Goal: Task Accomplishment & Management: Manage account settings

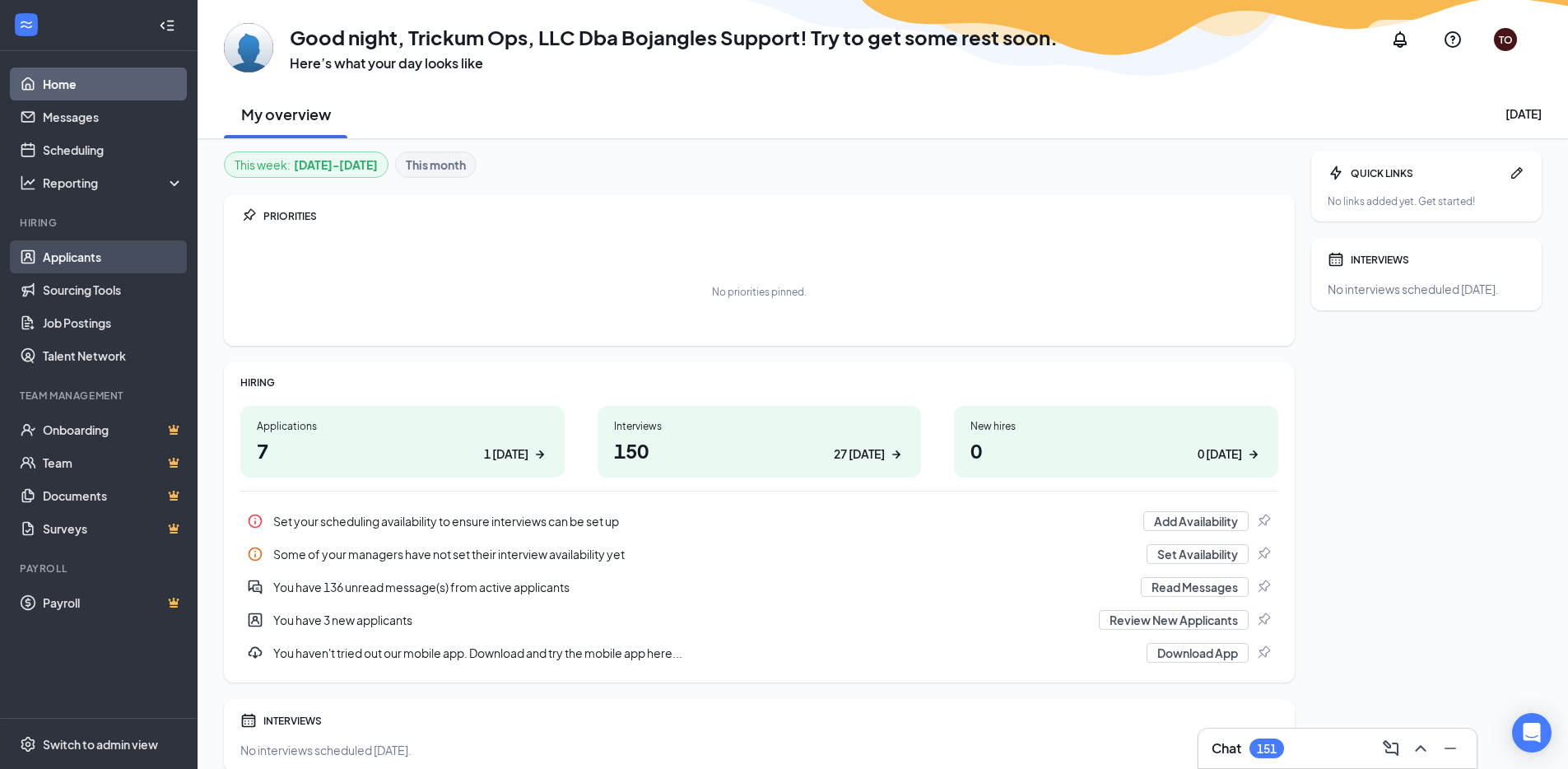
click at [151, 254] on link "Applicants" at bounding box center [113, 257] width 141 height 33
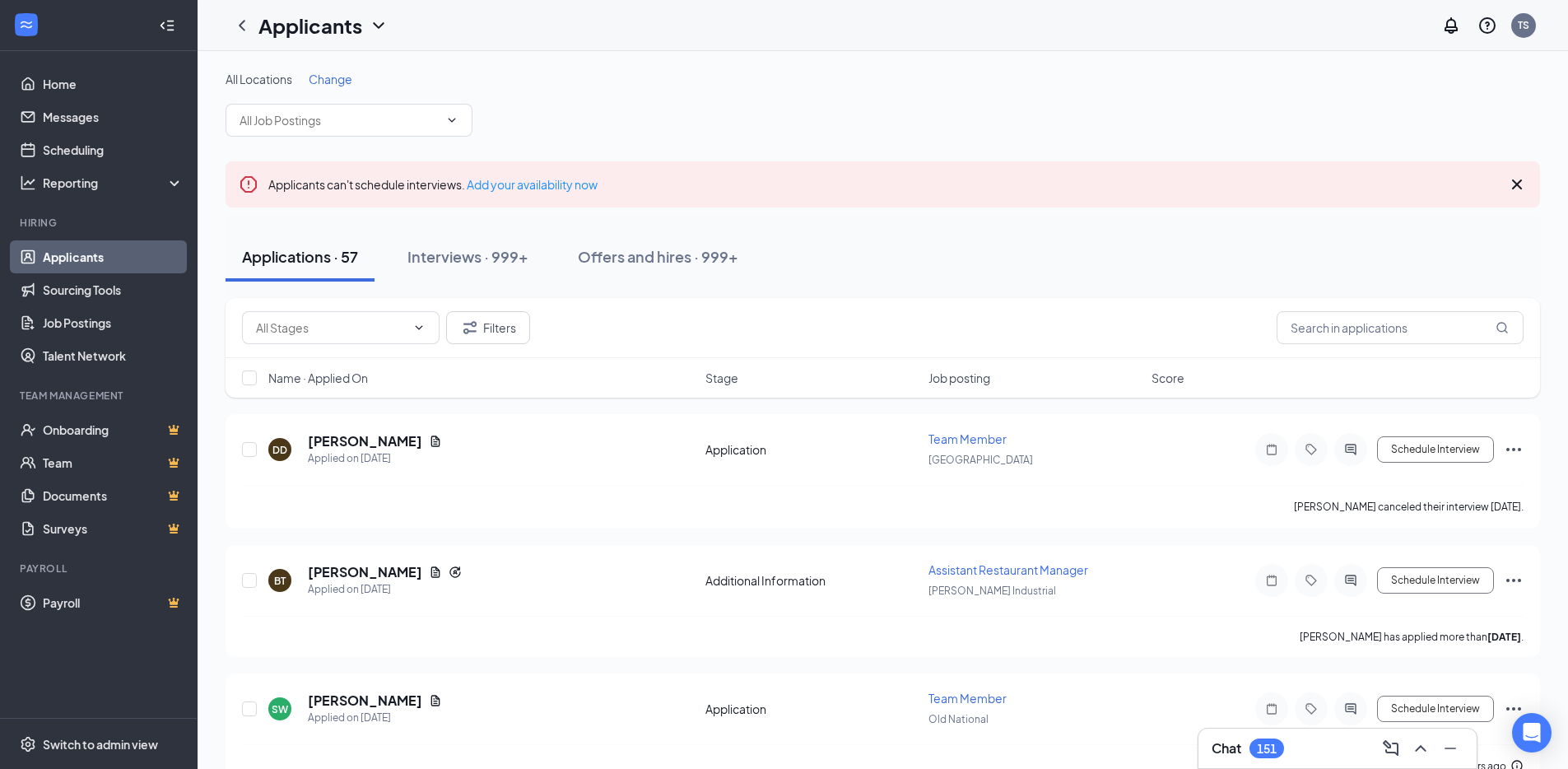
click at [1335, 364] on div "Name · Applied On Stage Job posting Score" at bounding box center [883, 377] width 1315 height 39
click at [1343, 355] on div "Filters" at bounding box center [883, 328] width 1315 height 60
click at [1344, 346] on div "Filters" at bounding box center [883, 328] width 1315 height 60
click at [1345, 335] on input "text" at bounding box center [1400, 328] width 247 height 33
paste input "Laketa Hollowell"
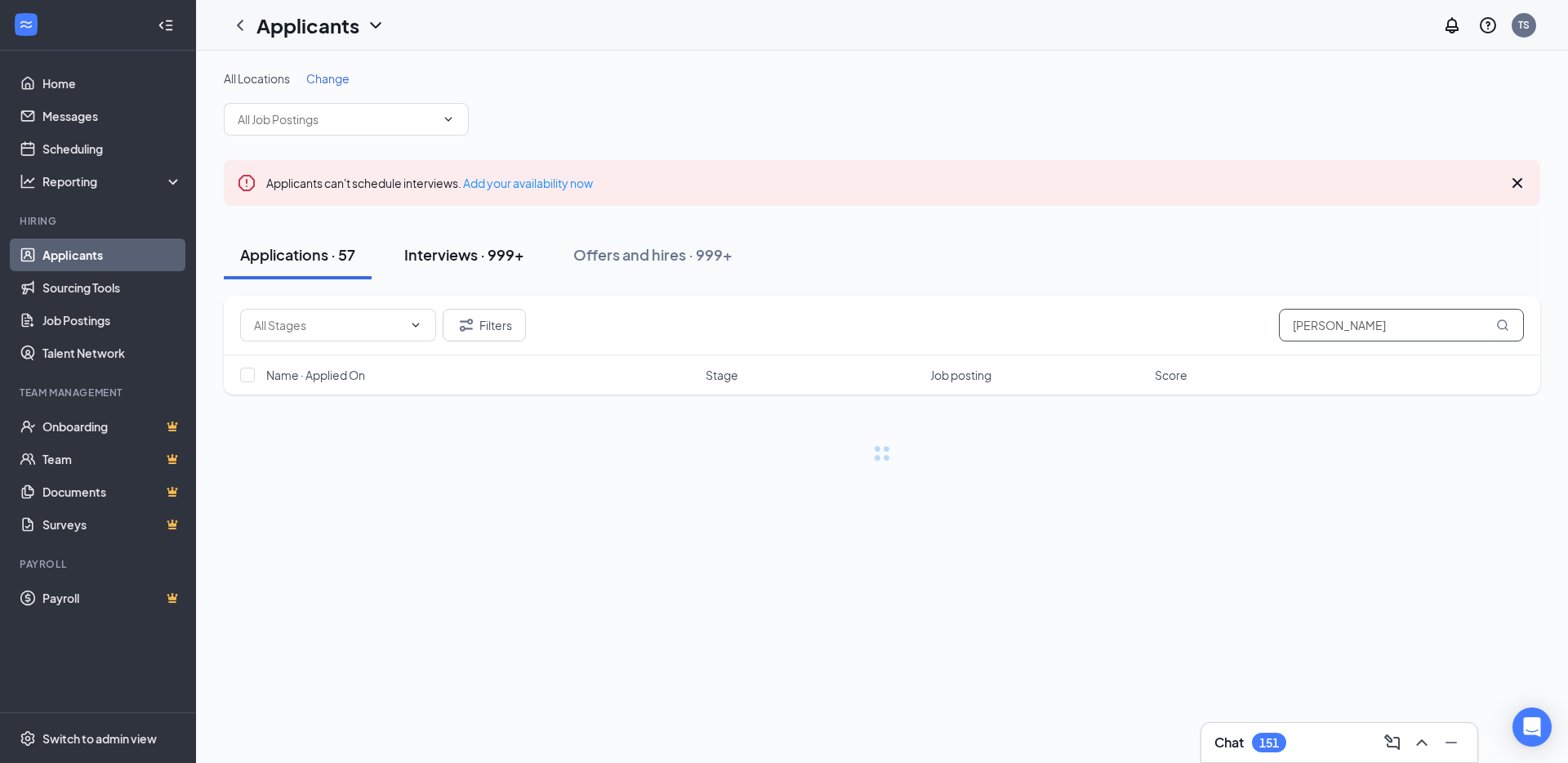
type input "Laketa Hollowell"
click at [505, 265] on button "Interviews · 999+" at bounding box center [464, 255] width 153 height 49
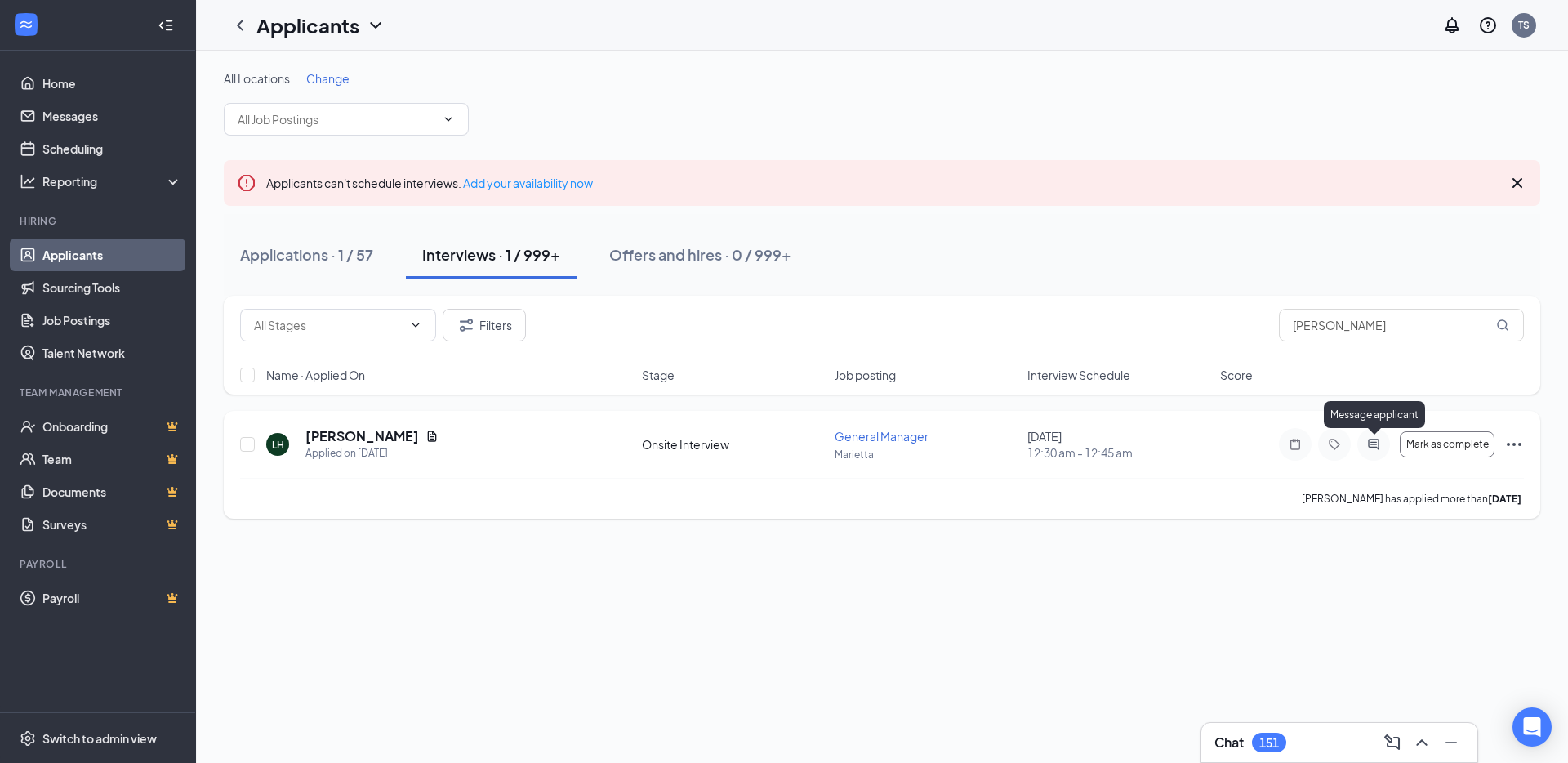
click at [1370, 444] on icon "ActiveChat" at bounding box center [1374, 444] width 20 height 13
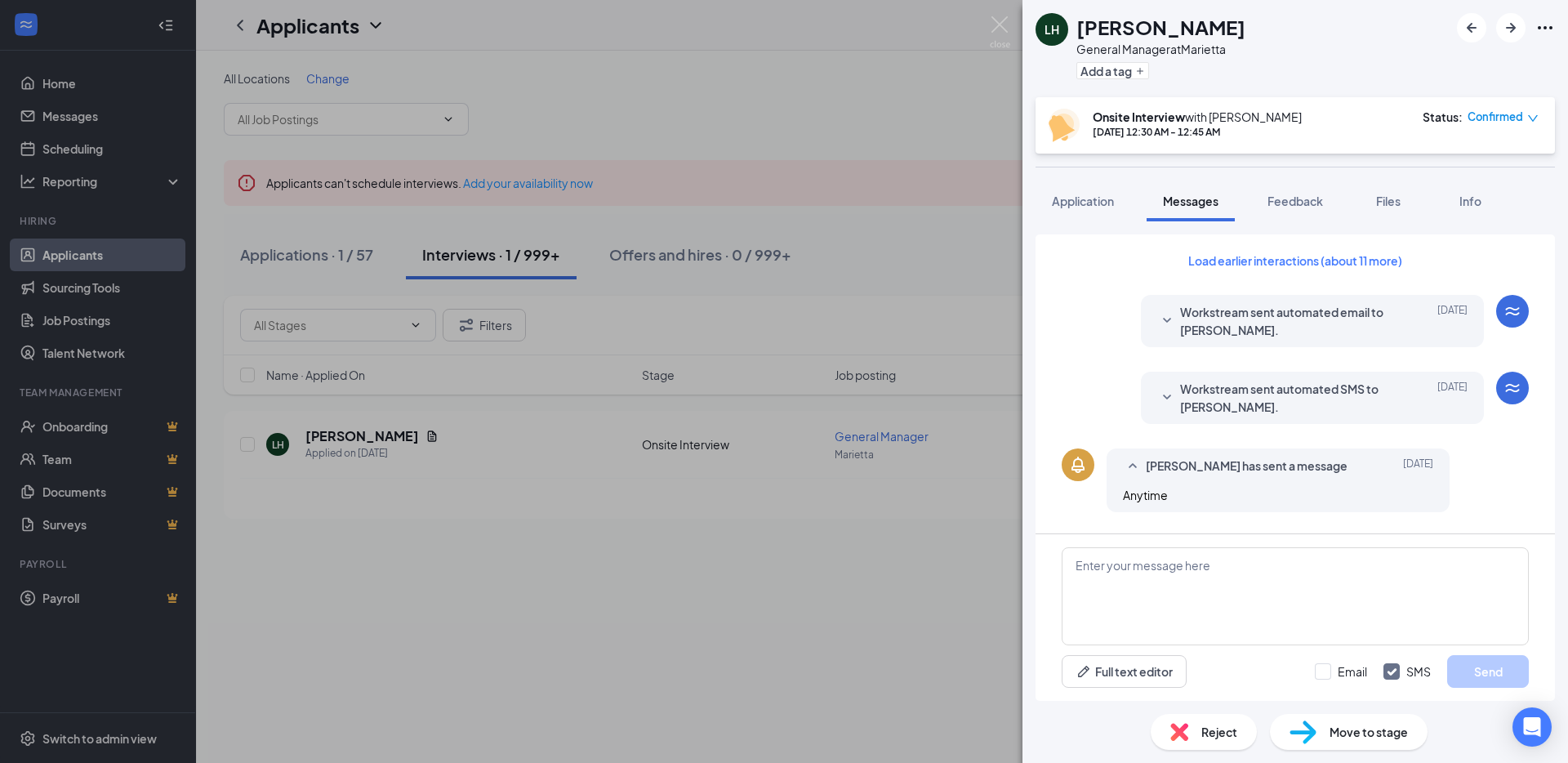
click at [939, 352] on div "LH Laketa Hollowell General Manager at Marietta Add a tag Onsite Interview with…" at bounding box center [784, 381] width 1568 height 763
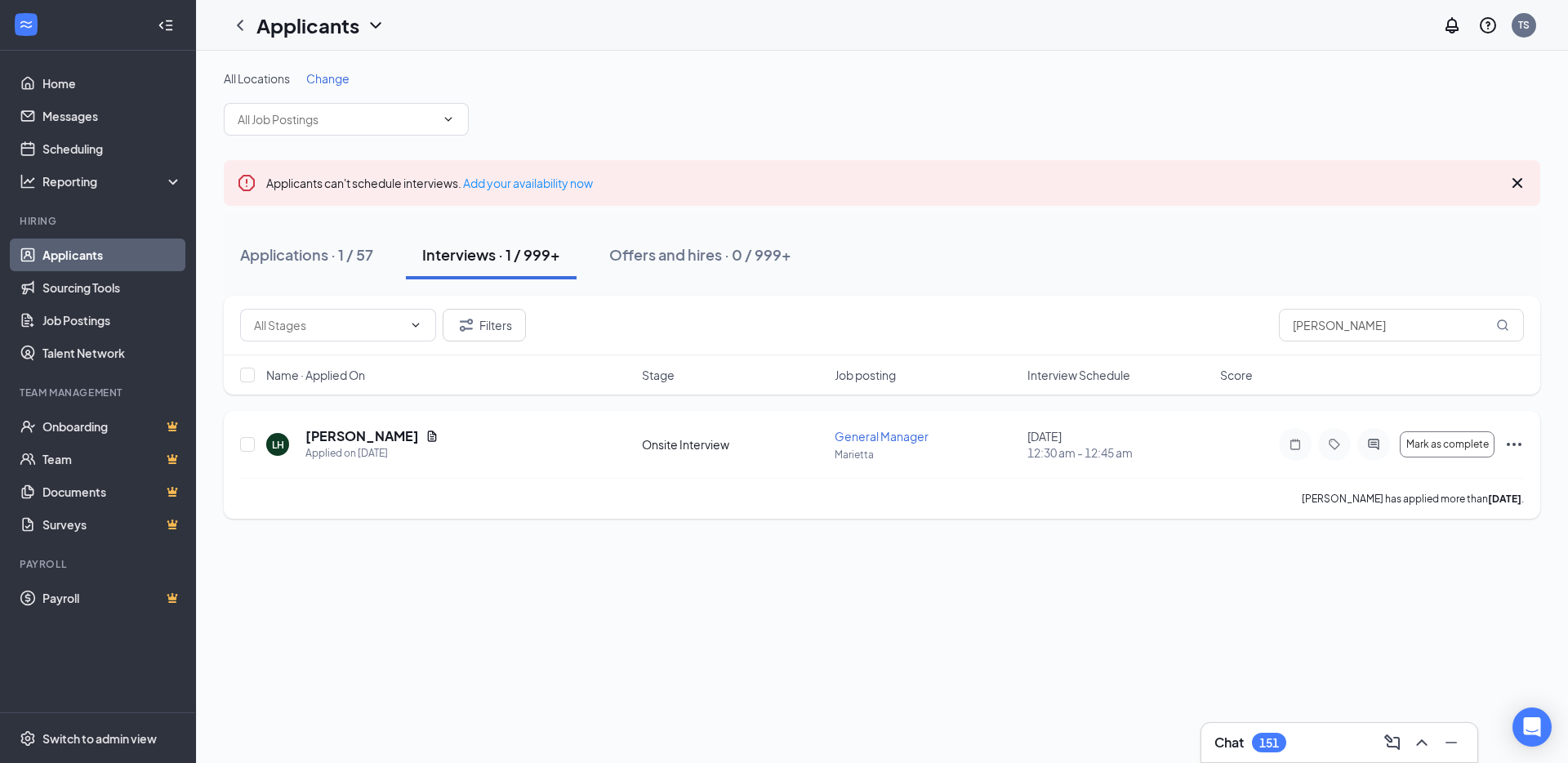
drag, startPoint x: 299, startPoint y: 437, endPoint x: 412, endPoint y: 433, distance: 113.1
click at [412, 433] on div "LH Laketa Hollowell Applied on Aug 11" at bounding box center [449, 444] width 366 height 34
copy h5 "Laketa Hollowell"
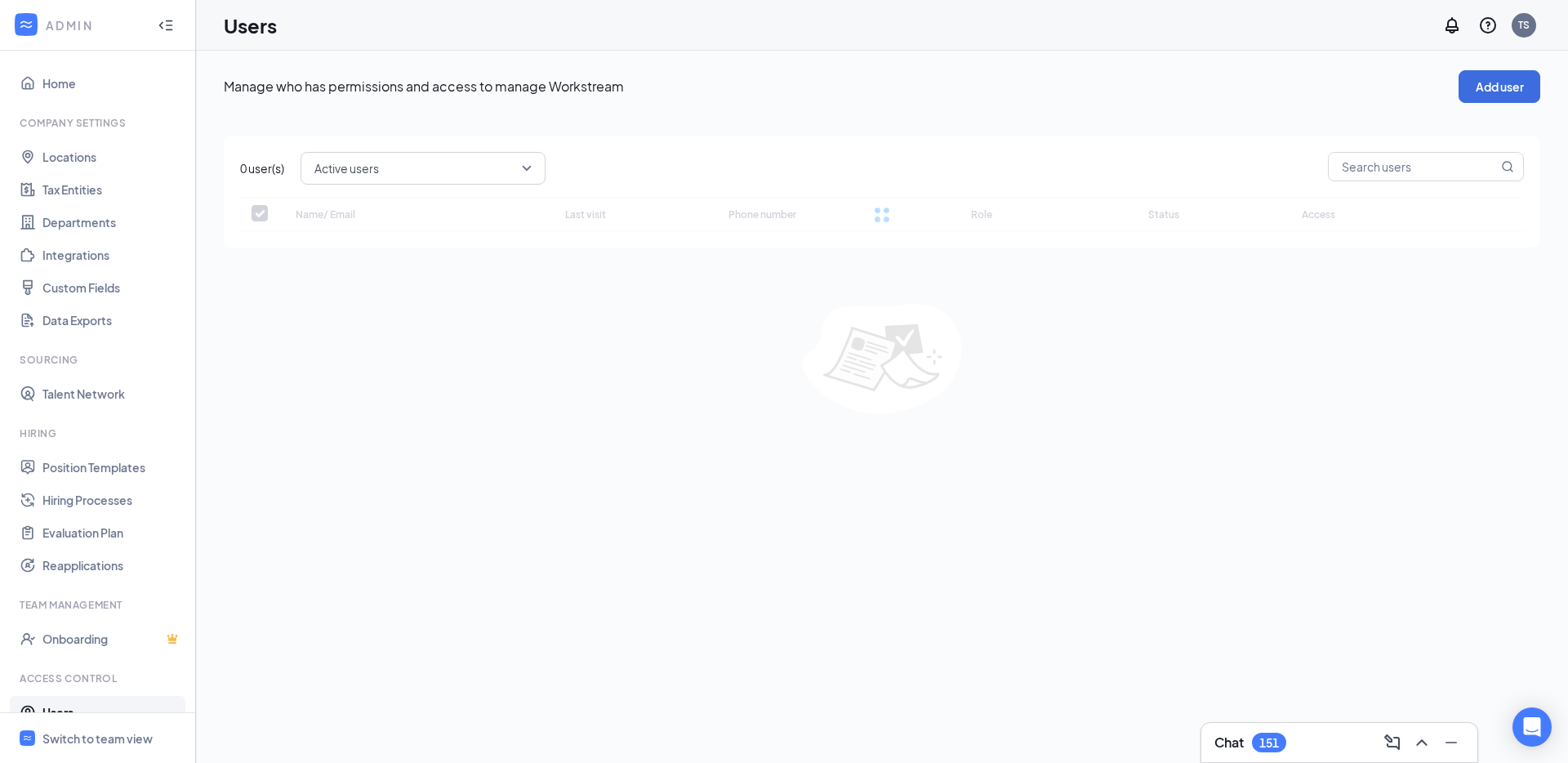
checkbox input "false"
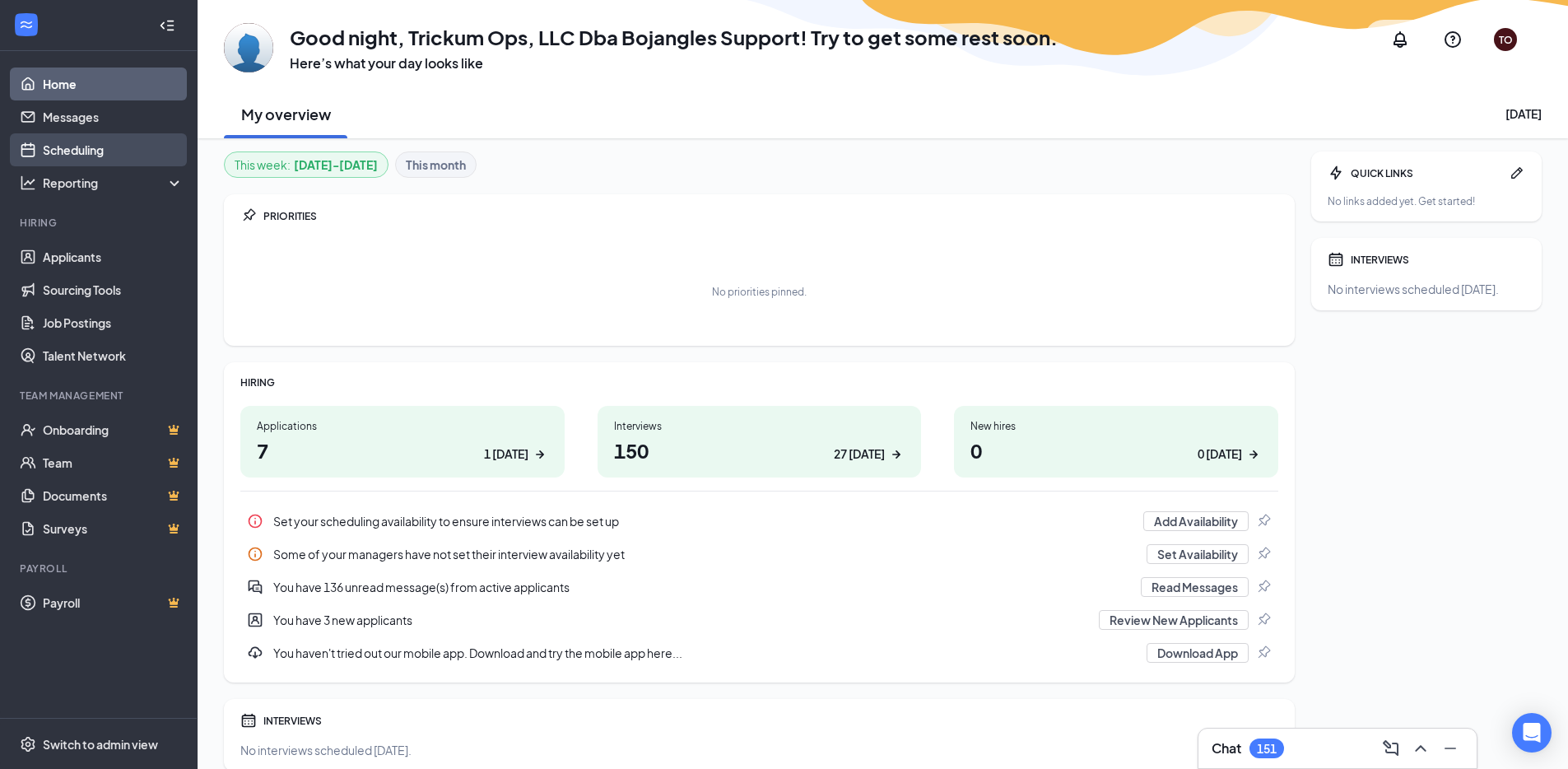
click at [144, 159] on link "Scheduling" at bounding box center [113, 150] width 141 height 33
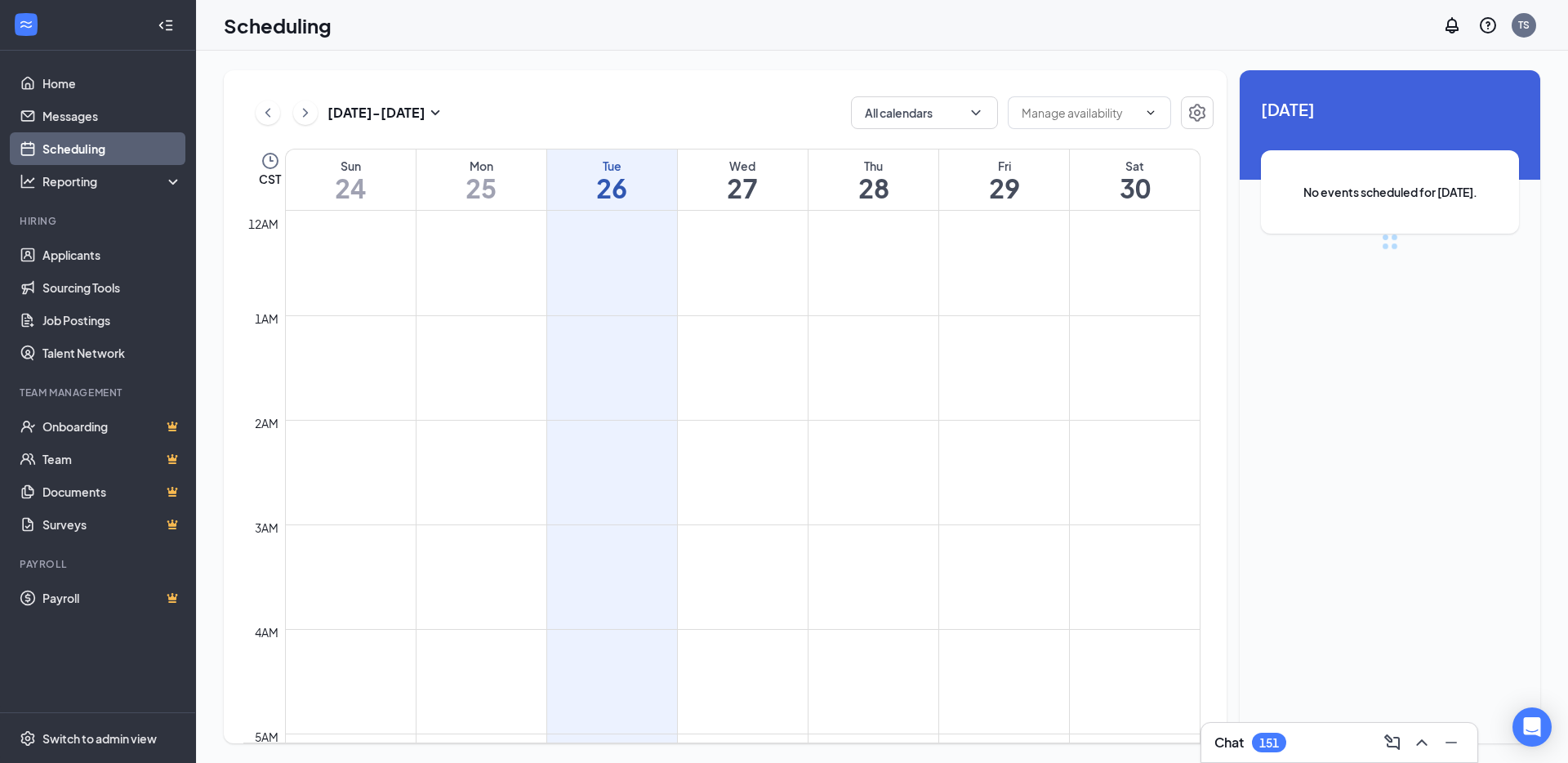
scroll to position [803, 0]
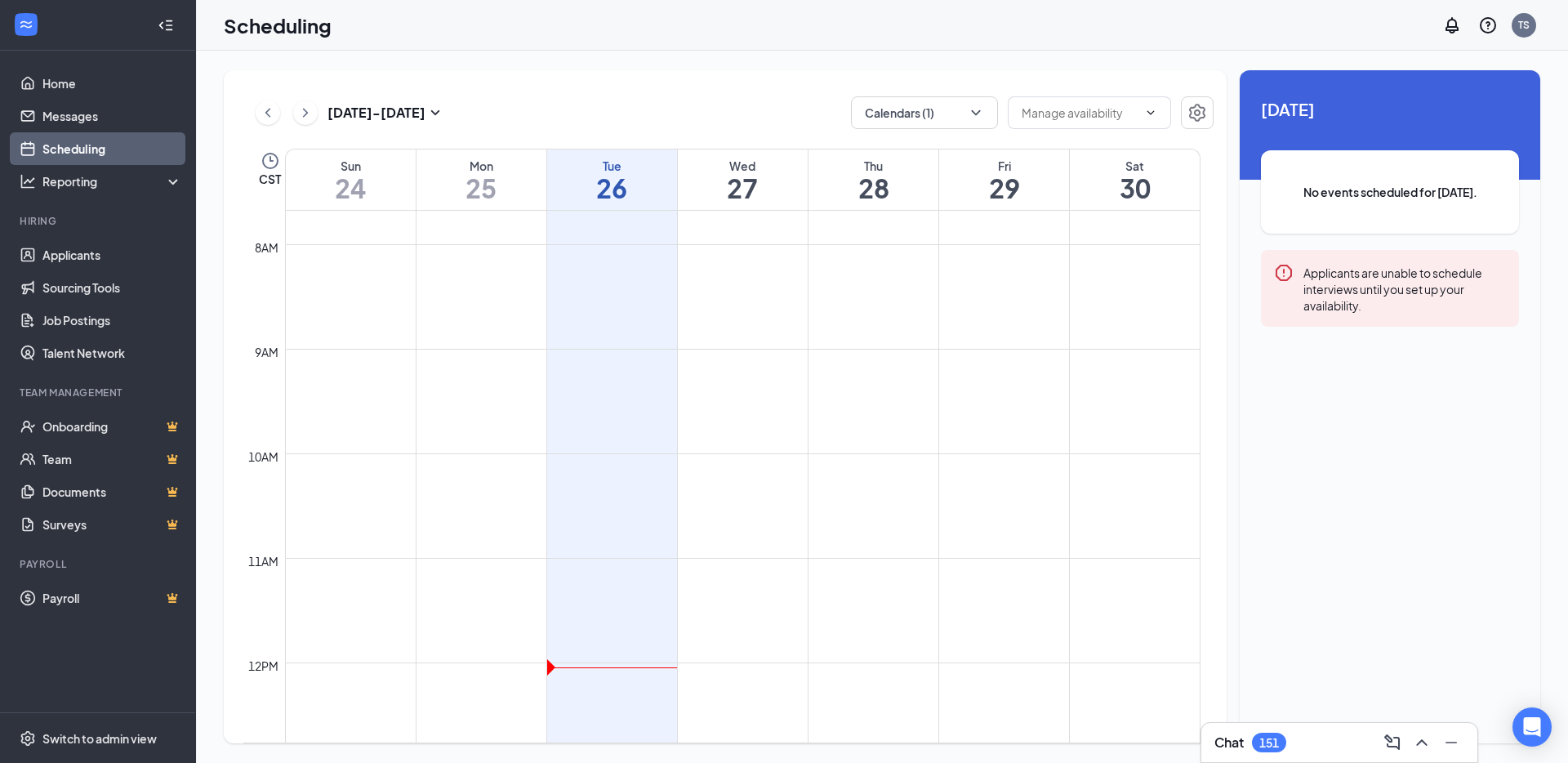
click at [940, 129] on div "Aug 24 - Aug 30 Calendars (1) CST Sun 24 Mon 25 Tue 26 Wed 27 Thu 28 Fri 29 Sat…" at bounding box center [725, 406] width 1003 height 673
click at [944, 111] on button "Calendars (1)" at bounding box center [924, 113] width 147 height 33
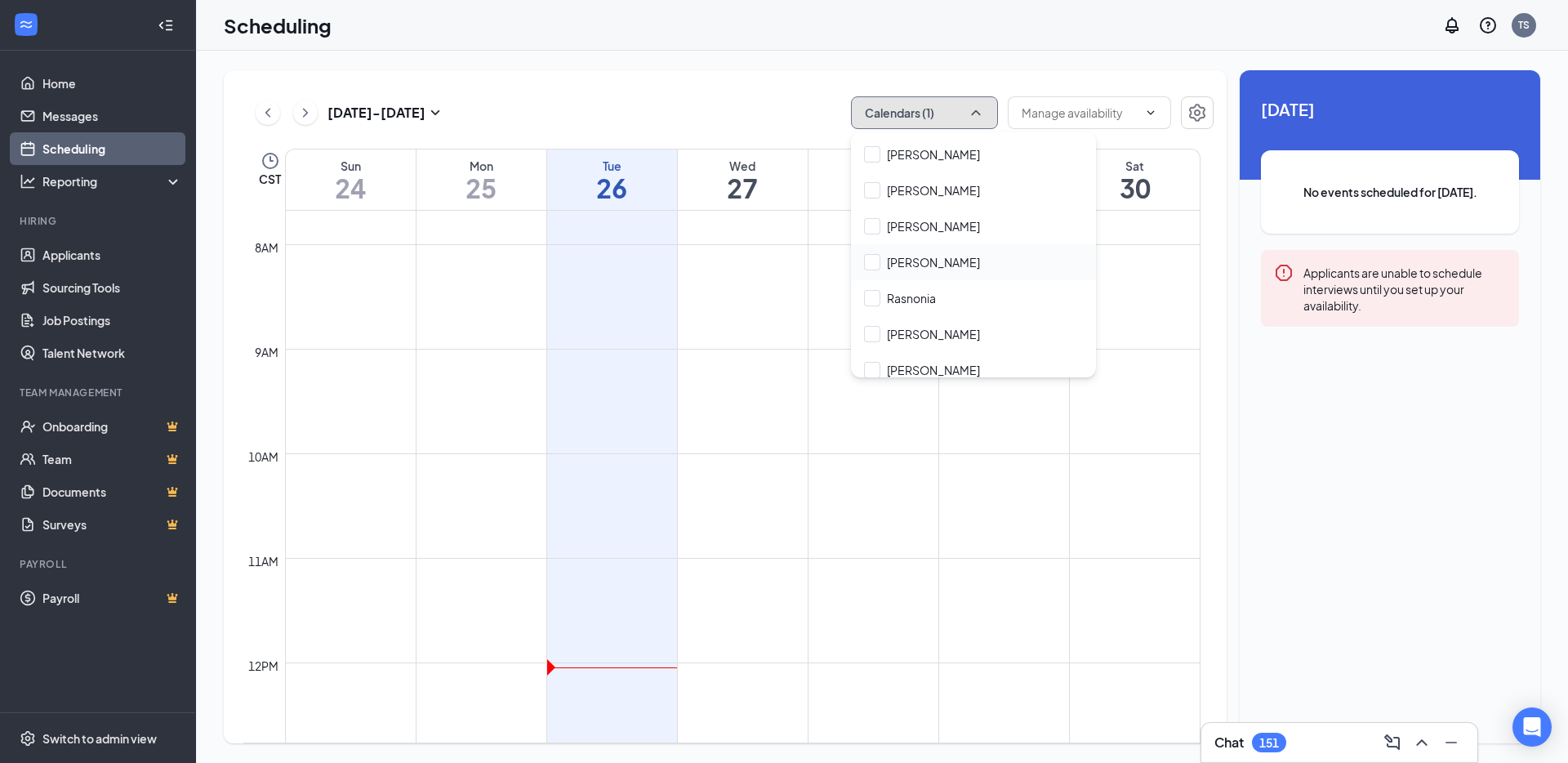
scroll to position [203, 0]
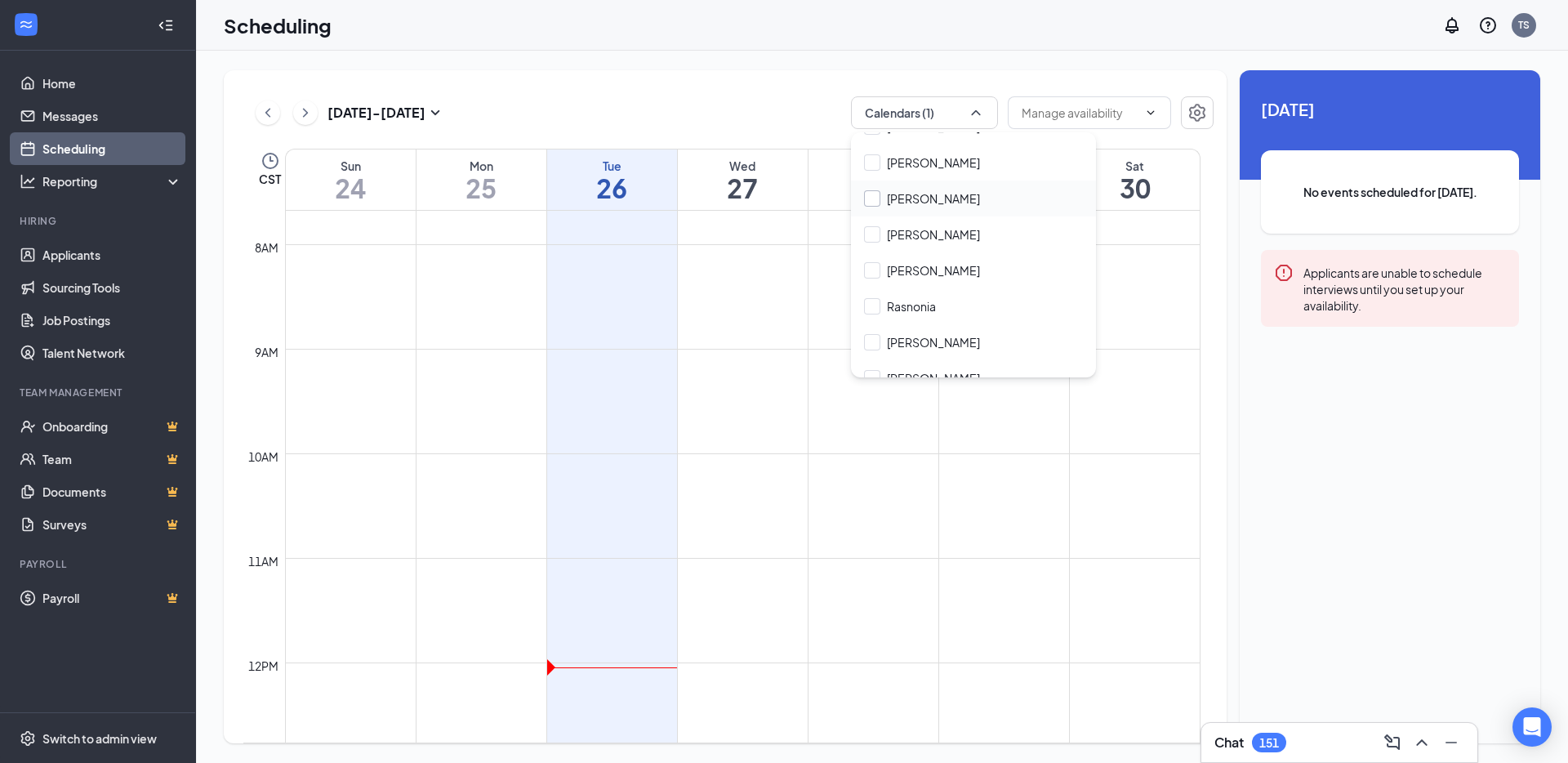
click at [868, 197] on input "Devona Smikle" at bounding box center [922, 199] width 116 height 16
click at [792, 106] on div "Aug 24 - Aug 30 Calendars (2)" at bounding box center [728, 113] width 970 height 33
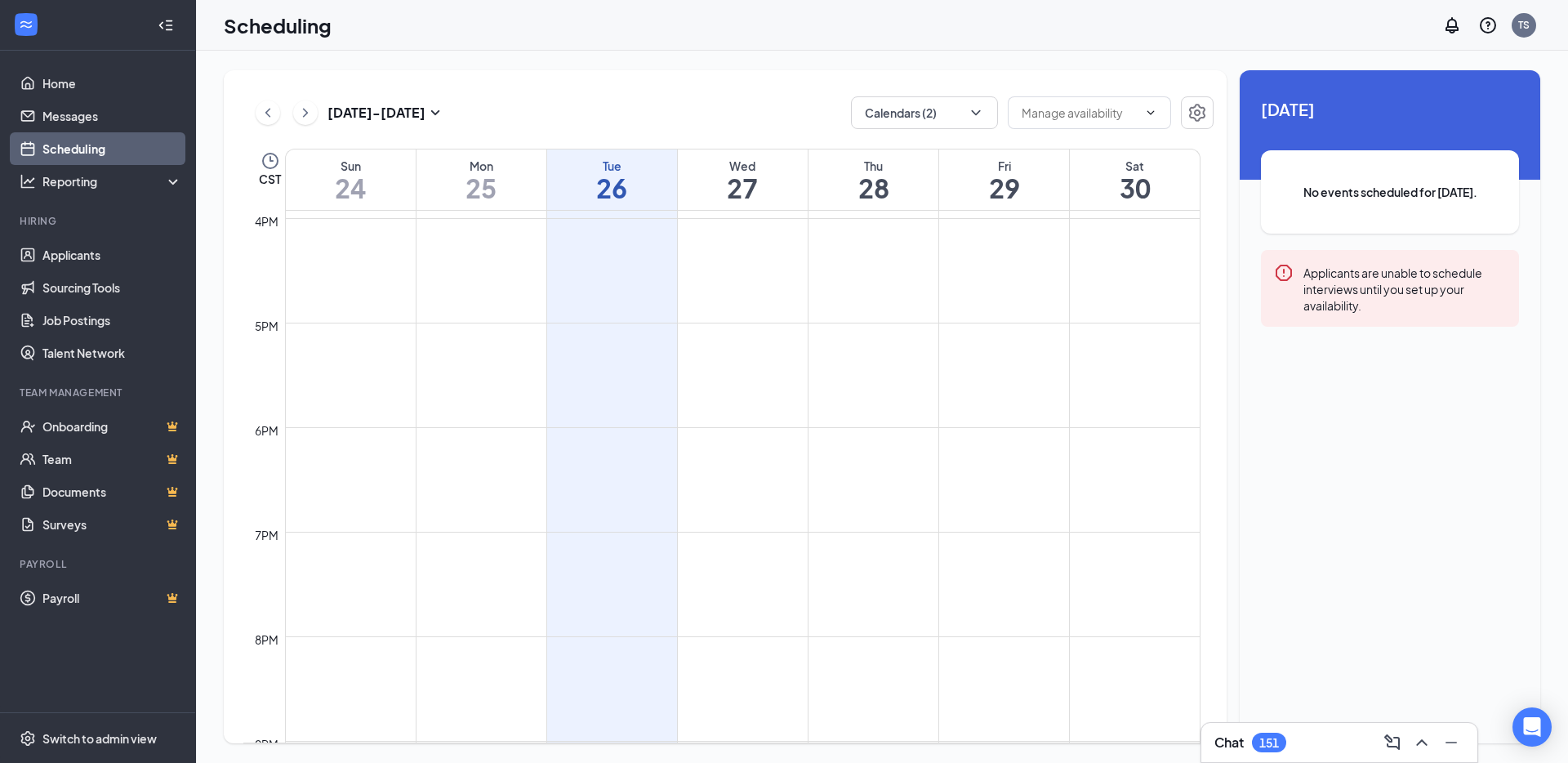
scroll to position [1669, 0]
click at [953, 107] on button "Calendars (2)" at bounding box center [924, 113] width 147 height 33
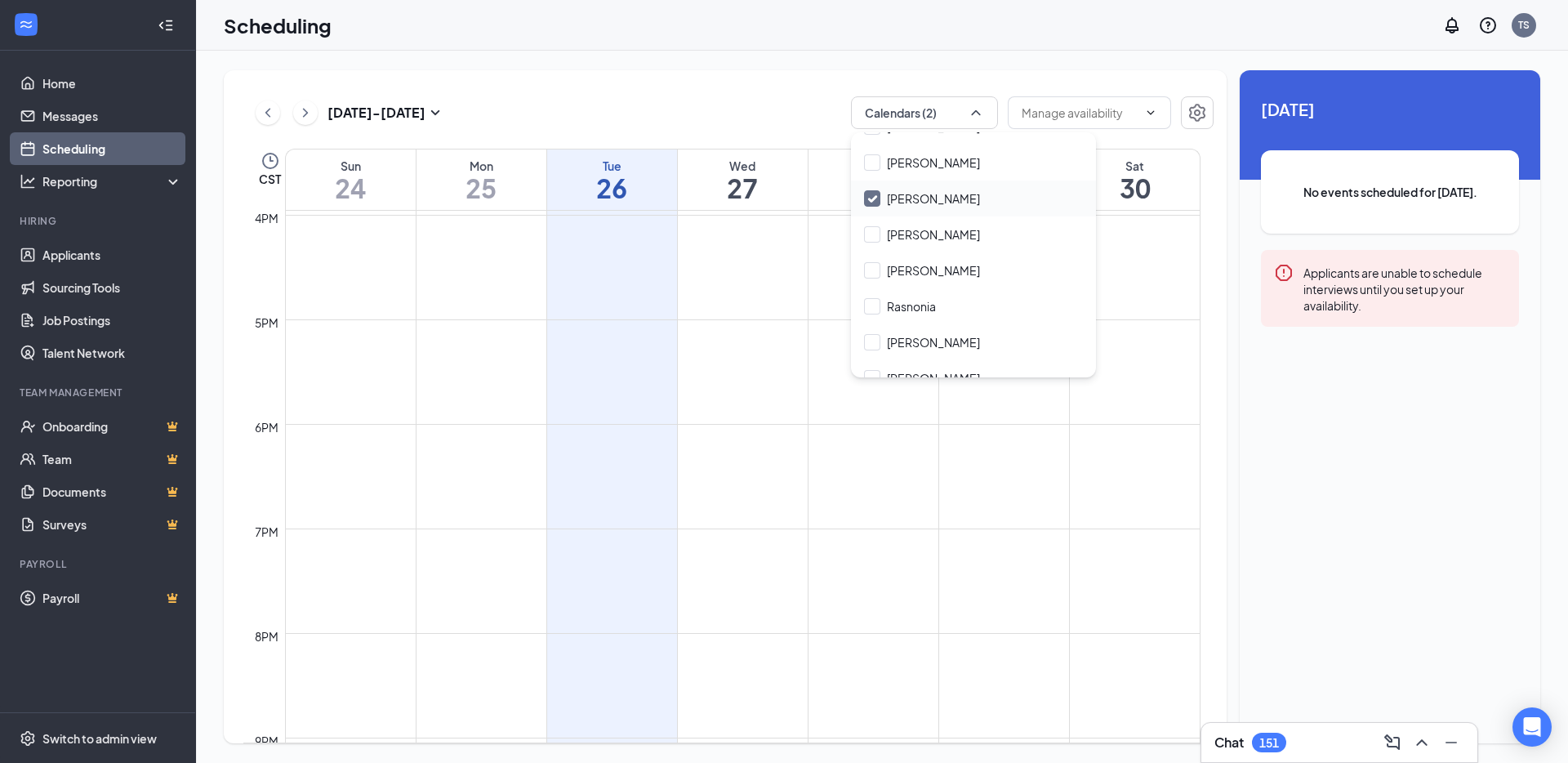
click at [875, 194] on input "Devona Smikle" at bounding box center [922, 199] width 116 height 16
checkbox input "false"
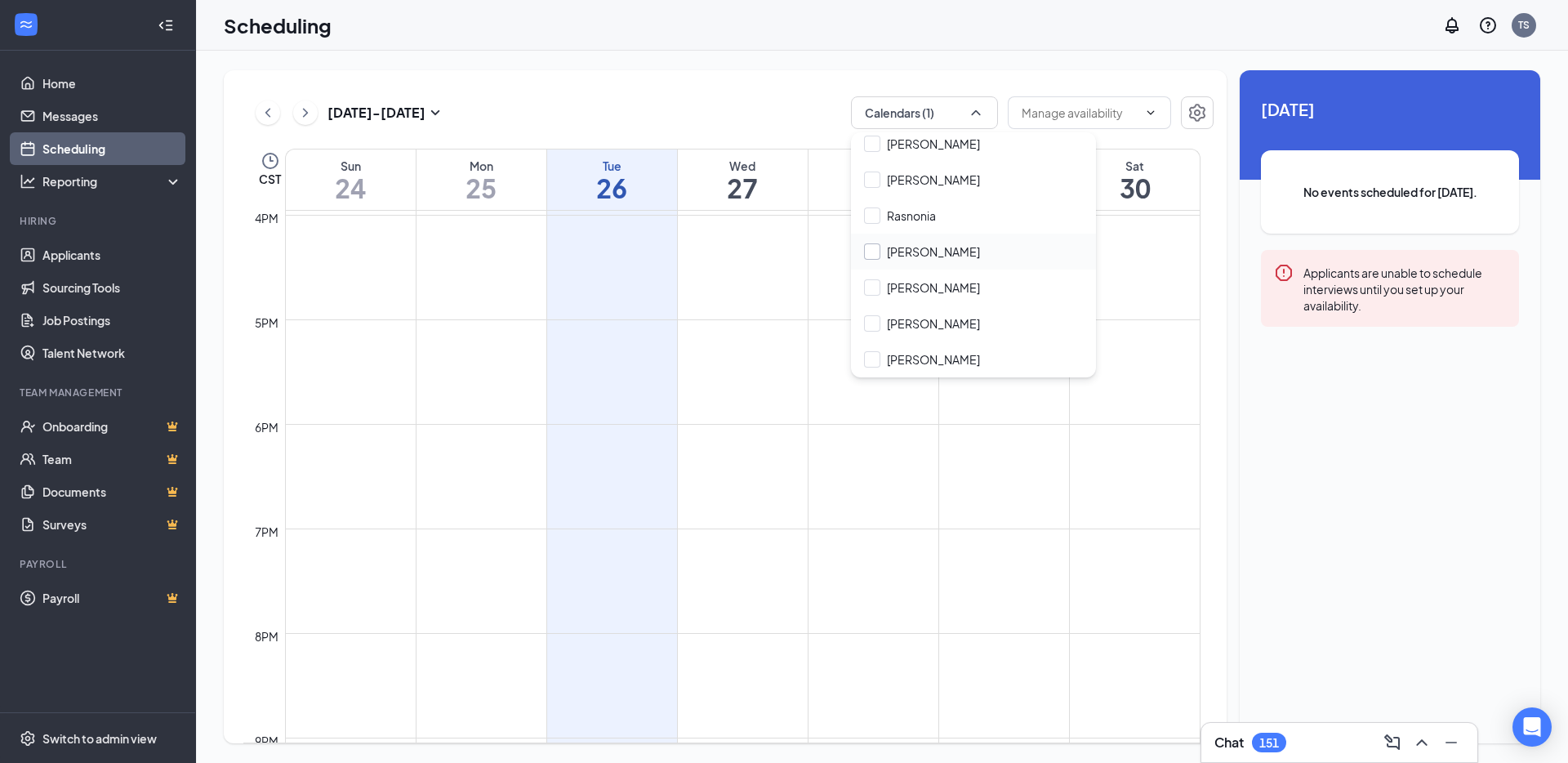
click at [921, 252] on input "Ron Ellis" at bounding box center [922, 252] width 116 height 16
checkbox input "true"
click at [772, 86] on div "Aug 24 - Aug 30 Calendars (2) CST Sun 24 Mon 25 Tue 26 Wed 27 Thu 28 Fri 29 Sat…" at bounding box center [725, 406] width 1003 height 673
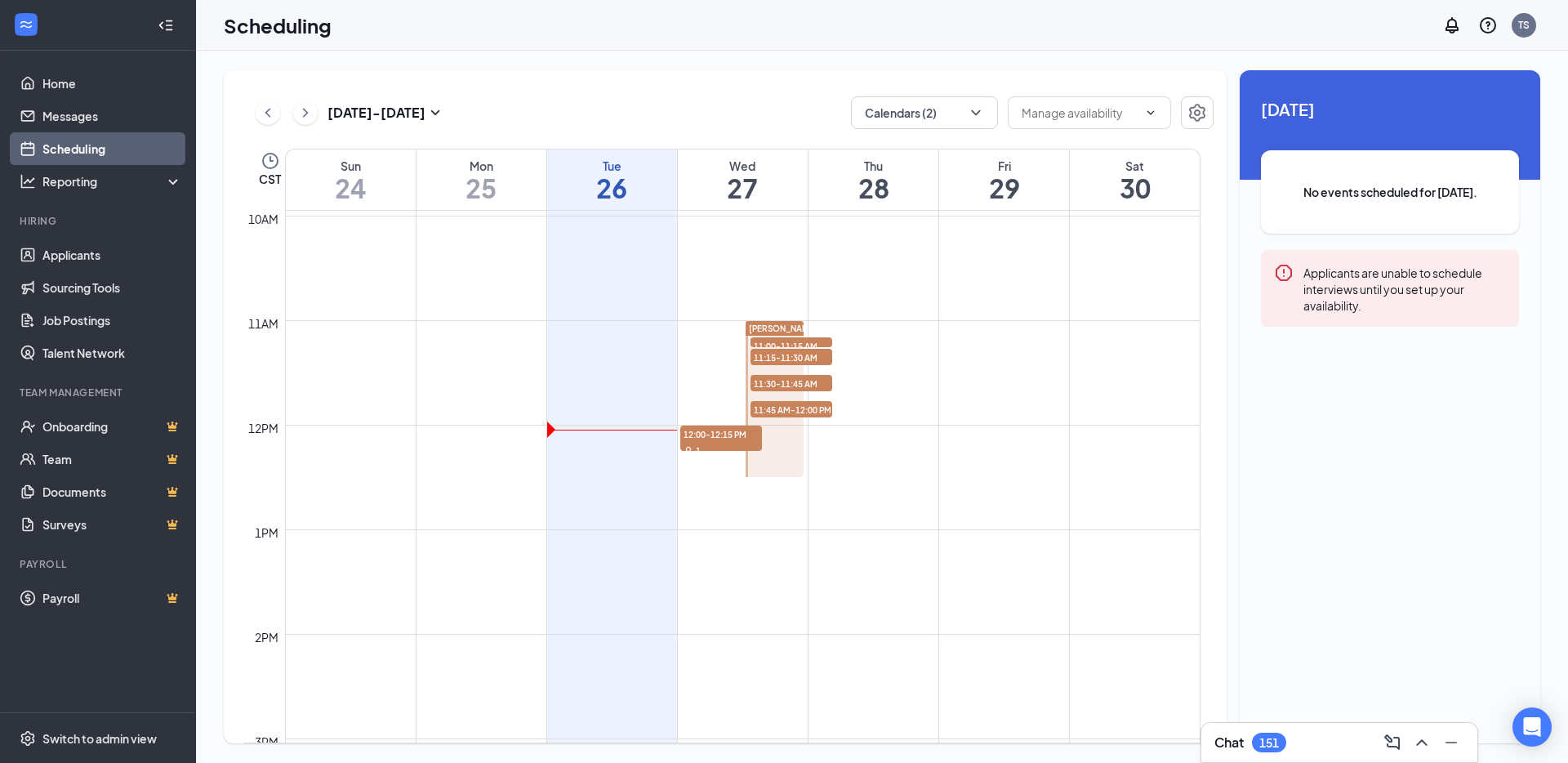
scroll to position [988, 0]
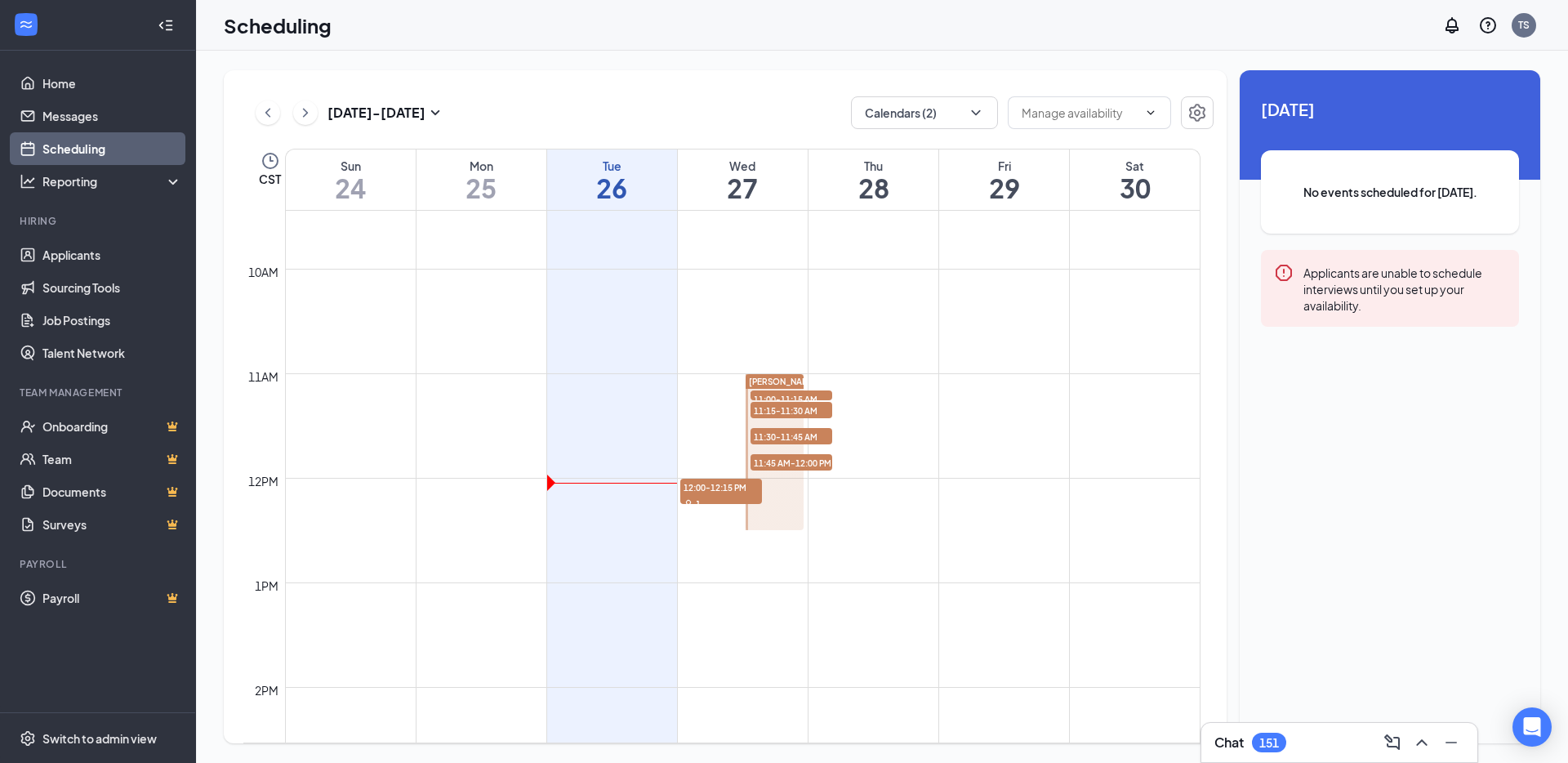
click at [776, 500] on div at bounding box center [775, 451] width 59 height 156
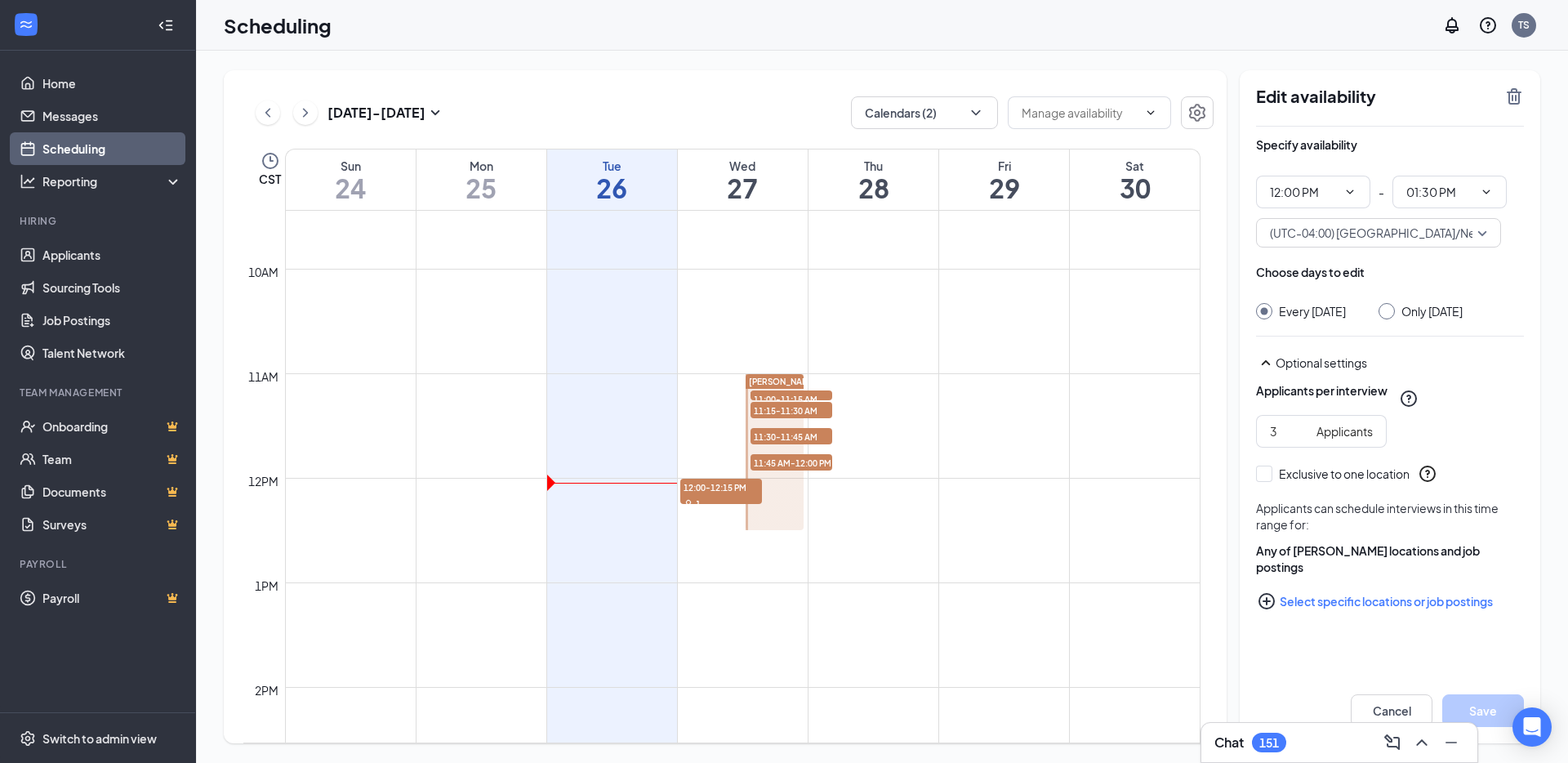
click at [751, 492] on div at bounding box center [775, 451] width 59 height 156
click at [727, 489] on span "12:00-12:15 PM" at bounding box center [721, 487] width 81 height 16
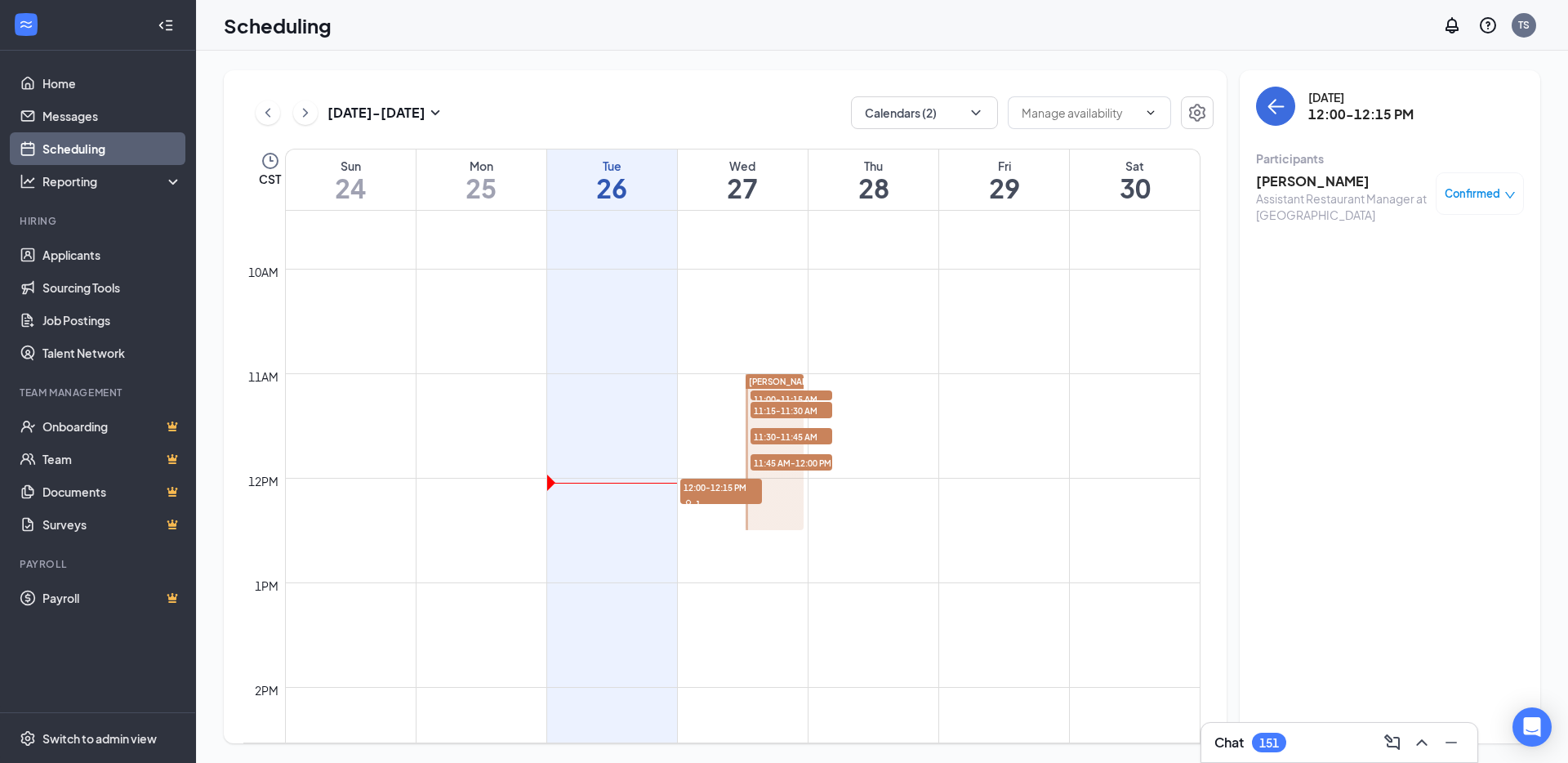
click at [776, 516] on div at bounding box center [775, 451] width 59 height 156
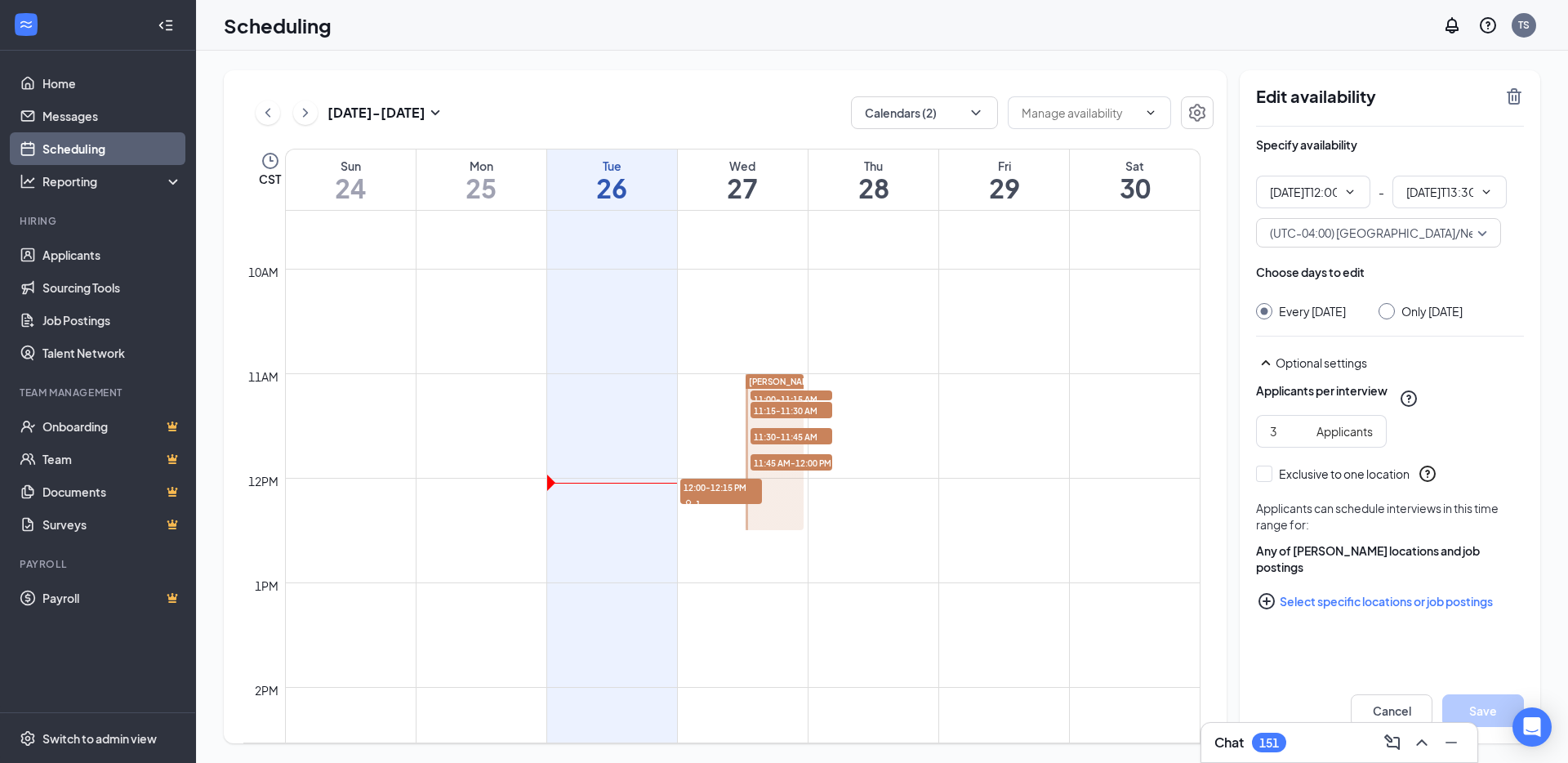
type input "12:00 PM"
type input "01:30 PM"
click at [786, 461] on span "11:45 AM-12:00 PM" at bounding box center [791, 462] width 81 height 16
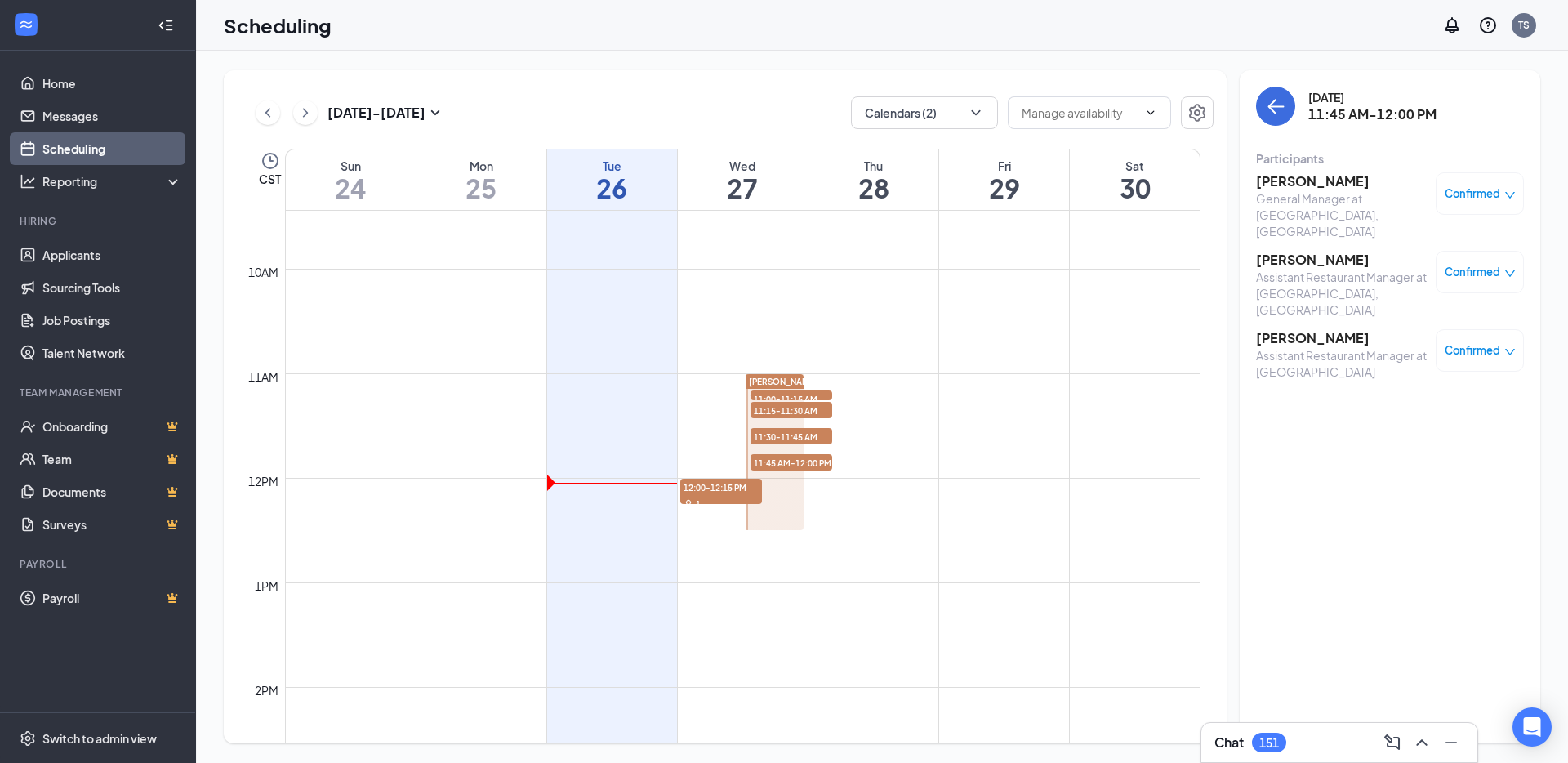
click at [794, 438] on span "11:30-11:45 AM" at bounding box center [791, 436] width 81 height 16
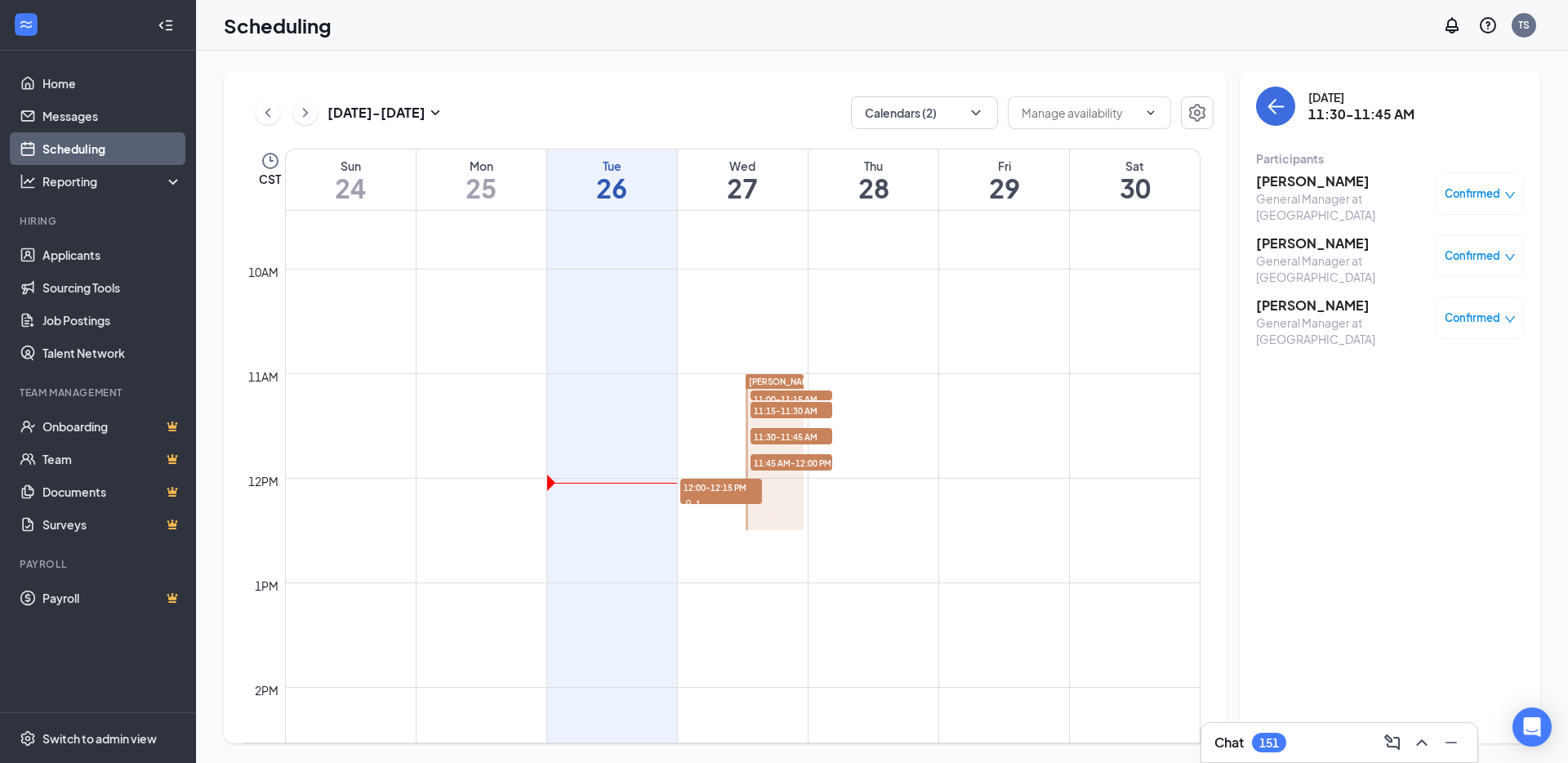
click at [803, 406] on span "11:15-11:30 AM" at bounding box center [791, 410] width 81 height 16
click at [803, 436] on span "11:30-11:45 AM" at bounding box center [791, 436] width 81 height 16
click at [303, 113] on icon "ChevronRight" at bounding box center [305, 113] width 16 height 20
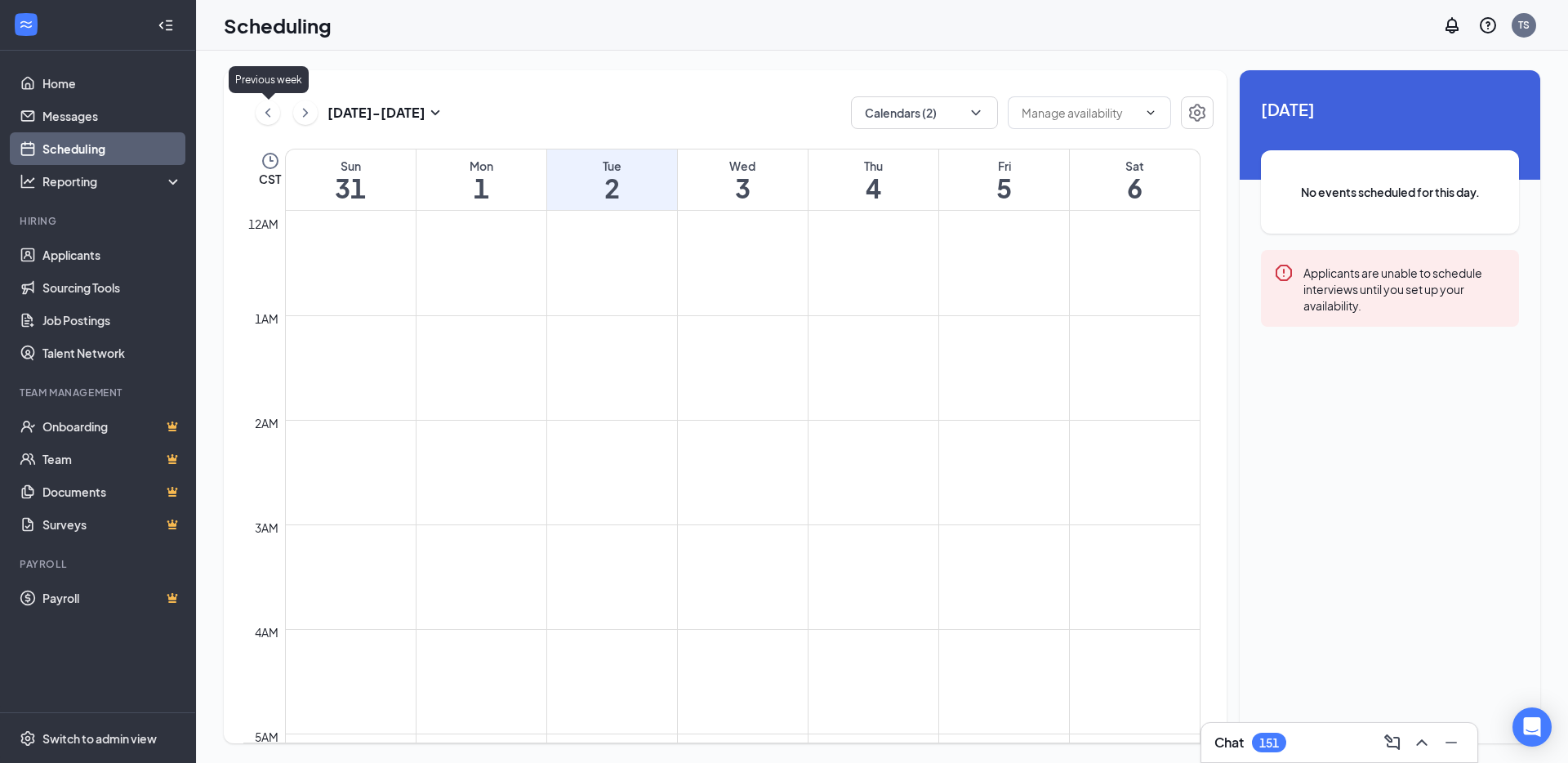
click at [266, 117] on icon "ChevronLeft" at bounding box center [268, 113] width 16 height 20
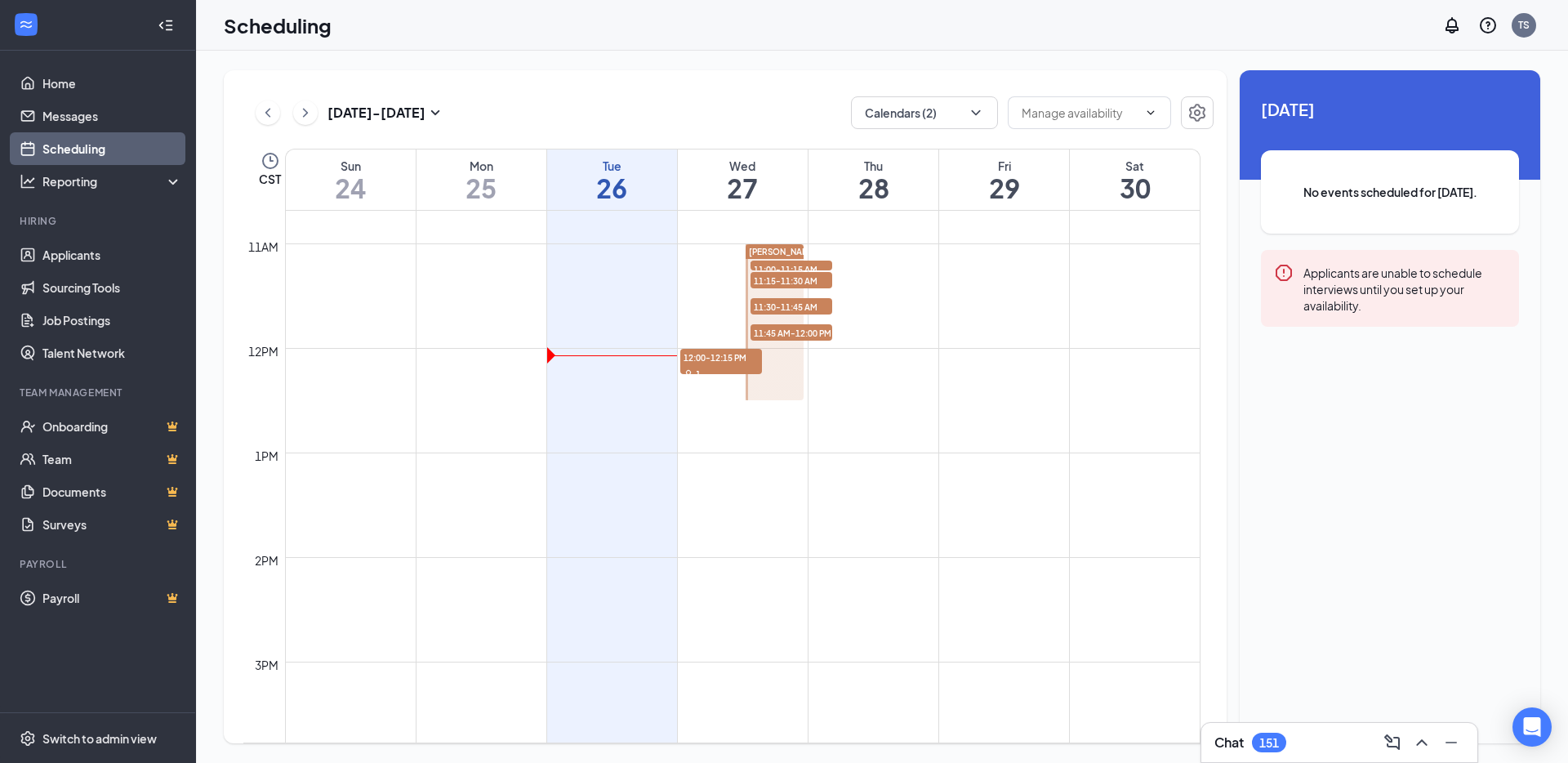
scroll to position [1117, 0]
click at [719, 362] on span "12:00-12:15 PM" at bounding box center [721, 358] width 81 height 16
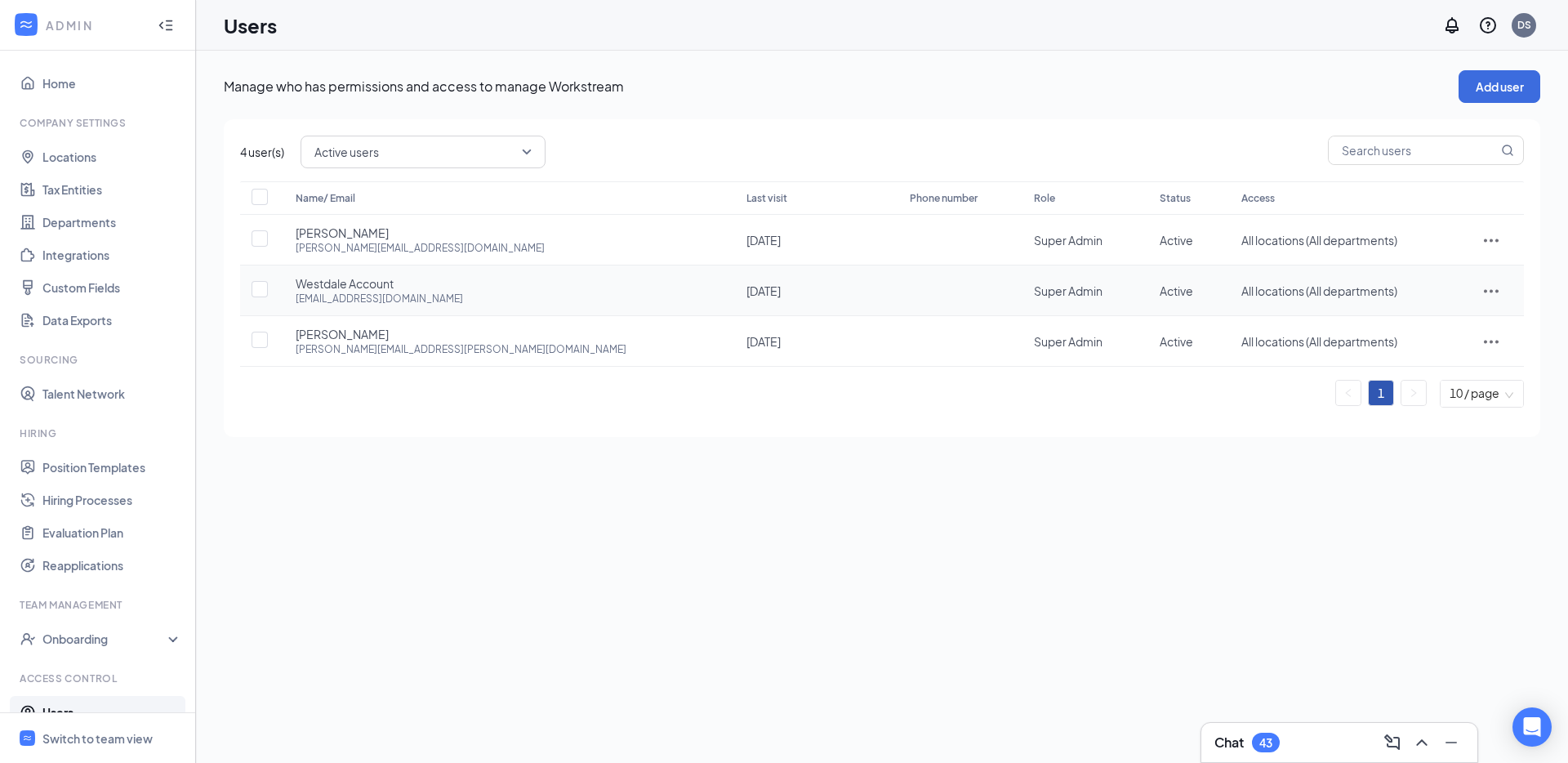
click at [1491, 289] on icon "ActionsIcon" at bounding box center [1491, 291] width 20 height 20
click at [1424, 321] on span "Edit user" at bounding box center [1415, 325] width 47 height 14
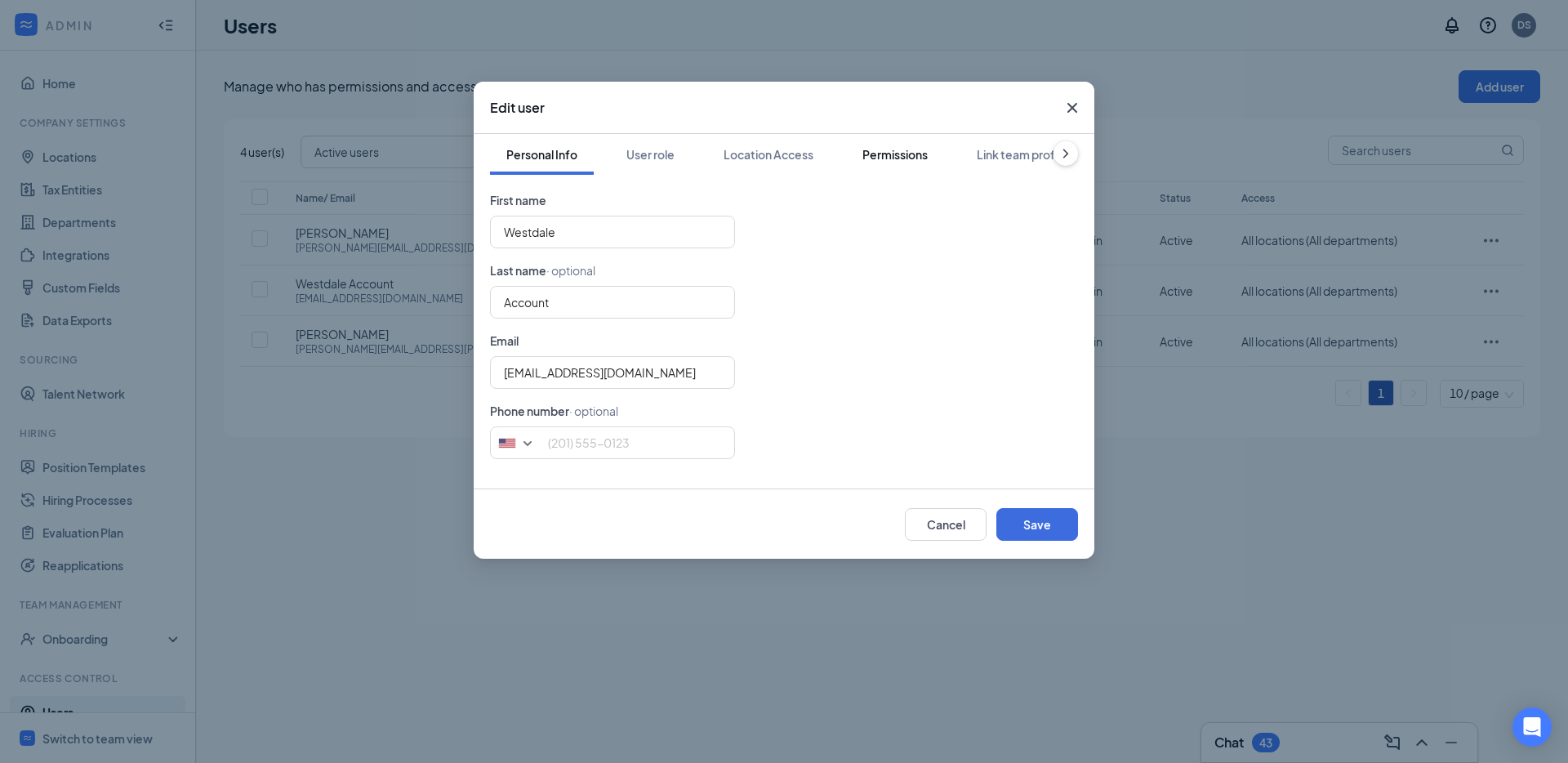
click at [894, 156] on div "Permissions" at bounding box center [895, 154] width 65 height 16
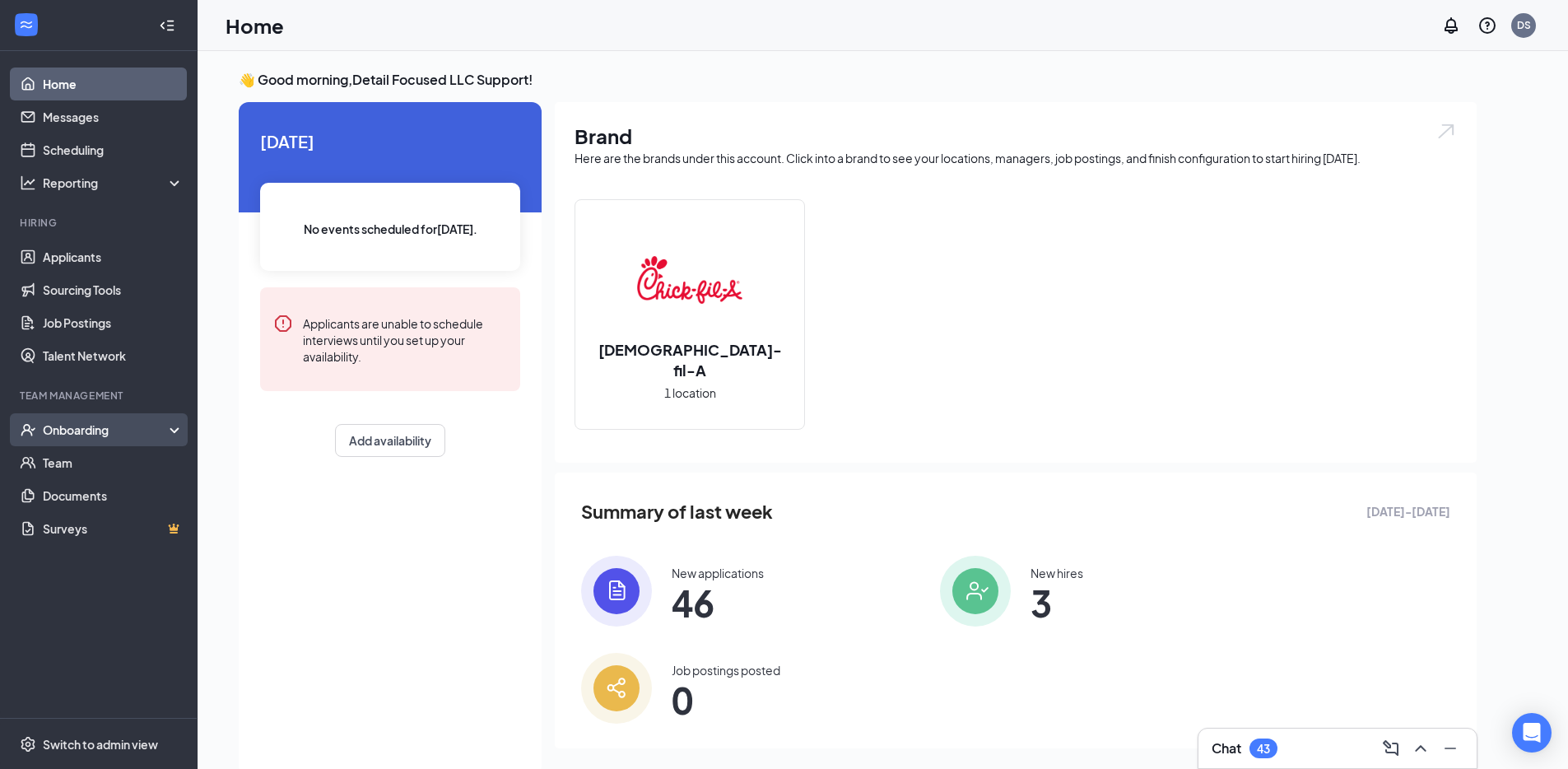
click at [159, 436] on div "Onboarding" at bounding box center [106, 430] width 126 height 16
click at [147, 456] on link "Overview" at bounding box center [113, 462] width 141 height 33
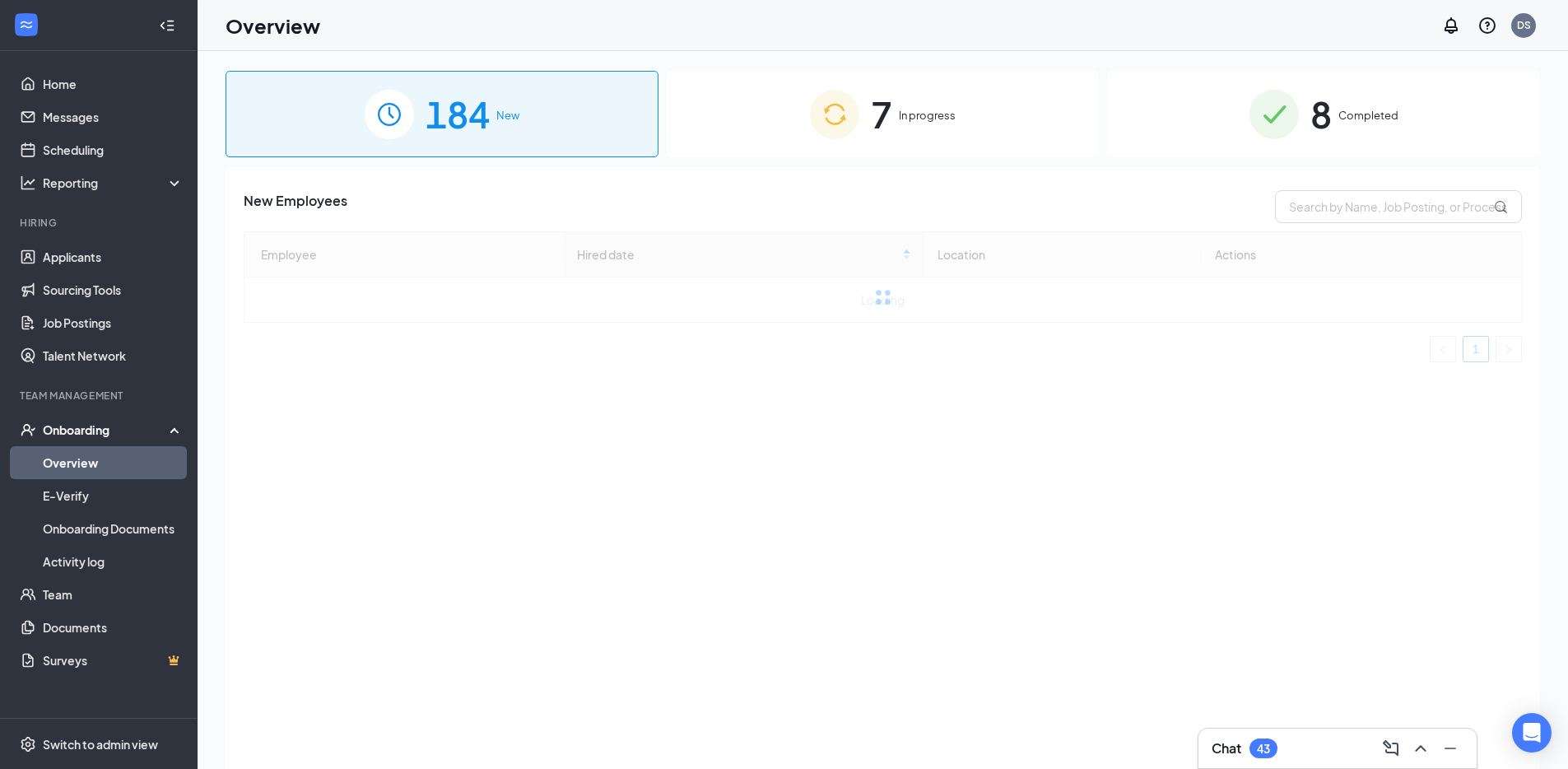
click at [907, 138] on div "7 In progress" at bounding box center [884, 114] width 433 height 86
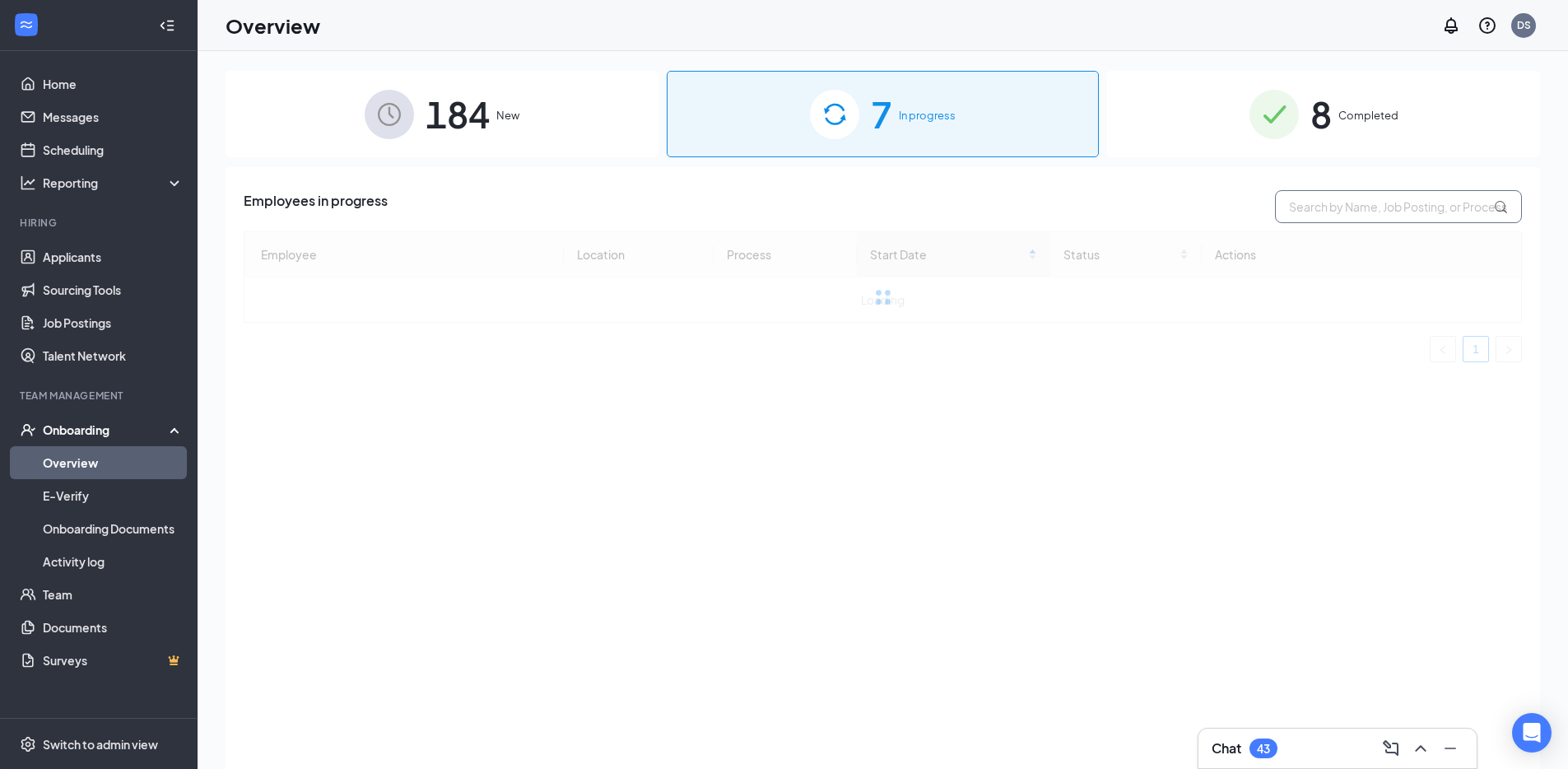
click at [1293, 197] on input "text" at bounding box center [1398, 207] width 247 height 33
paste input "Jeweleigh"
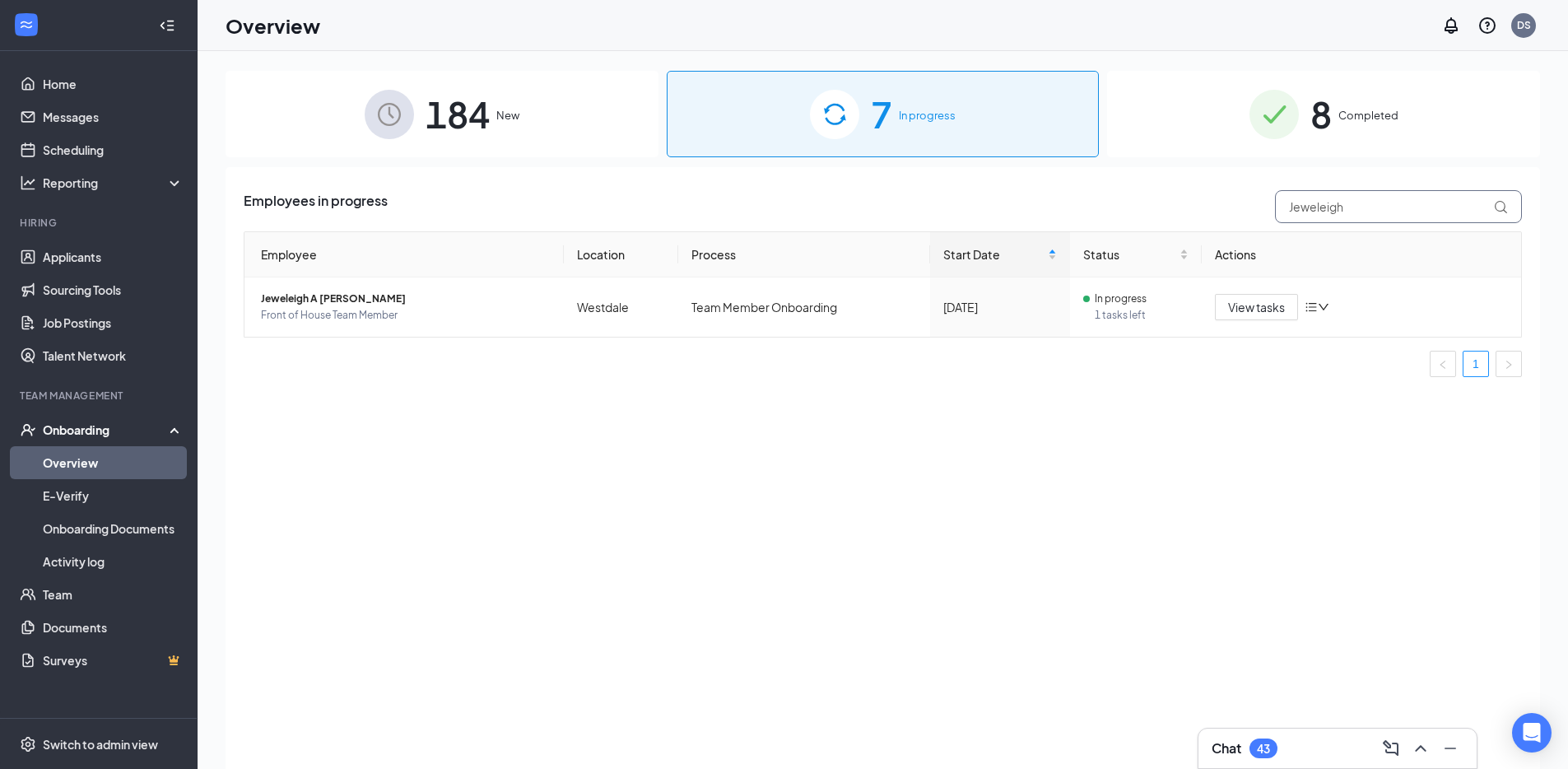
type input "Jeweleigh"
click at [1231, 309] on span "View tasks" at bounding box center [1257, 307] width 56 height 18
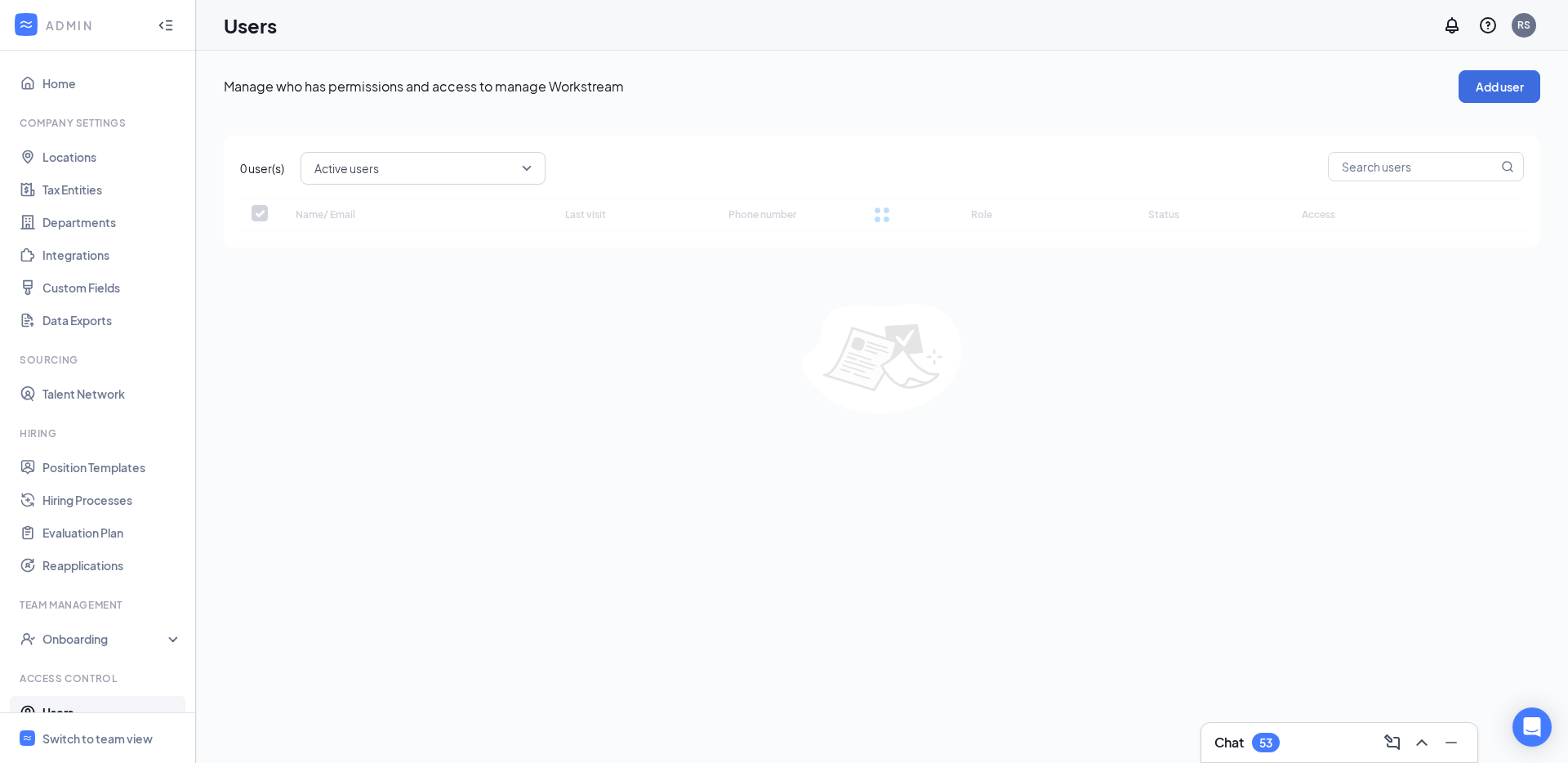
checkbox input "false"
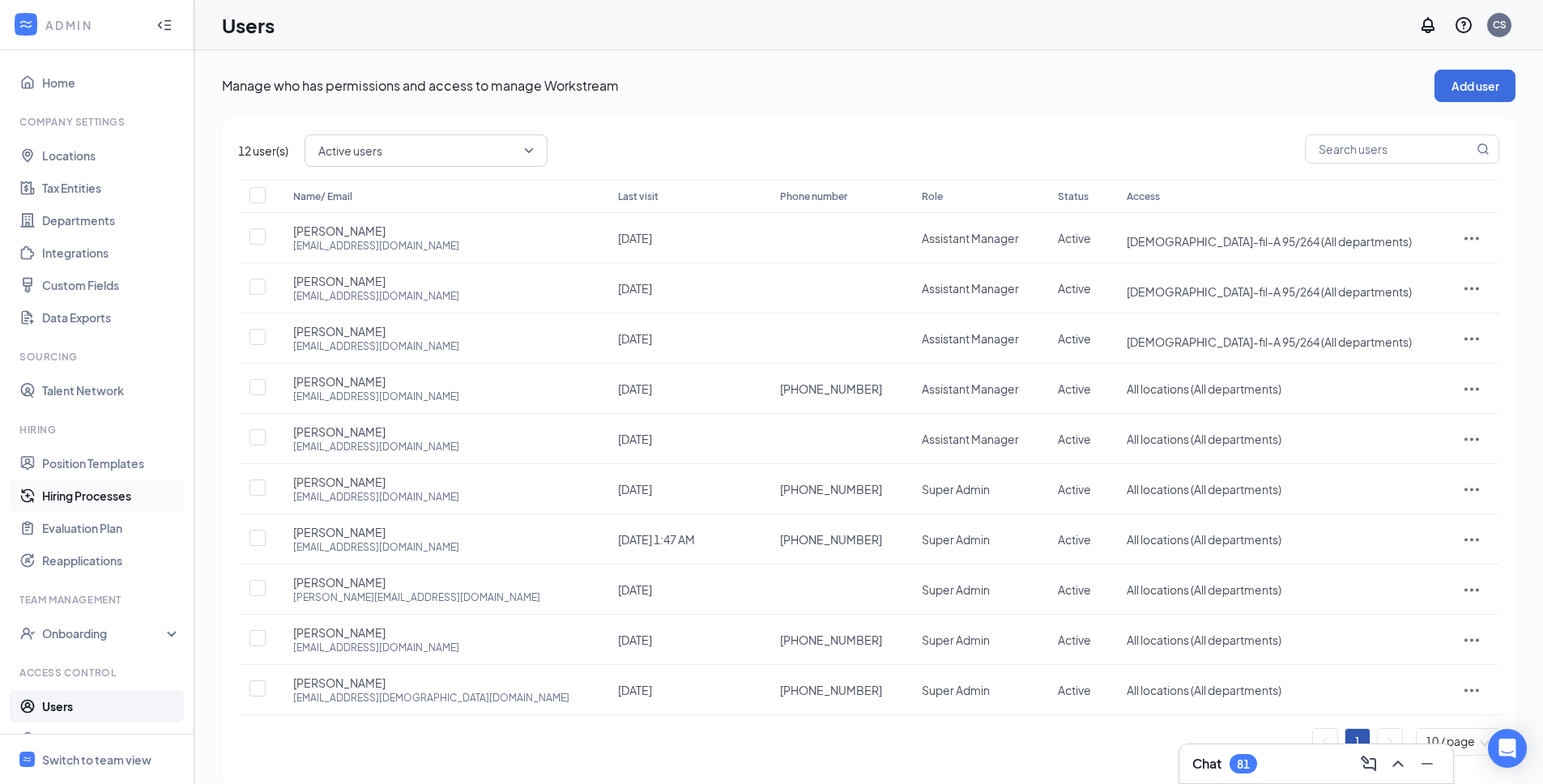
click at [129, 503] on link "Hiring Processes" at bounding box center [111, 496] width 139 height 32
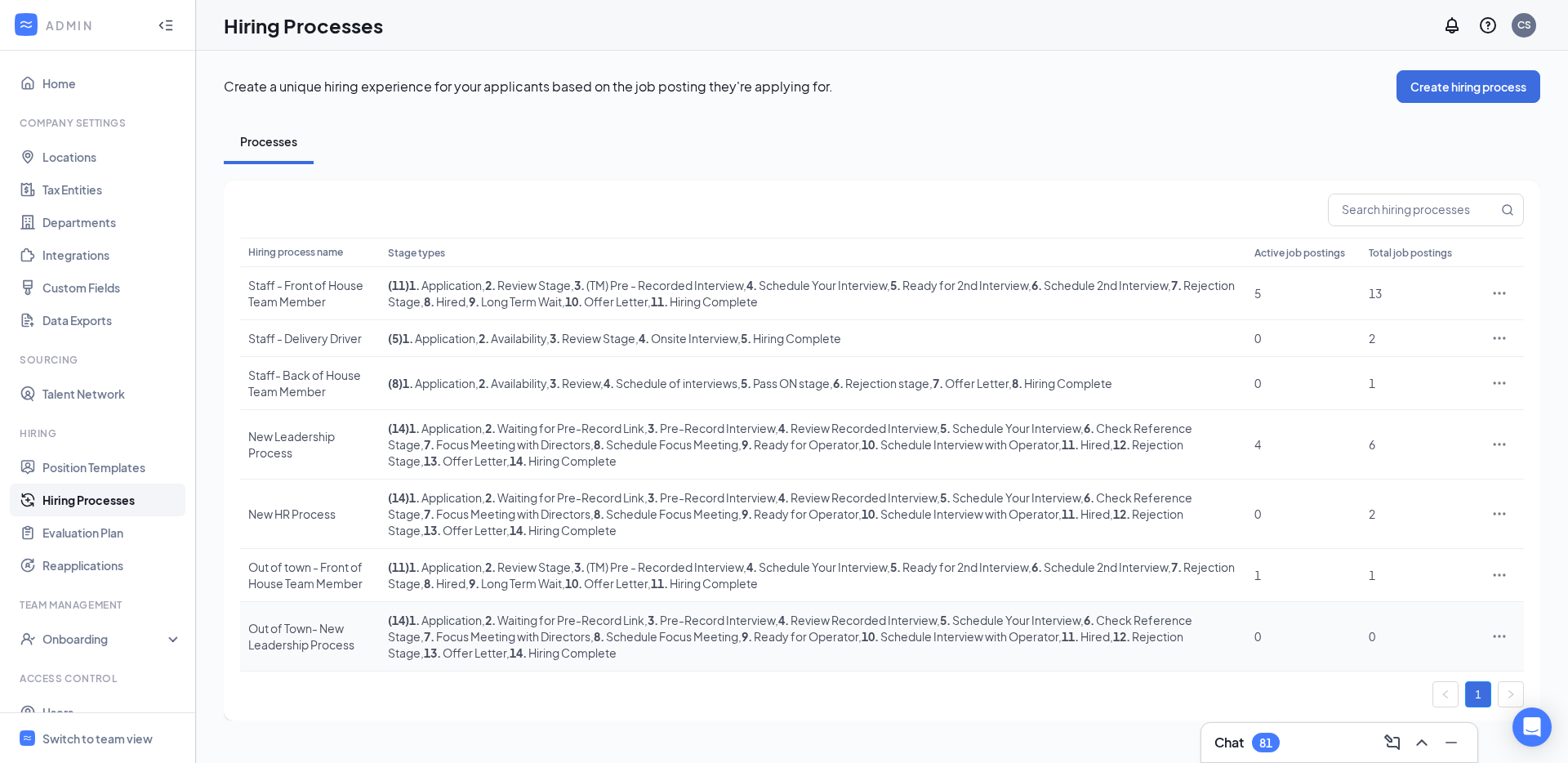
click at [330, 647] on div "Out of Town- New Leadership Process" at bounding box center [310, 637] width 124 height 33
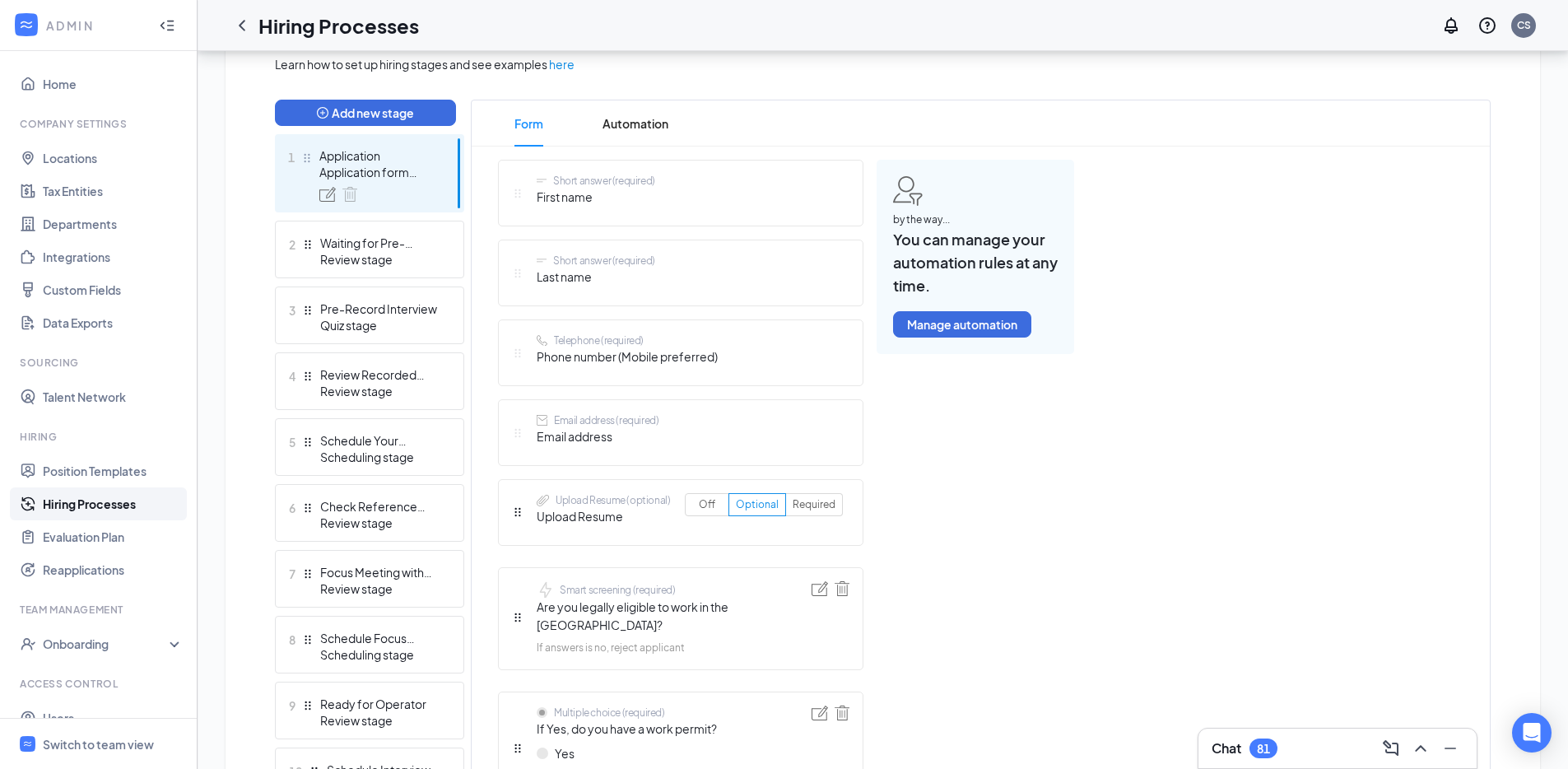
scroll to position [461, 0]
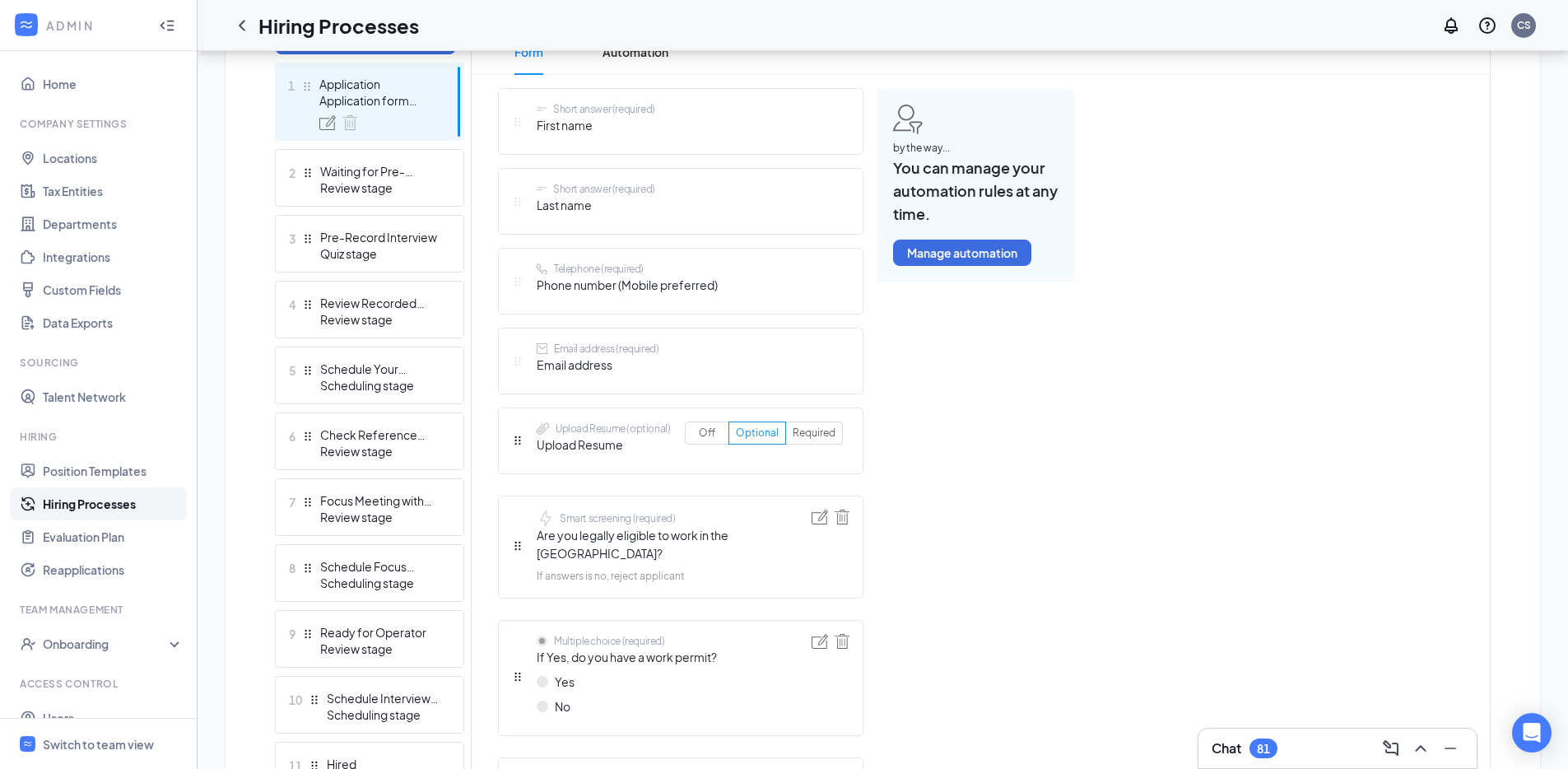
click at [380, 365] on div "Schedule Your Interview" at bounding box center [380, 369] width 120 height 16
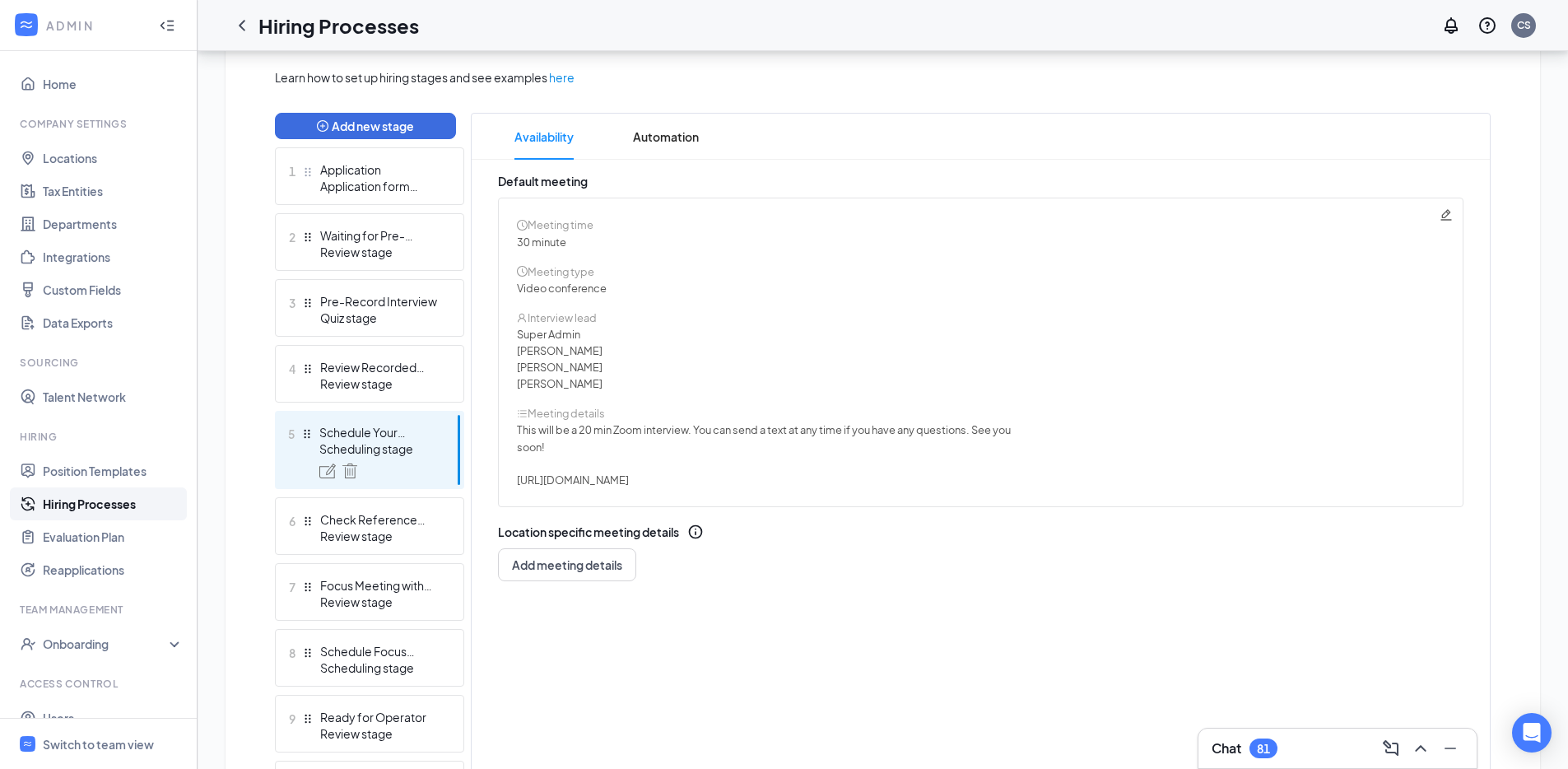
scroll to position [275, 0]
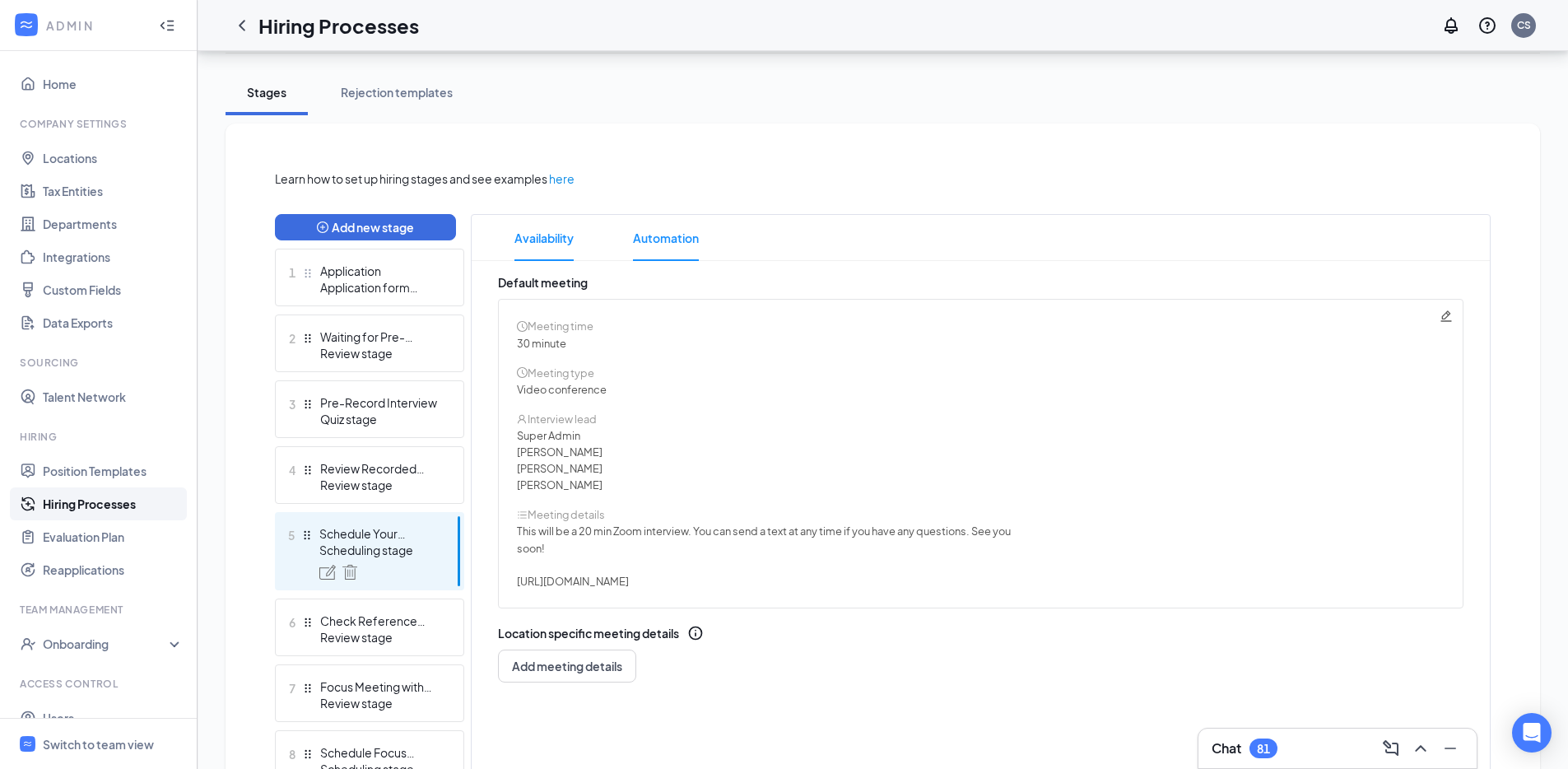
click at [662, 257] on span "Automation" at bounding box center [666, 238] width 66 height 46
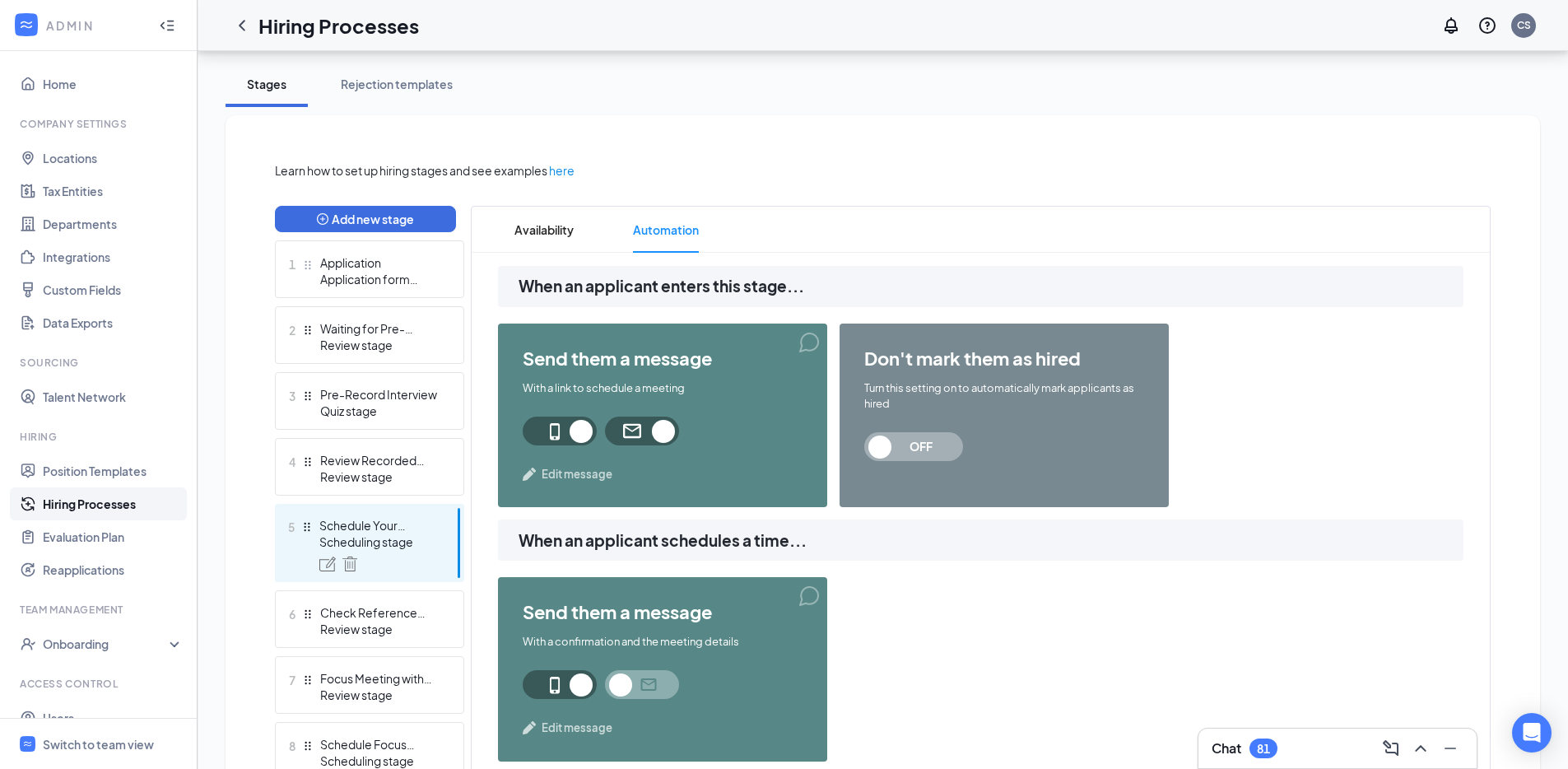
scroll to position [476, 0]
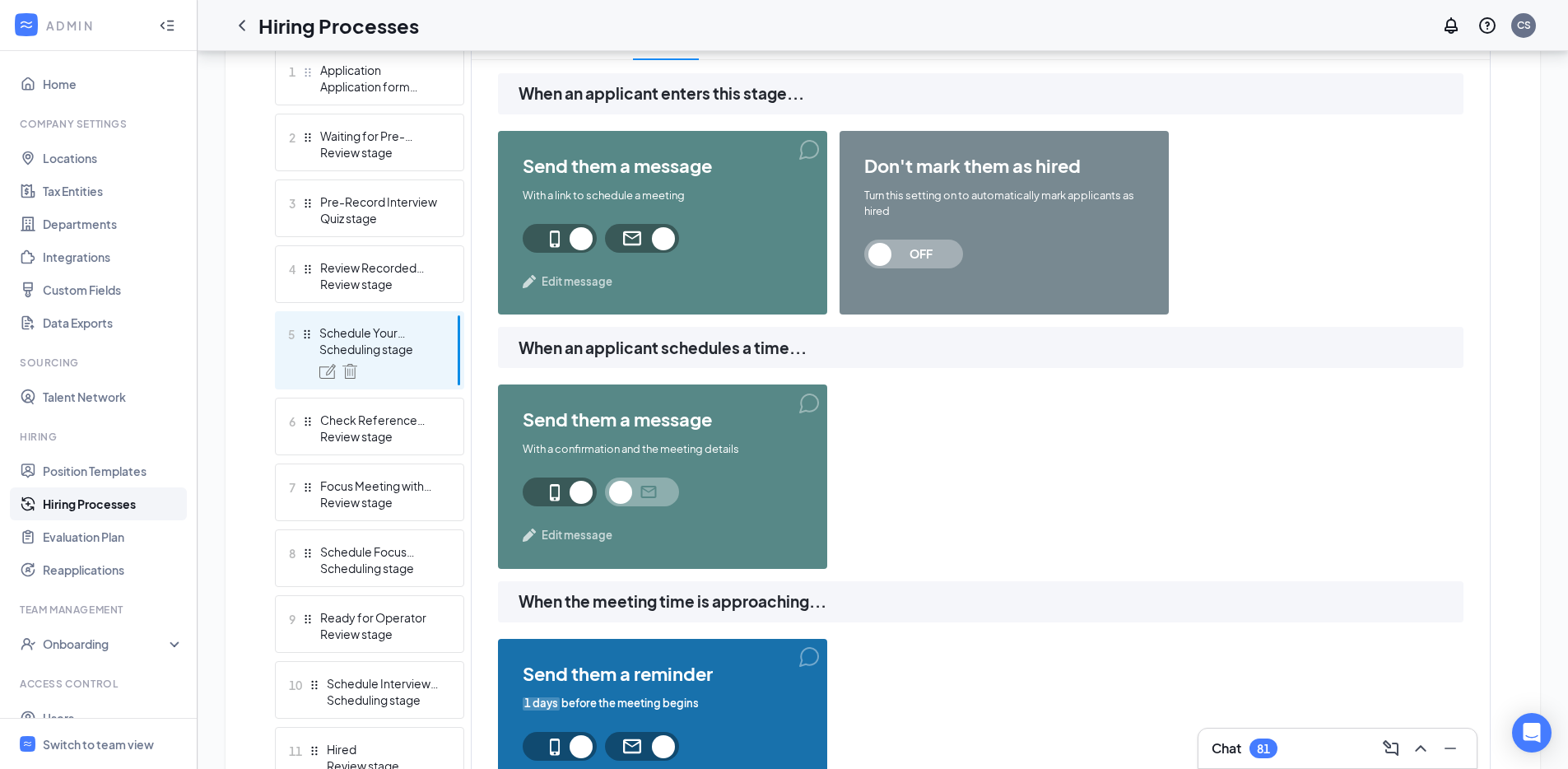
click at [592, 539] on span "Edit message" at bounding box center [577, 535] width 71 height 16
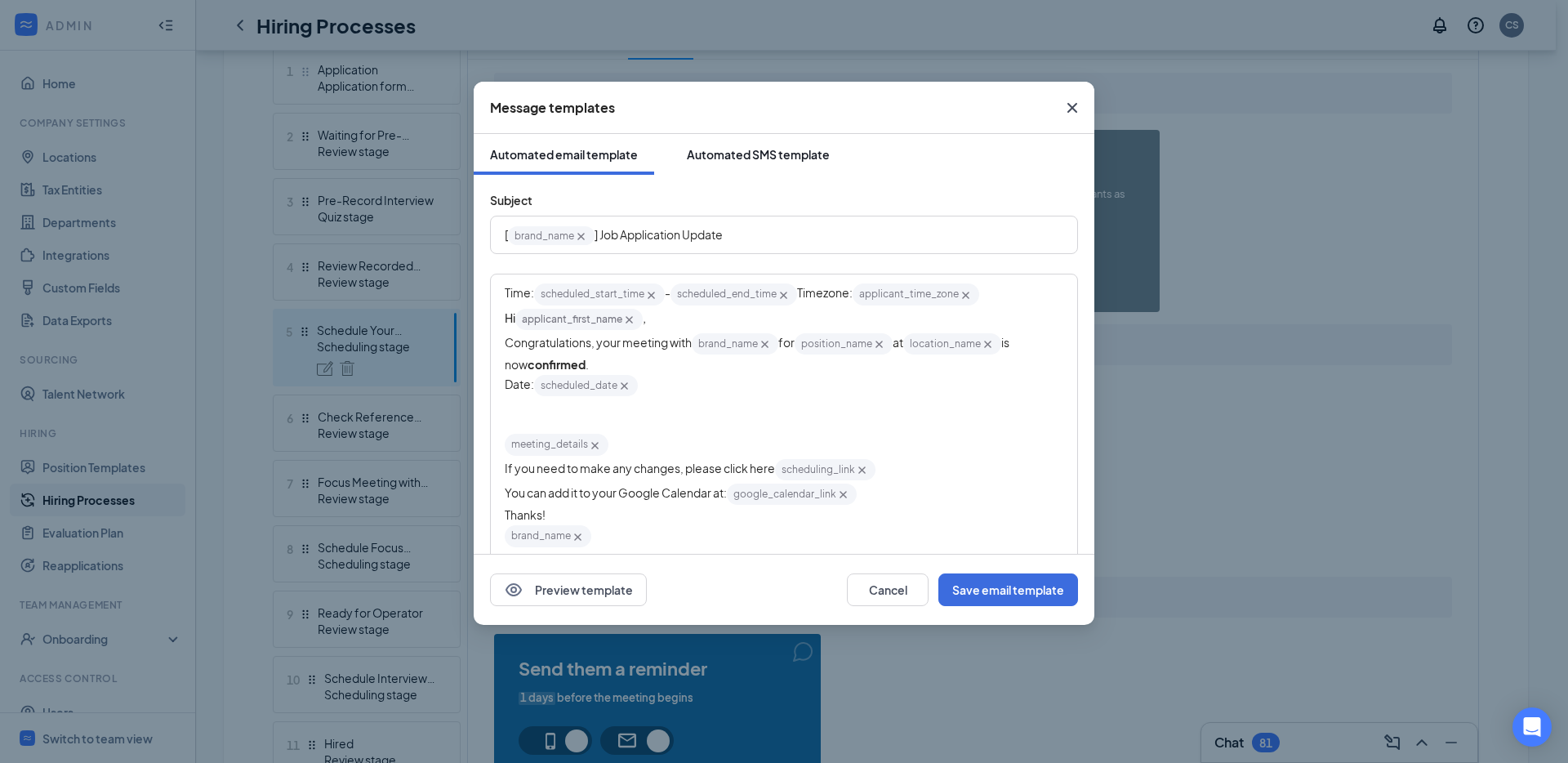
click at [751, 173] on button "Automated SMS template" at bounding box center [758, 154] width 175 height 41
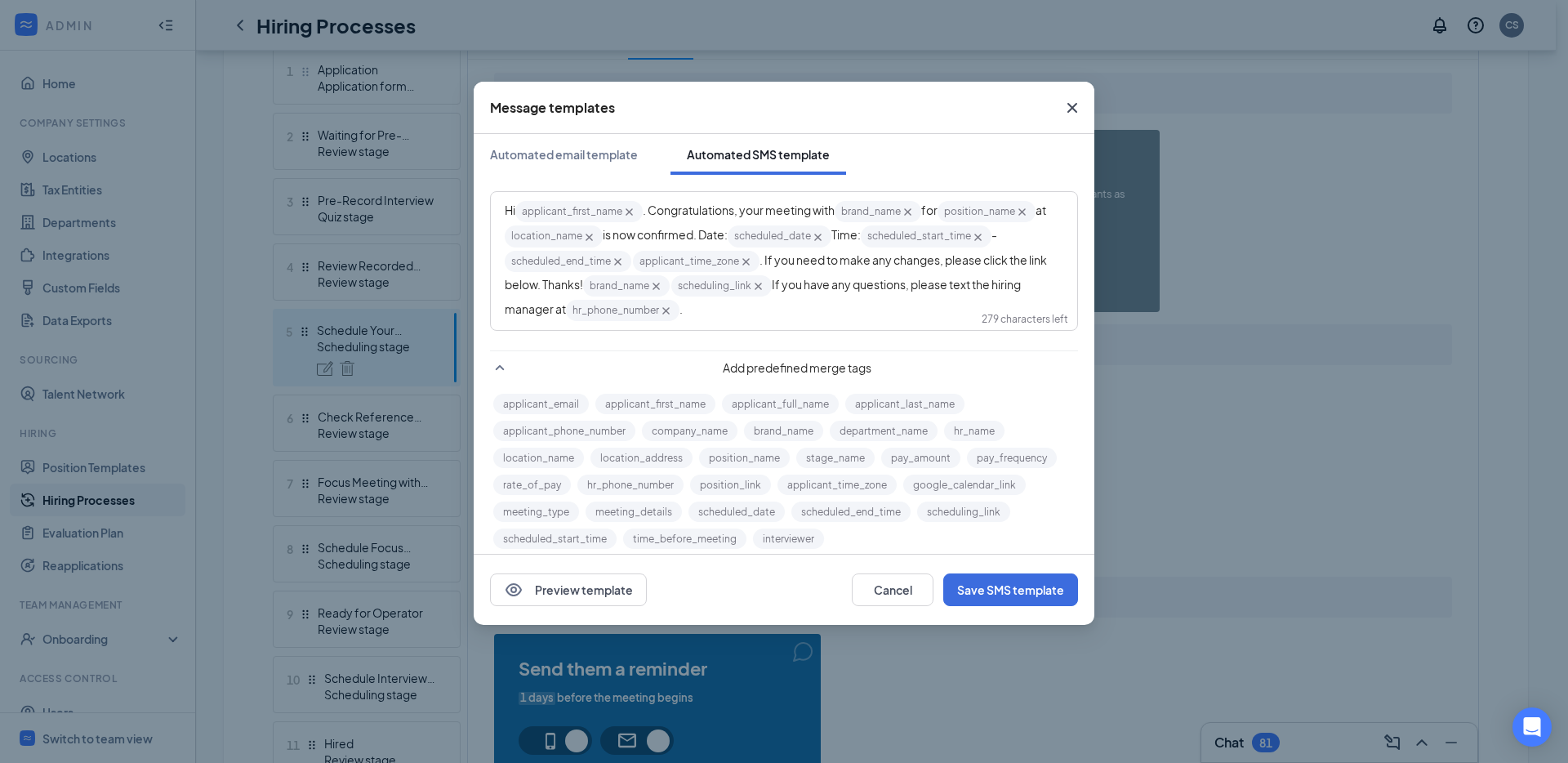
click at [785, 314] on div "Hi applicant_first_name‌‌‌‌ {{applicant_first_name}} . Congratulations, your me…" at bounding box center [784, 261] width 559 height 124
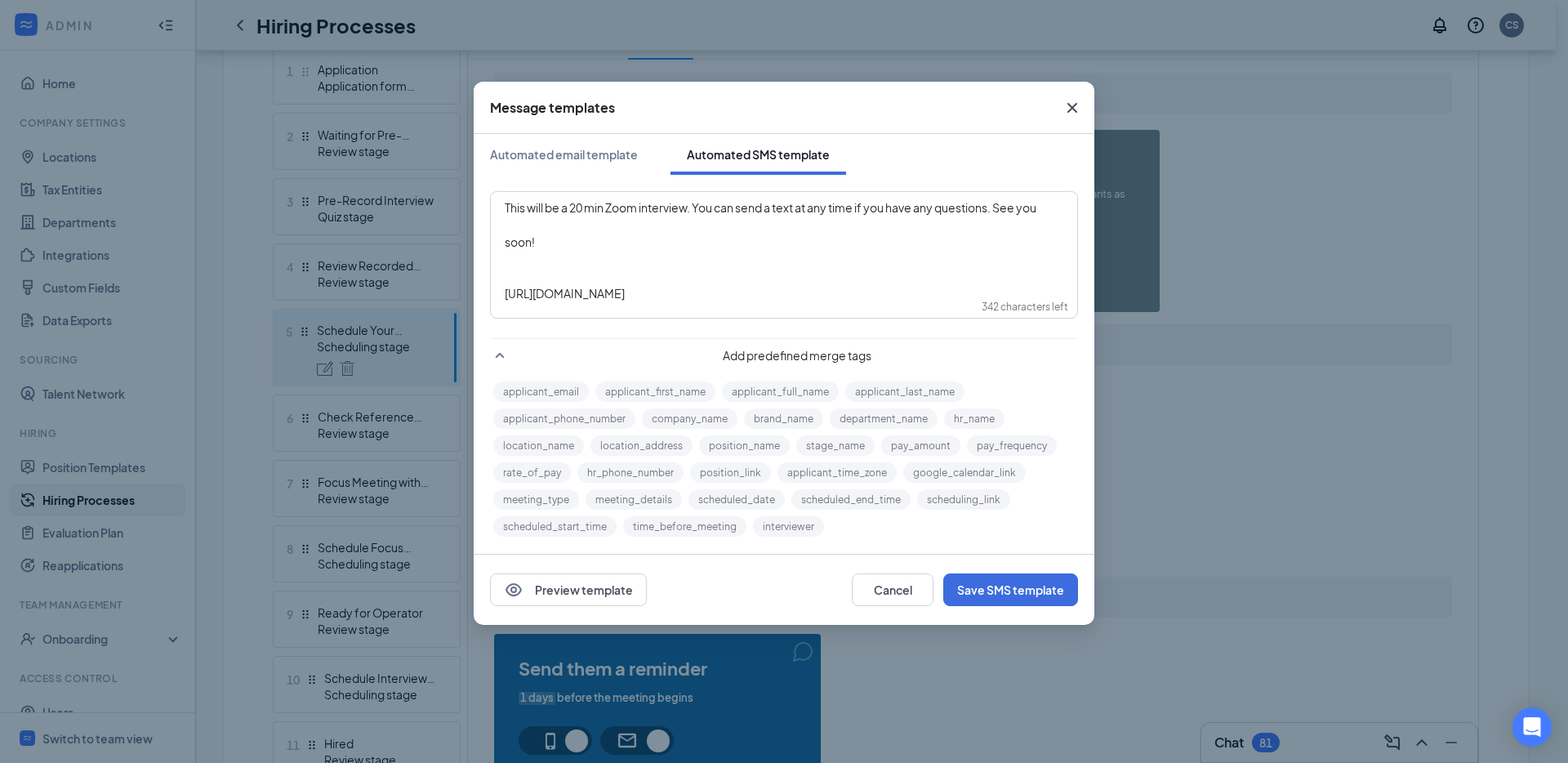
click at [507, 242] on span "soon!" at bounding box center [519, 242] width 30 height 14
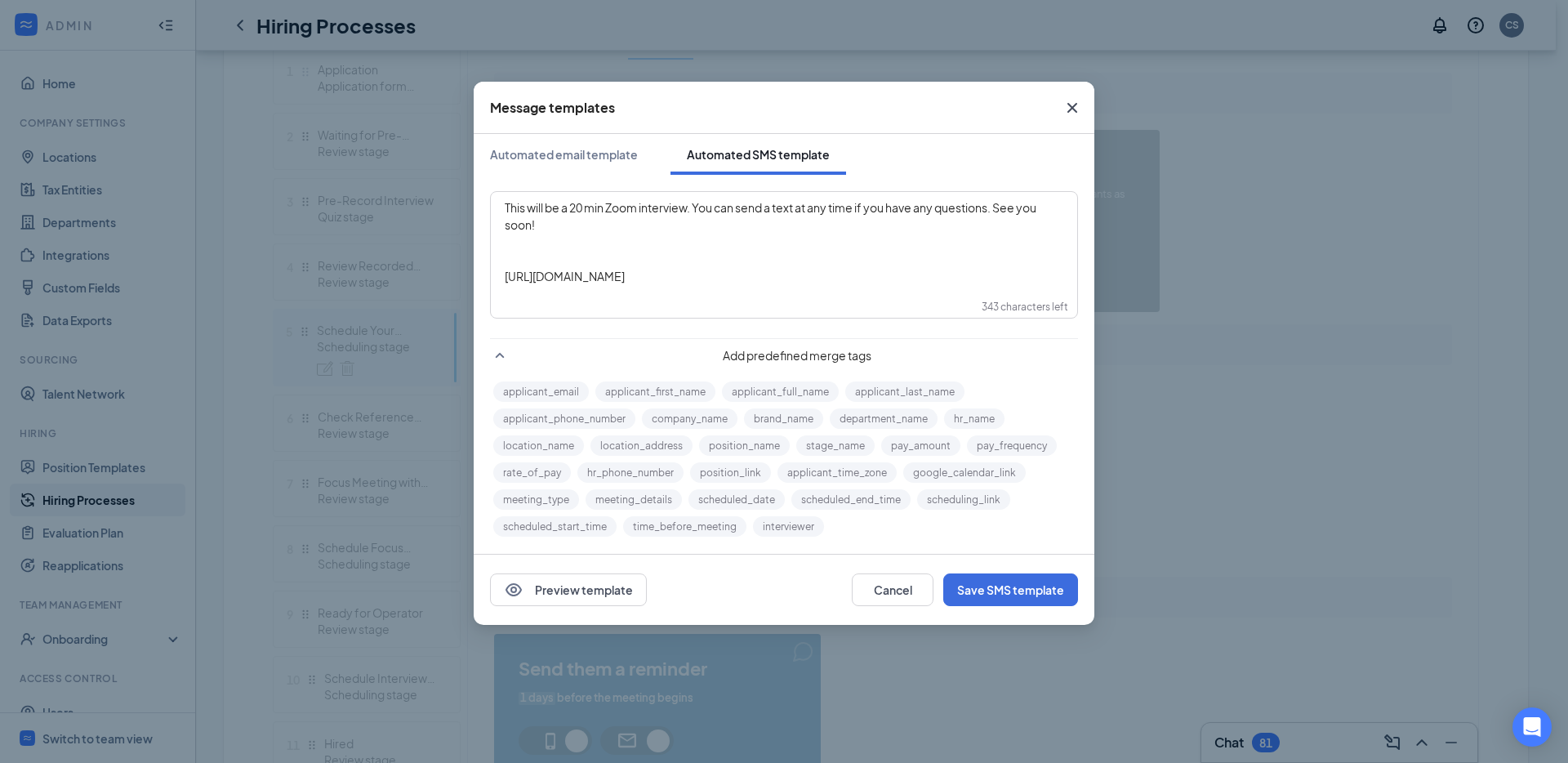
click at [615, 261] on div "write SMS here" at bounding box center [784, 259] width 559 height 17
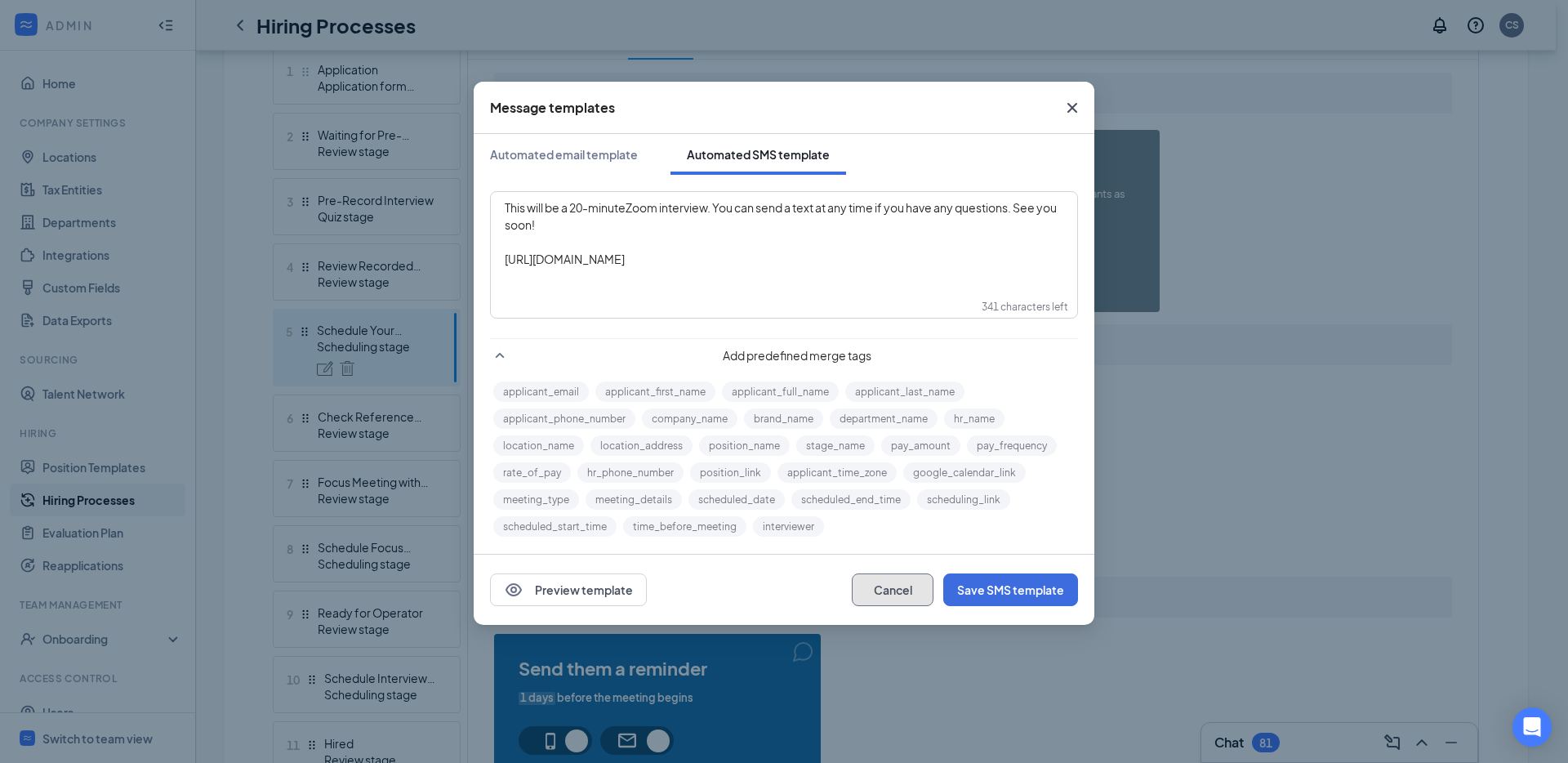
click at [887, 587] on button "Cancel" at bounding box center [892, 590] width 81 height 33
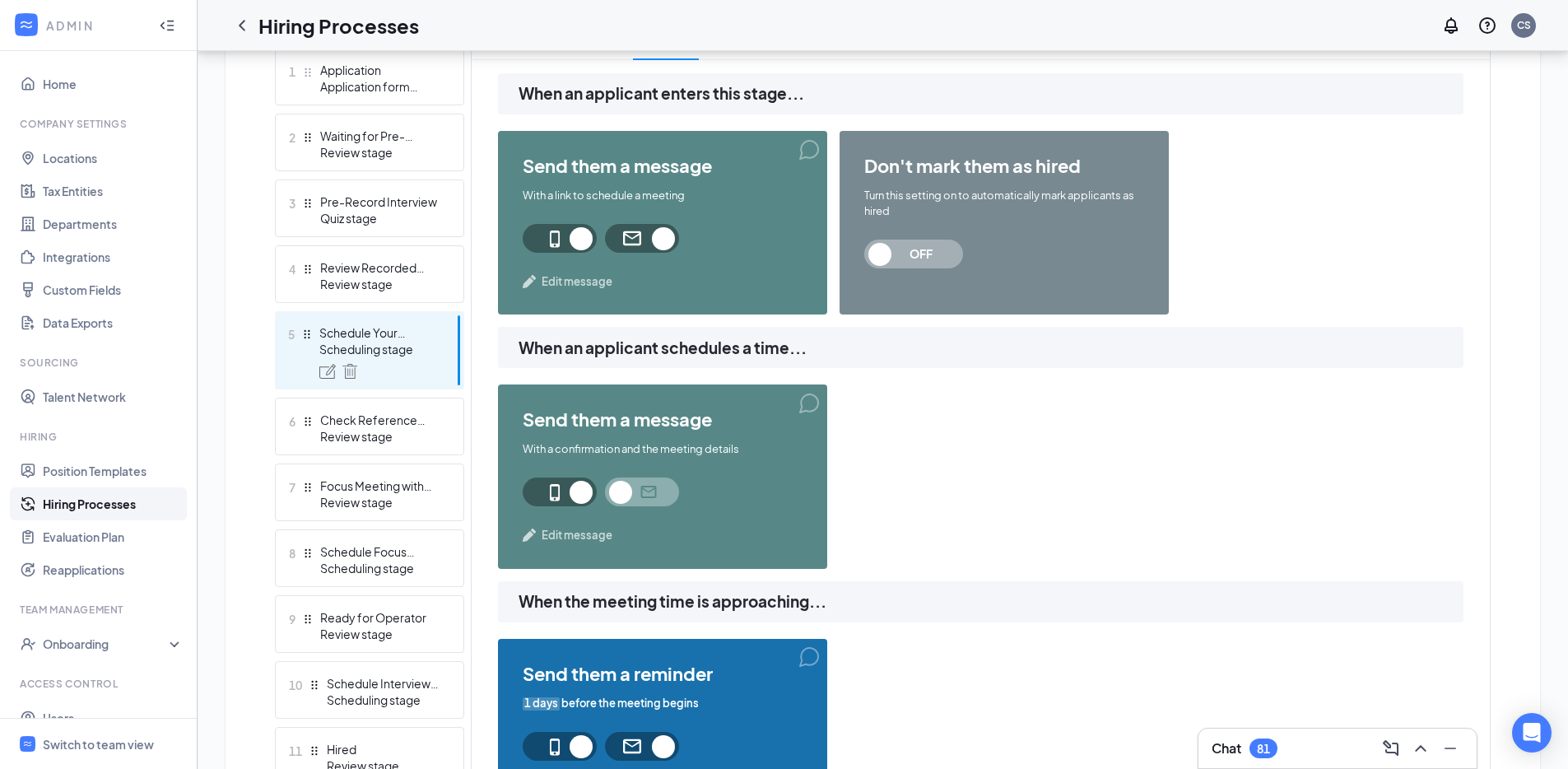
click at [581, 531] on span "Edit message" at bounding box center [577, 535] width 71 height 16
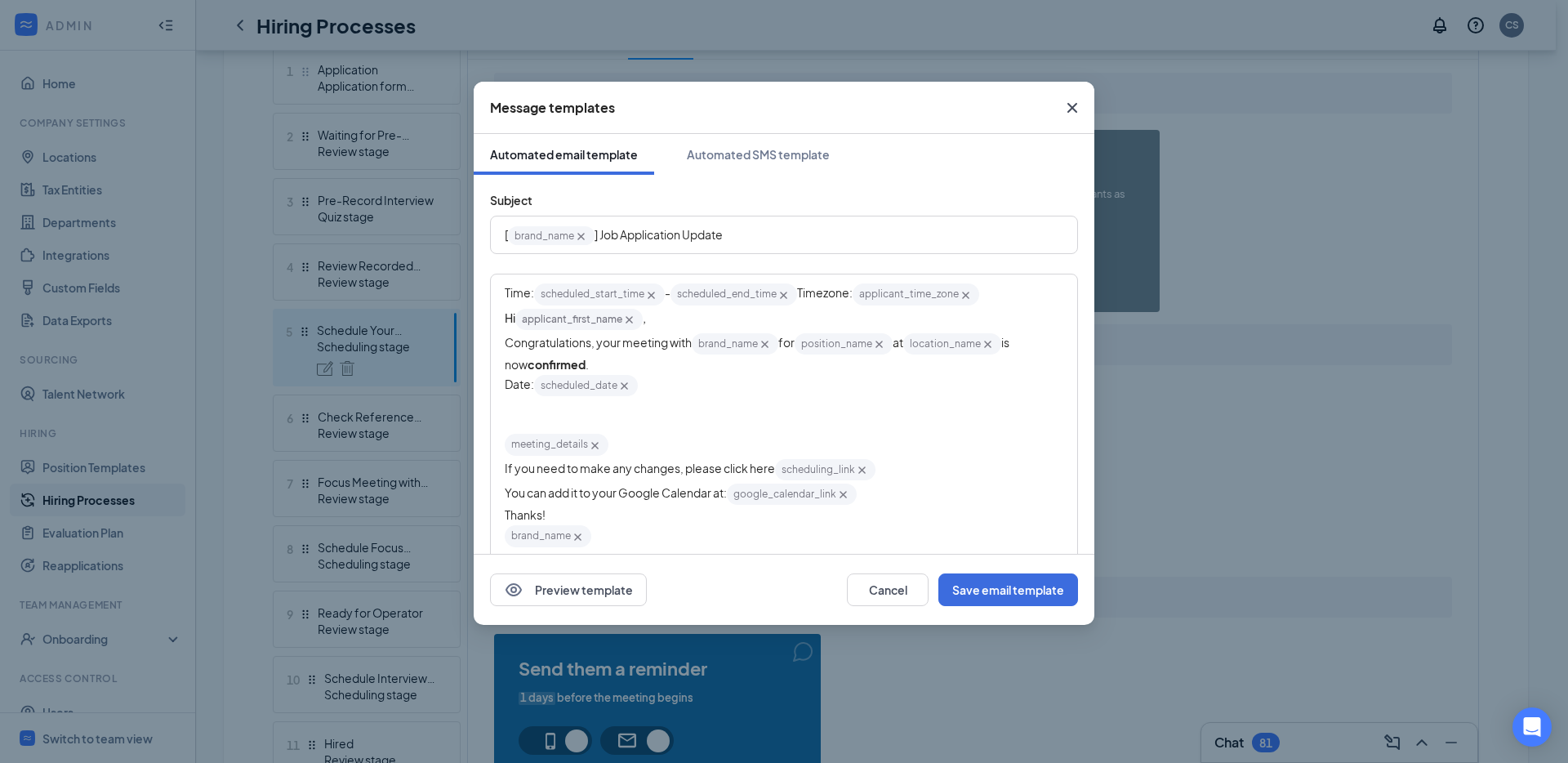
click at [740, 177] on div "Subject [ brand_name‌‌‌‌ {{brand_name}} ] Job Application Update Time: schedule…" at bounding box center [784, 496] width 620 height 641
click at [740, 160] on div "Automated SMS template" at bounding box center [758, 154] width 143 height 16
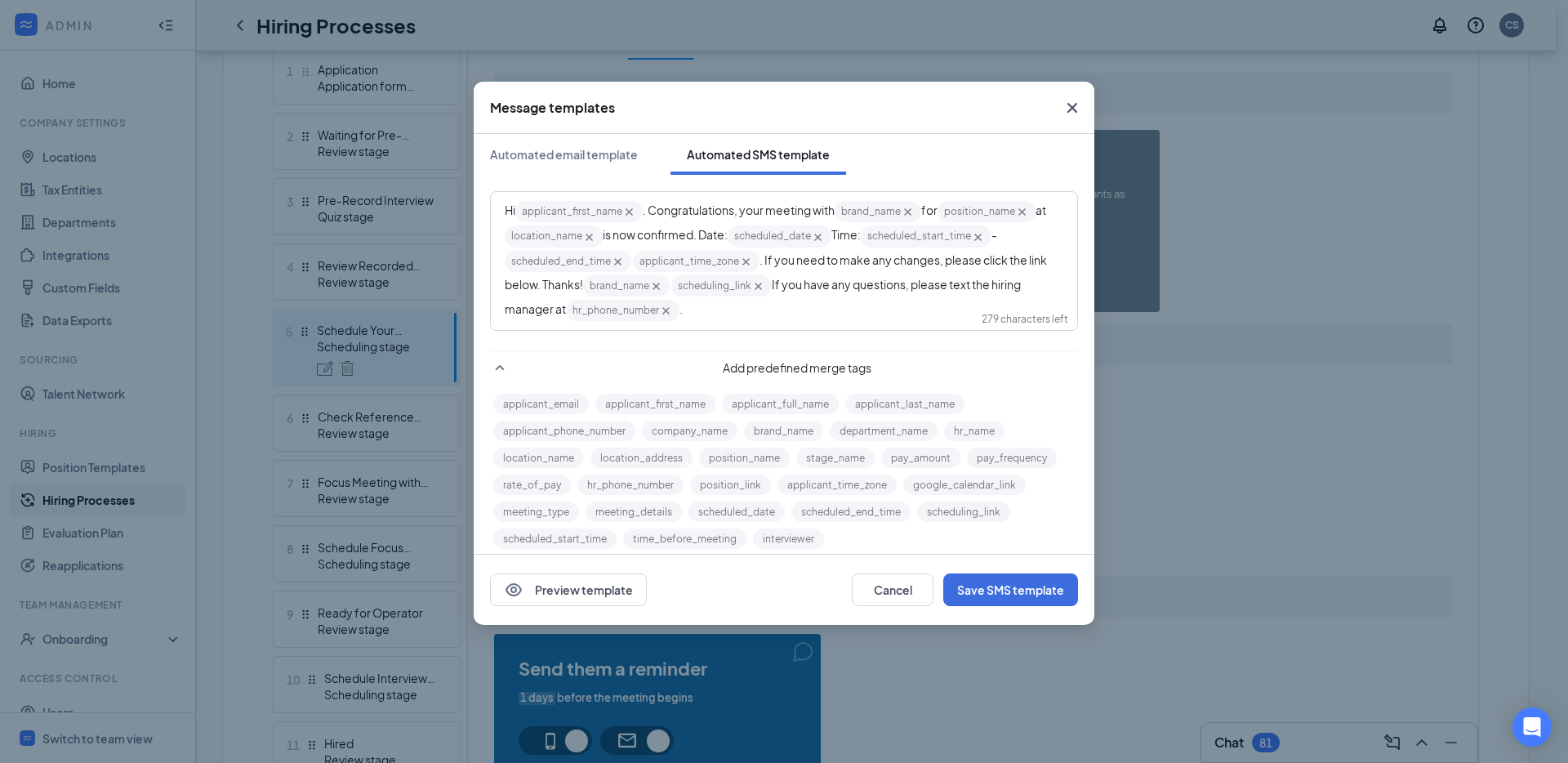
click at [886, 569] on div "Preview template Cancel Save SMS template" at bounding box center [784, 590] width 620 height 70
click at [886, 581] on button "Cancel" at bounding box center [892, 590] width 81 height 33
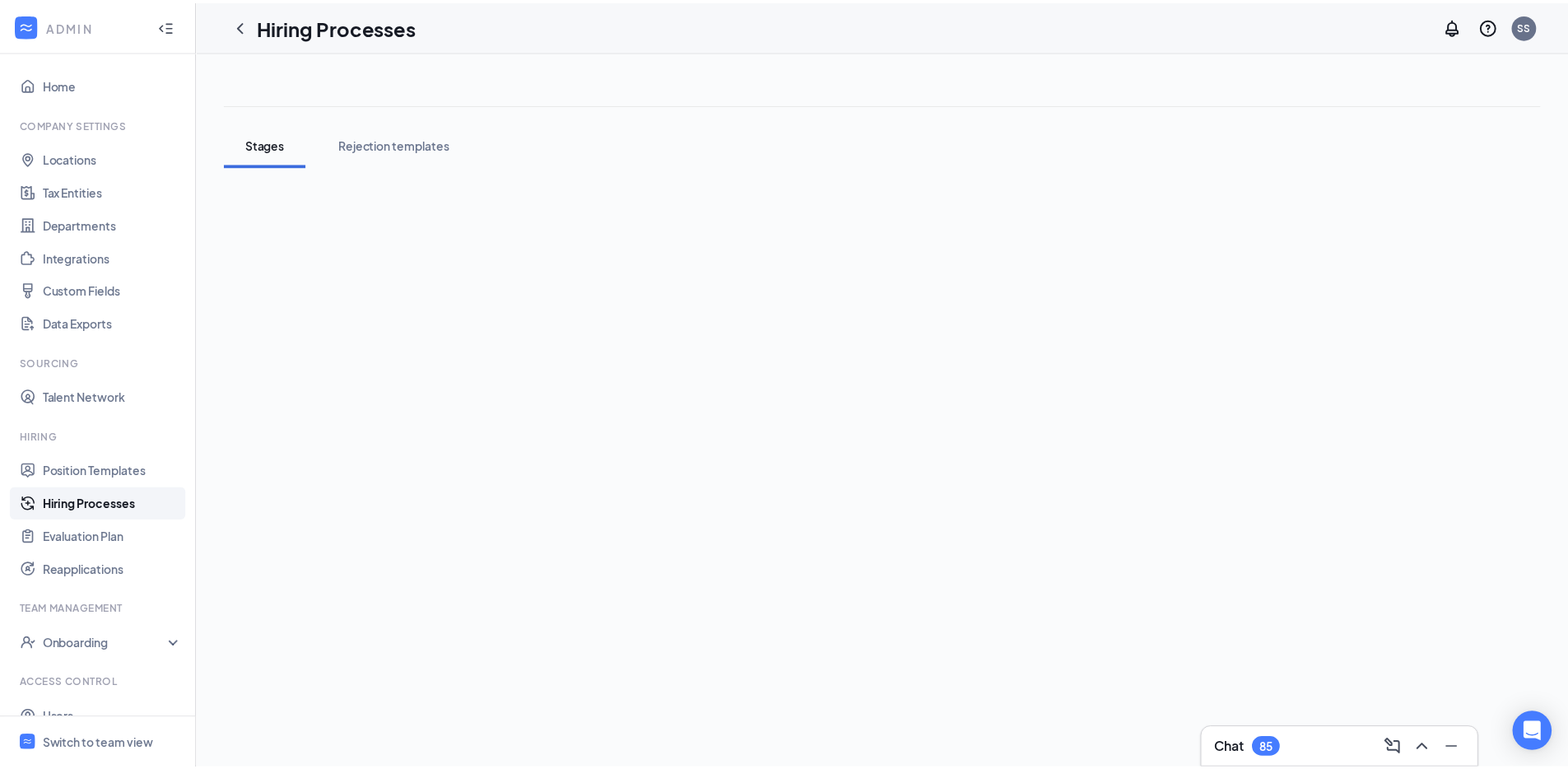
scroll to position [56, 0]
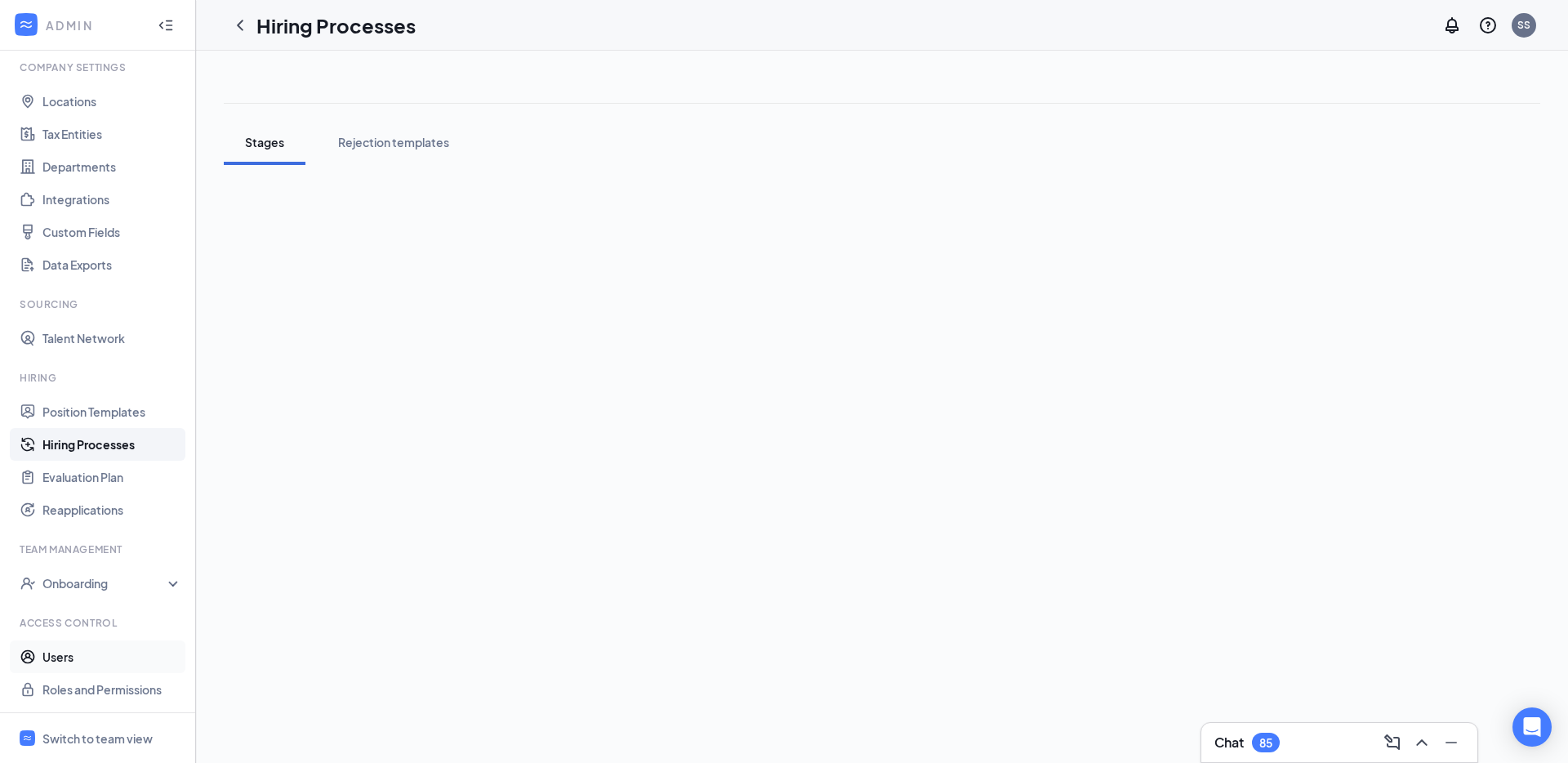
click at [77, 647] on link "Users" at bounding box center [112, 656] width 140 height 33
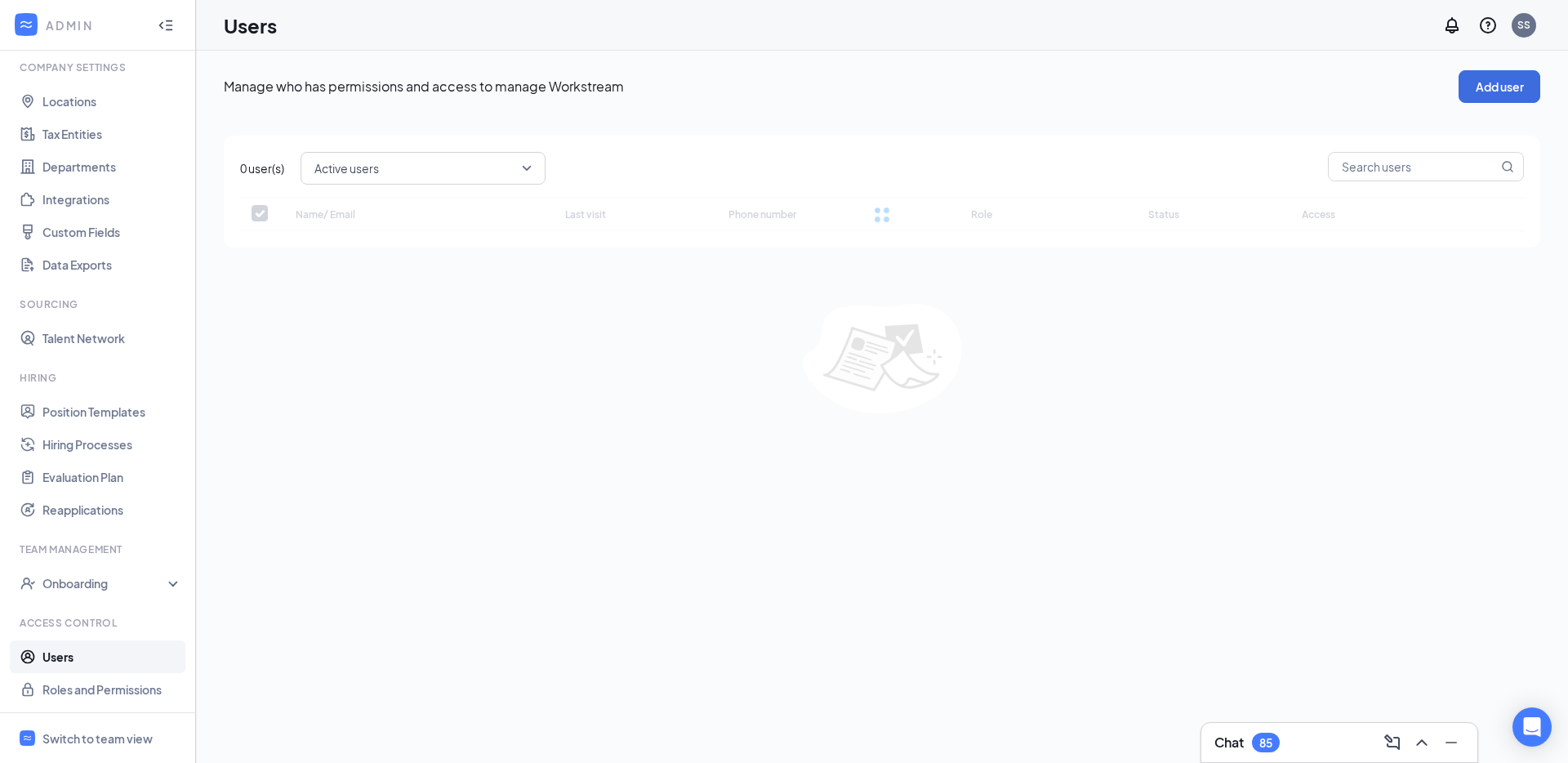
checkbox input "false"
click at [1385, 158] on input "text" at bounding box center [1400, 150] width 169 height 28
paste input "lindsay@cfabellmead.com"
type input "lindsay@cfabellmead.com"
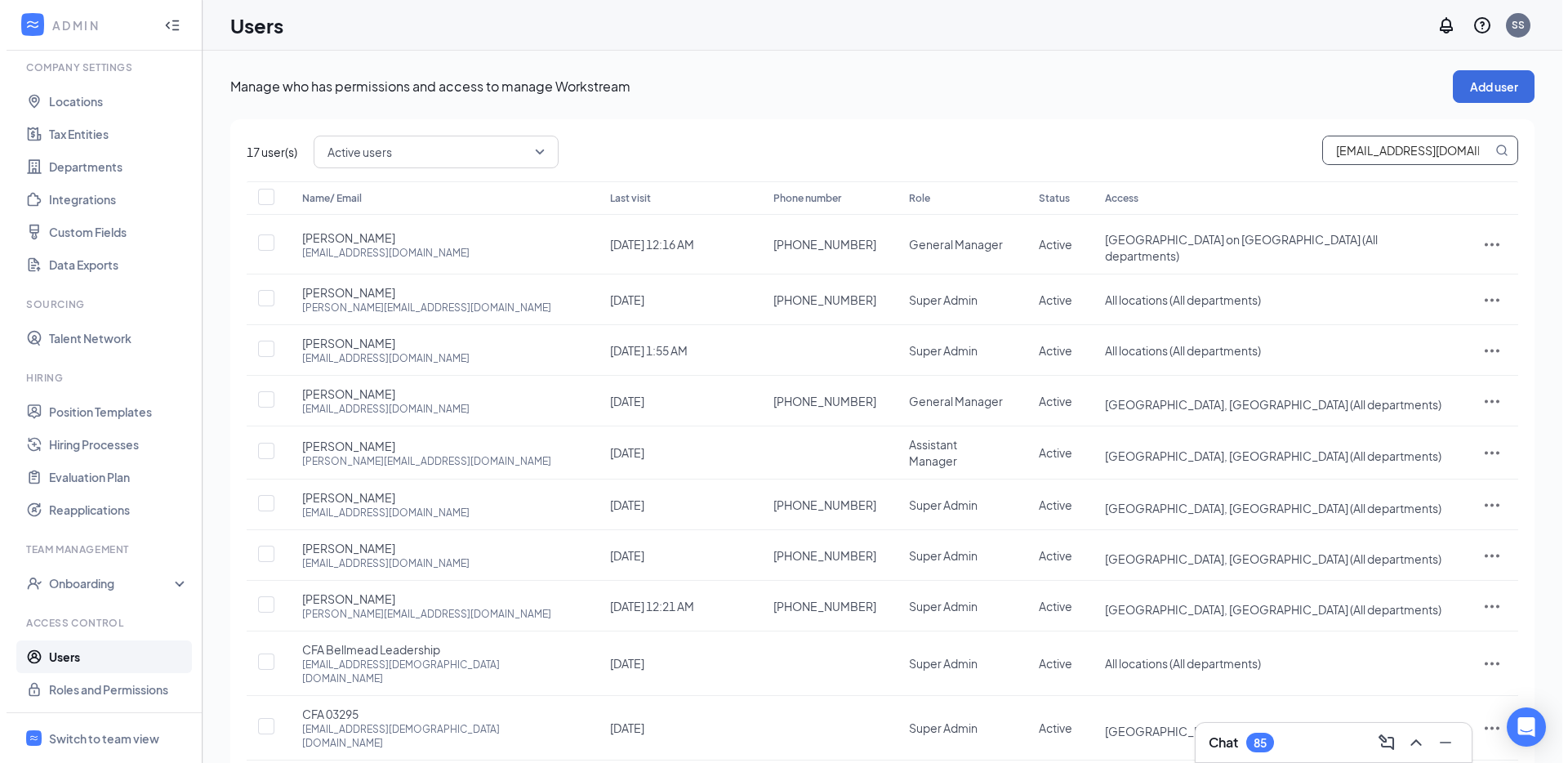
scroll to position [0, 3]
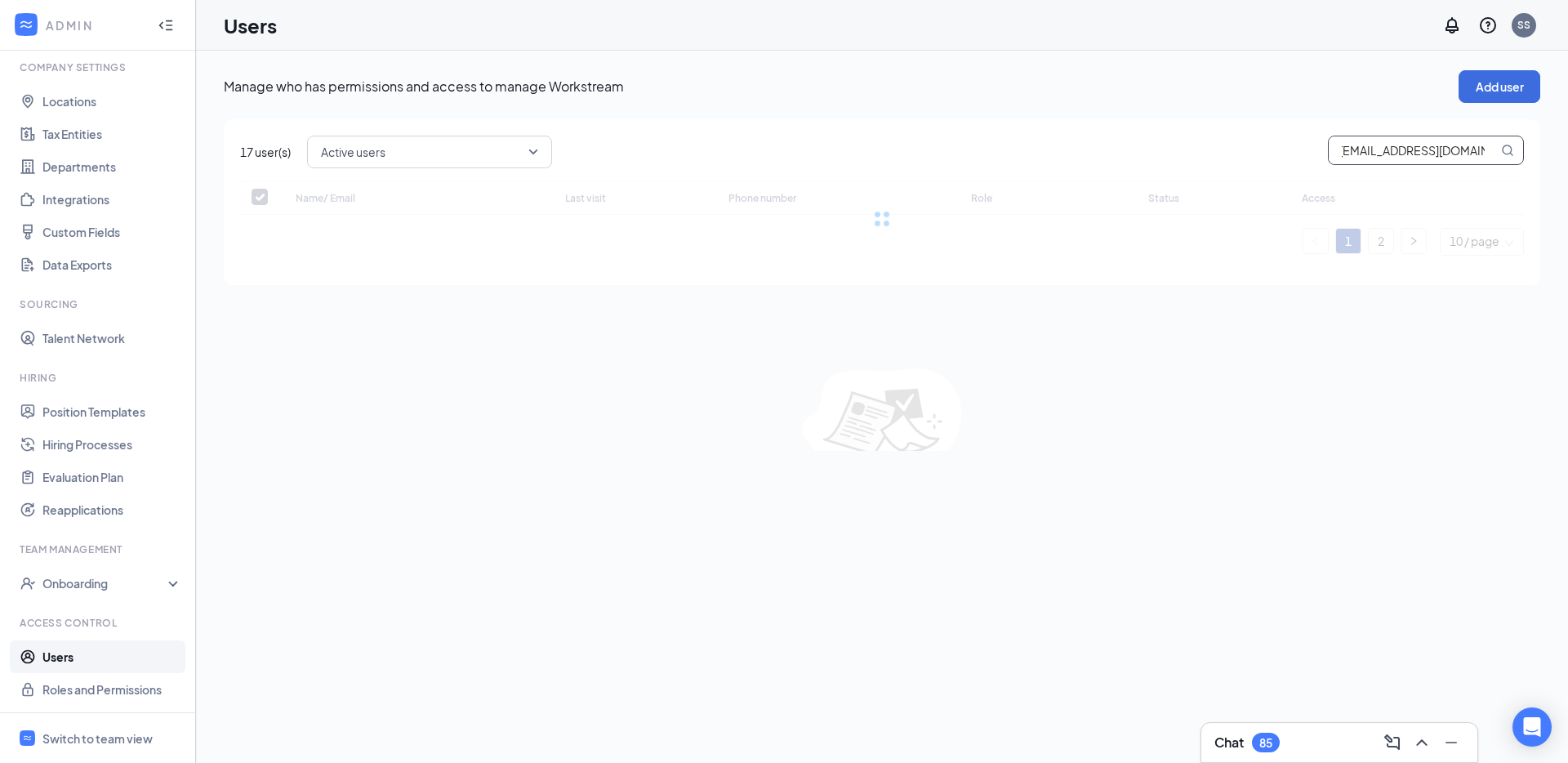
checkbox input "false"
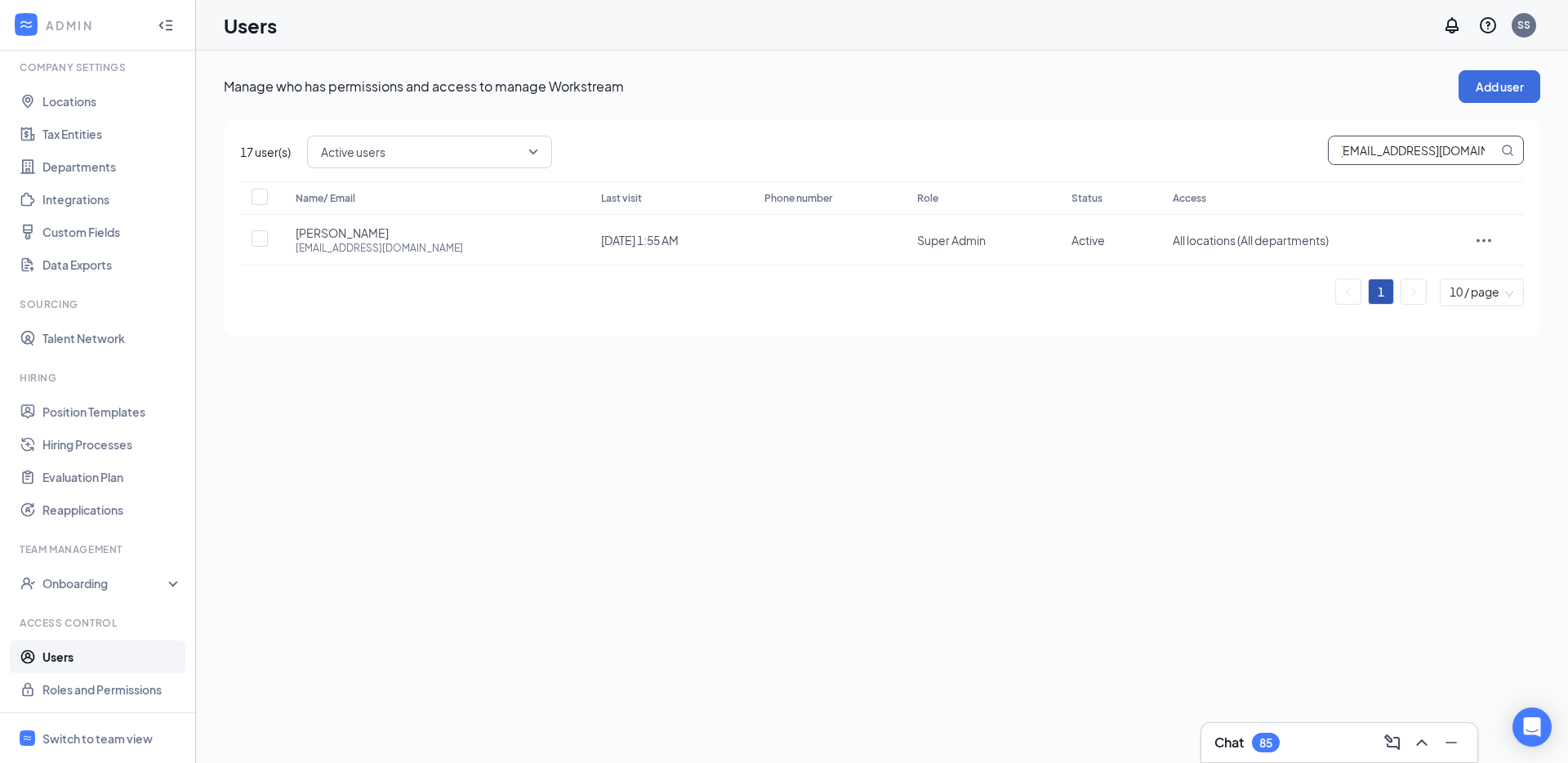
type input "lindsay@cfabellmead.com"
click at [1464, 158] on input "lindsay@cfabellmead.com" at bounding box center [1413, 150] width 169 height 28
click at [125, 686] on link "Roles and Permissions" at bounding box center [112, 689] width 140 height 33
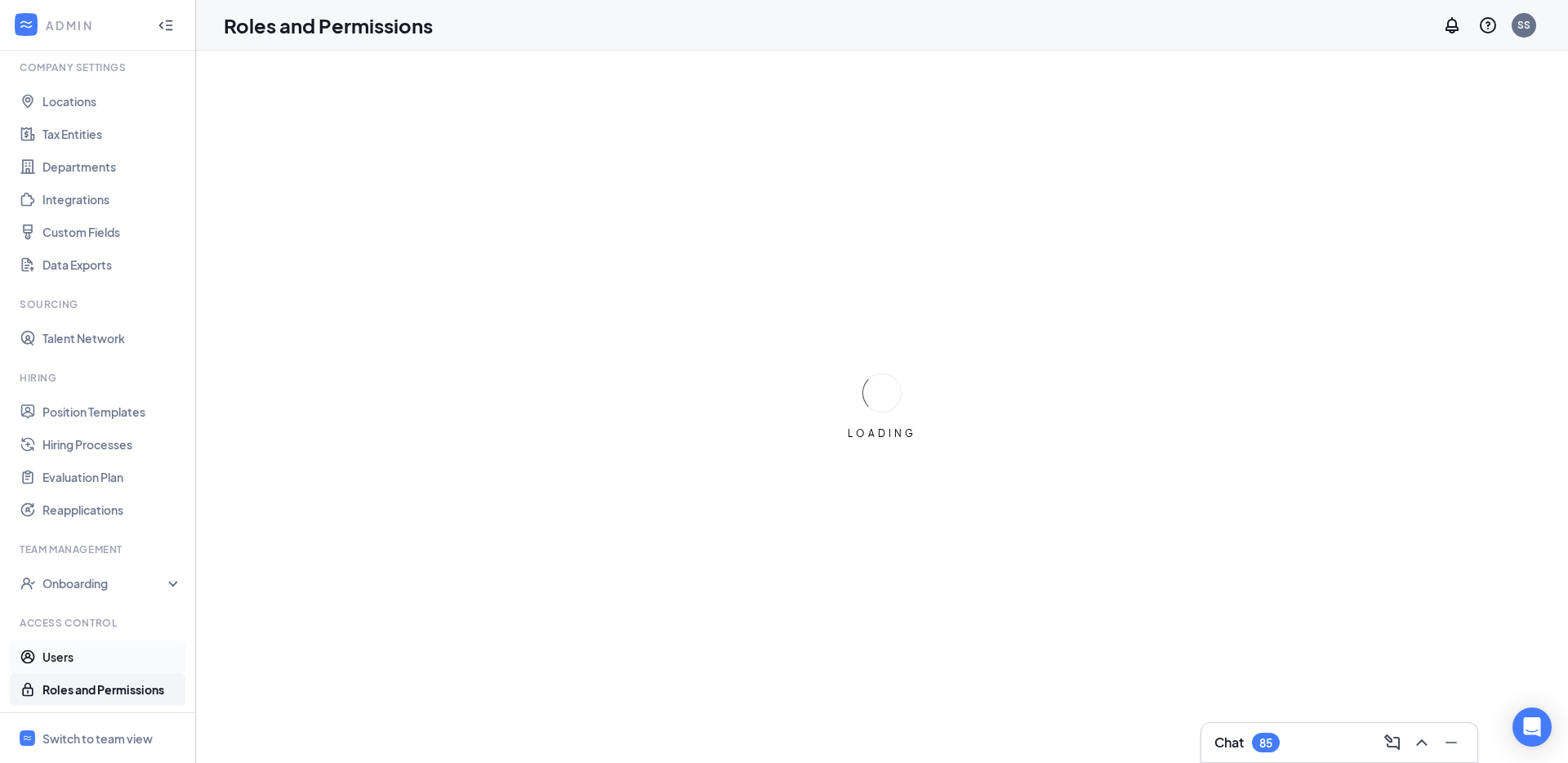
click at [117, 655] on link "Users" at bounding box center [112, 656] width 140 height 33
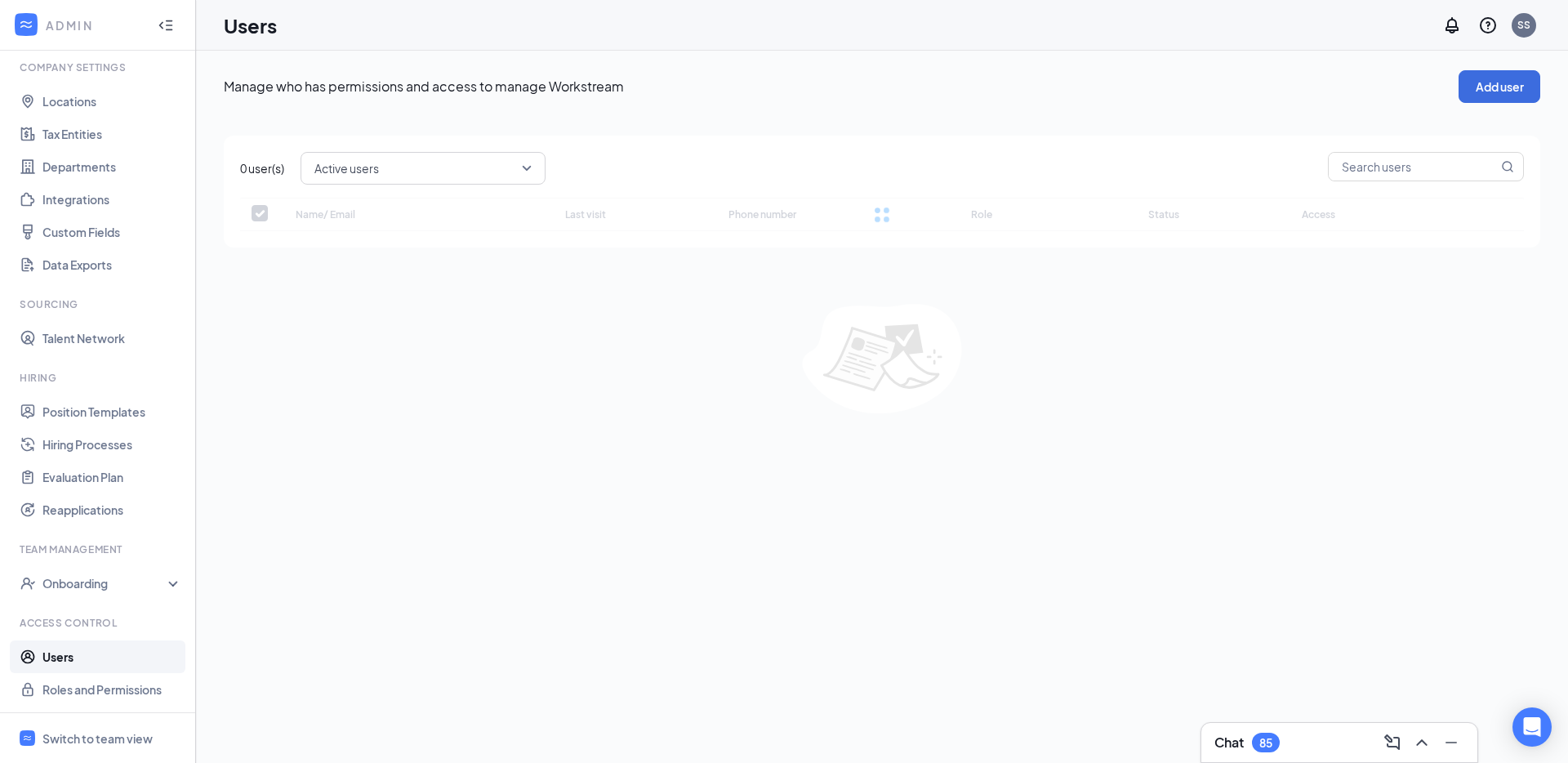
checkbox input "false"
click at [129, 458] on link "Hiring Processes" at bounding box center [112, 444] width 140 height 33
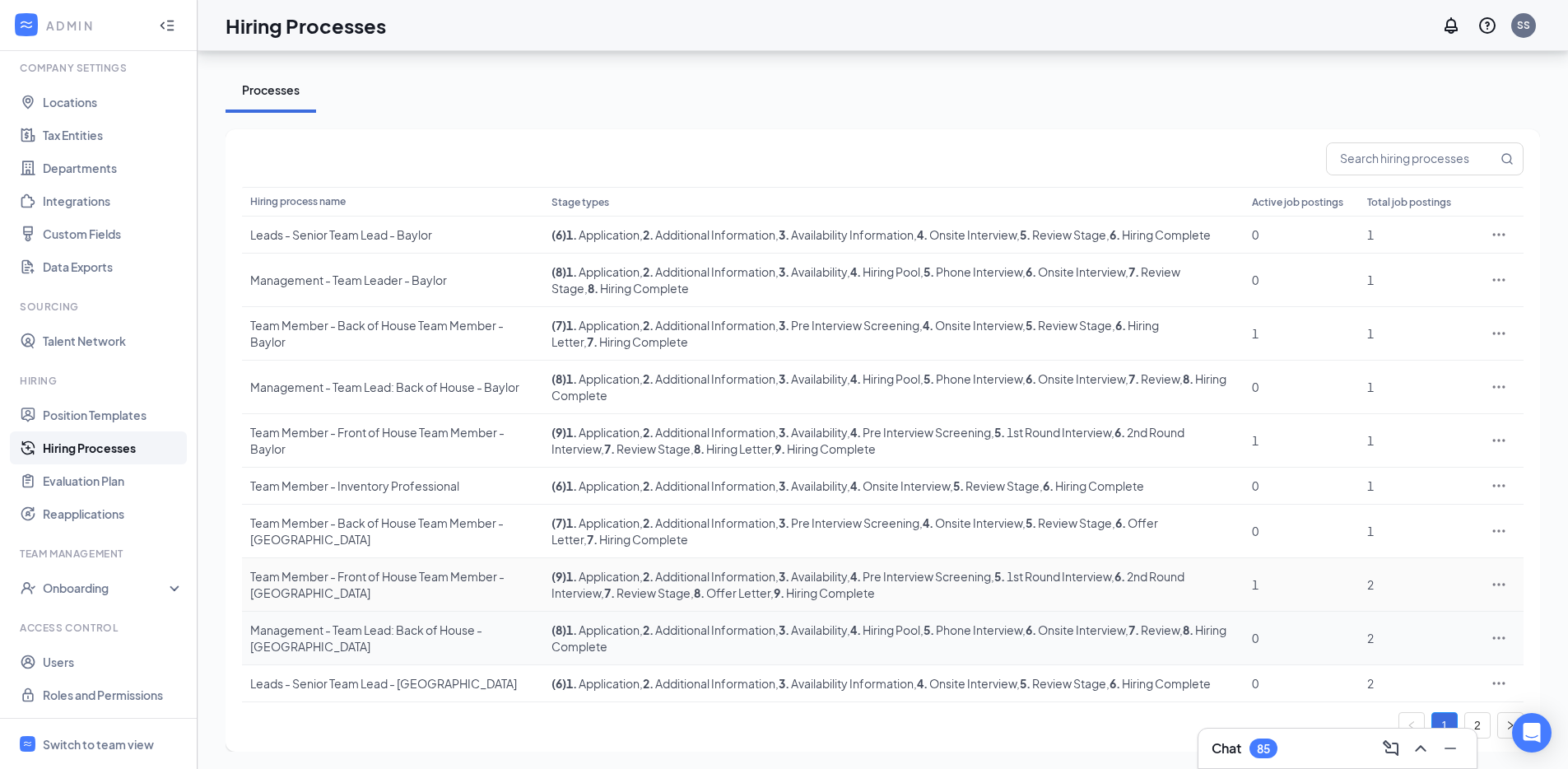
scroll to position [52, 0]
click at [144, 663] on link "Users" at bounding box center [113, 662] width 141 height 33
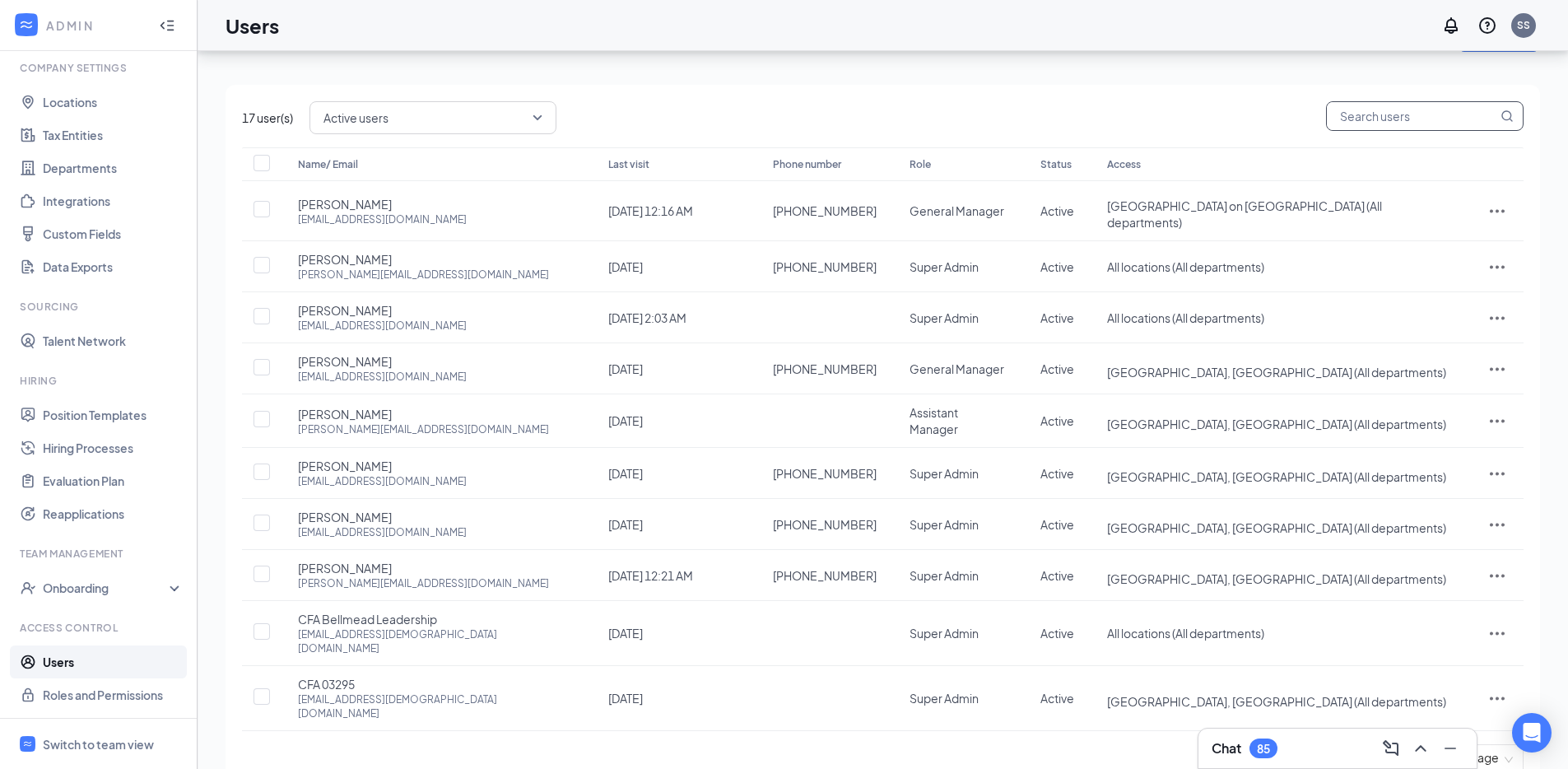
click at [1445, 108] on input "text" at bounding box center [1411, 116] width 170 height 28
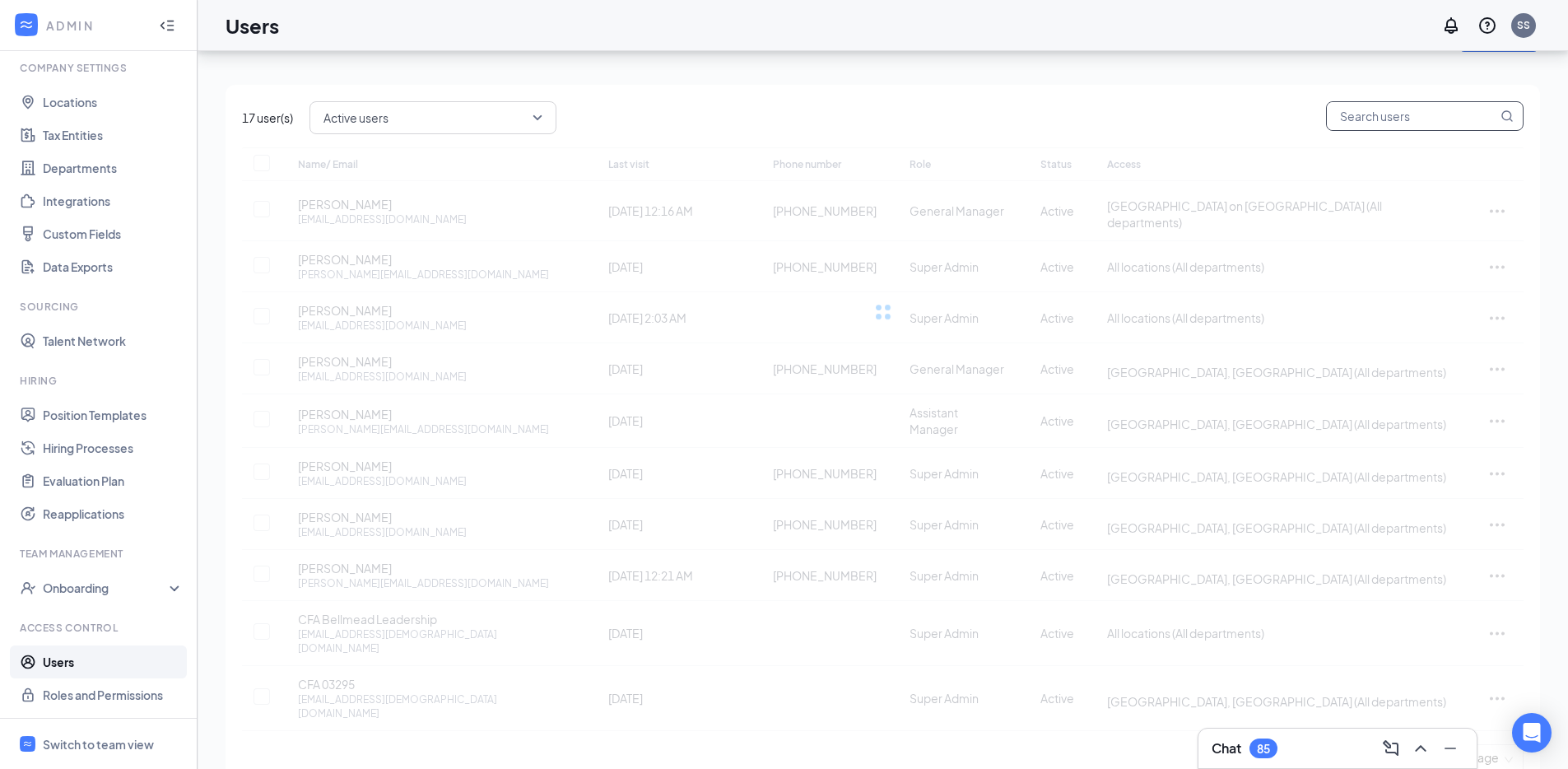
scroll to position [48, 0]
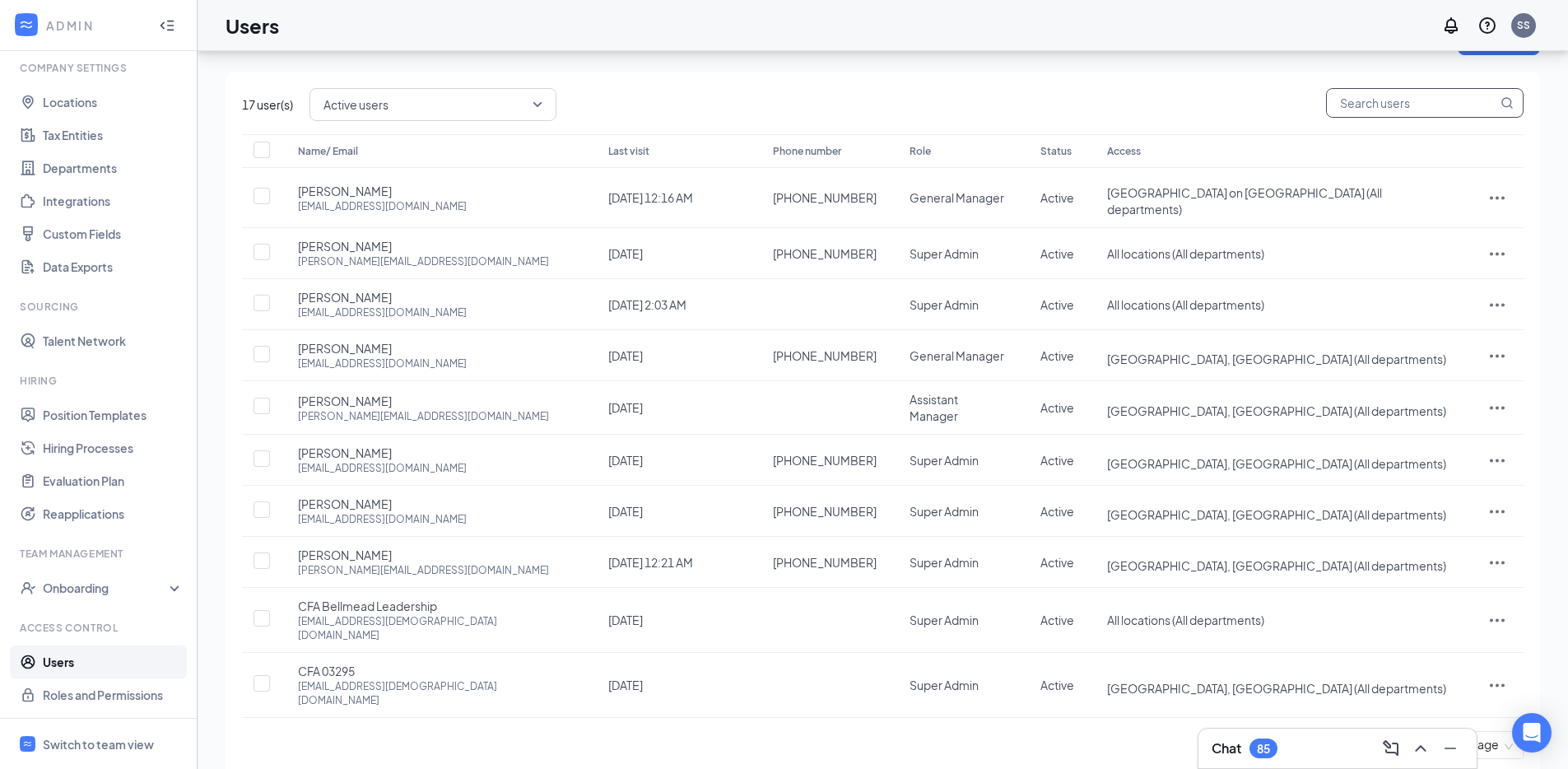
paste input "lindsay@cfabellmead.com"
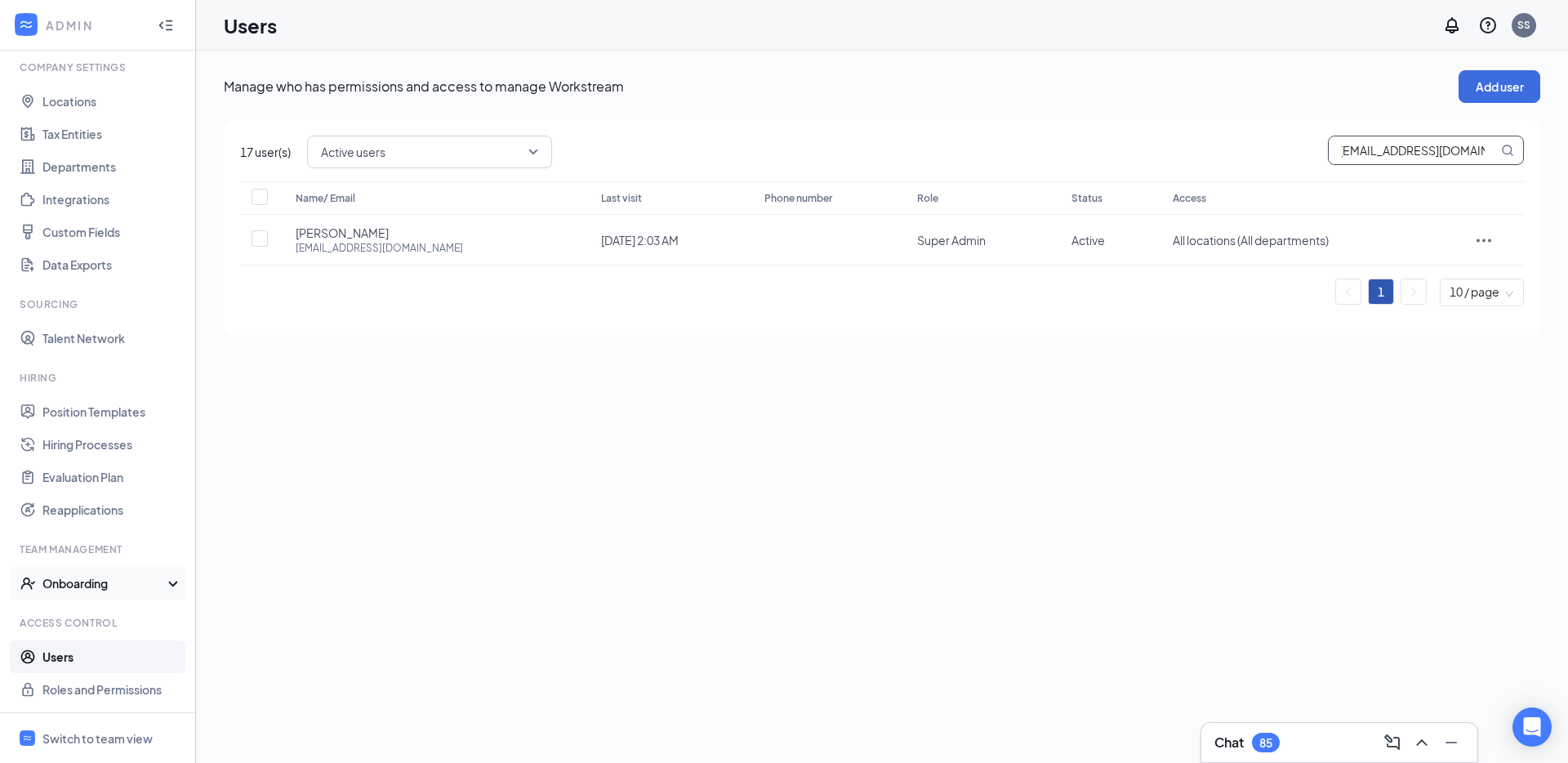
type input "lindsay@cfabellmead.com"
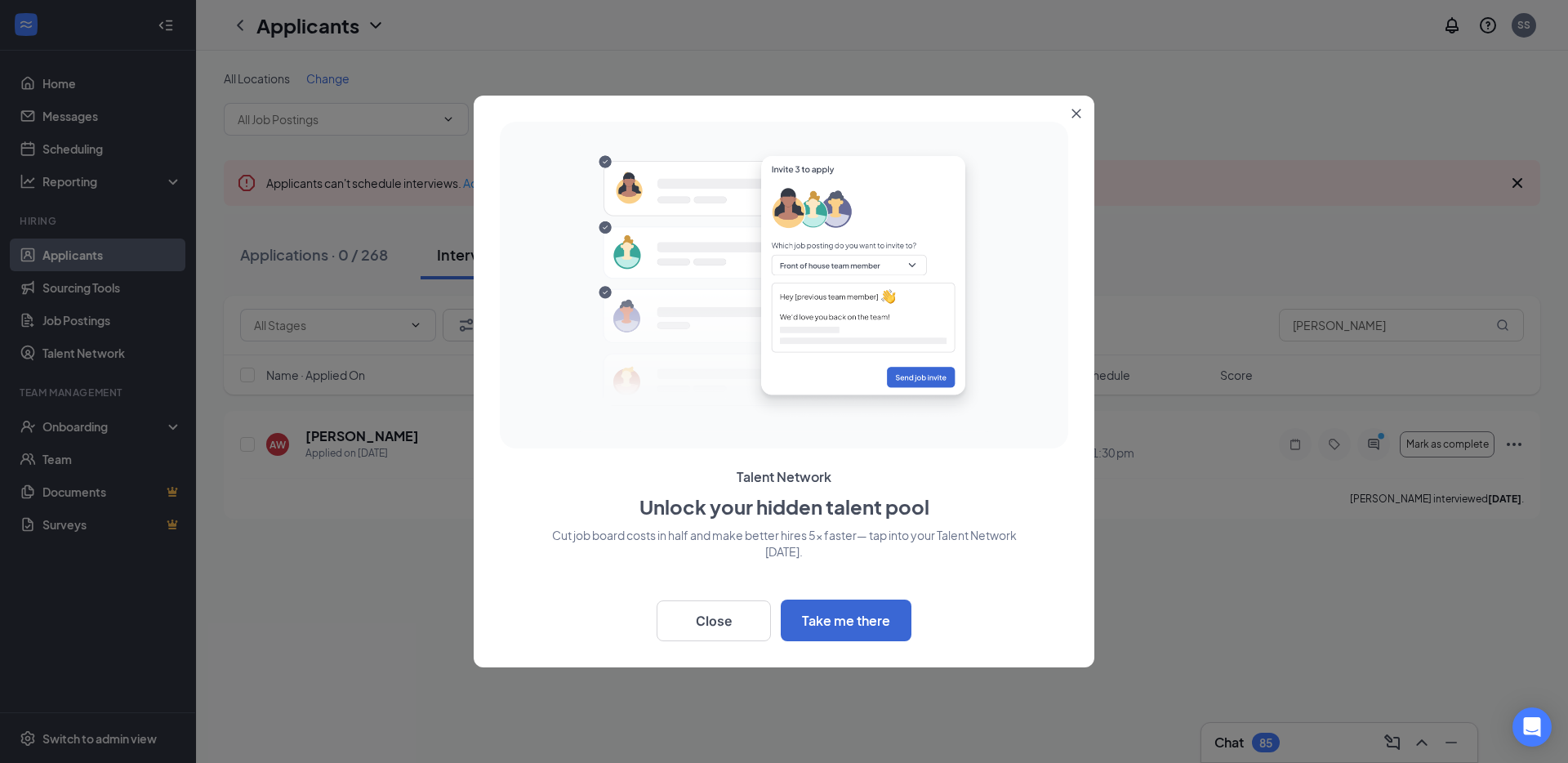
click at [1065, 107] on button "Close" at bounding box center [1080, 110] width 30 height 30
